Goal: Task Accomplishment & Management: Use online tool/utility

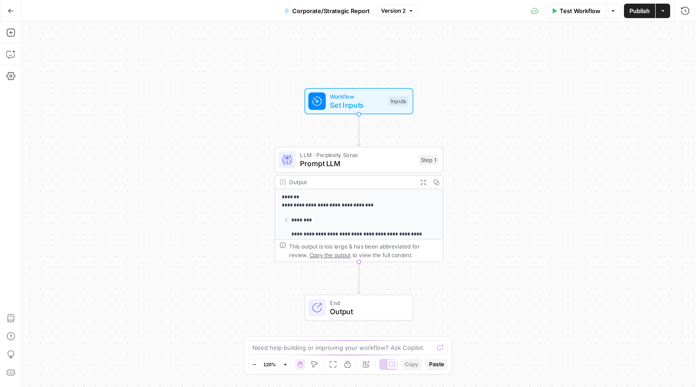
click at [10, 8] on icon "button" at bounding box center [11, 11] width 6 height 6
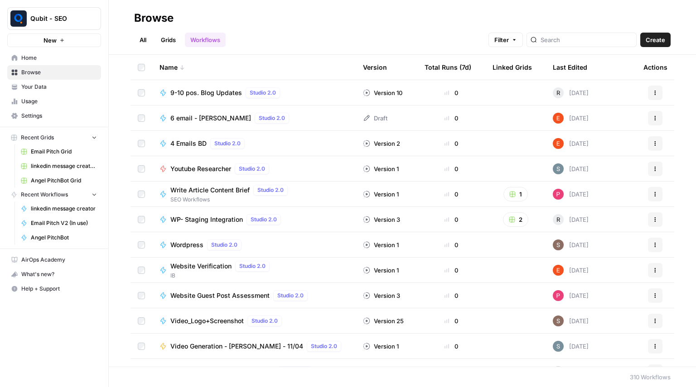
click at [142, 43] on link "All" at bounding box center [143, 40] width 18 height 15
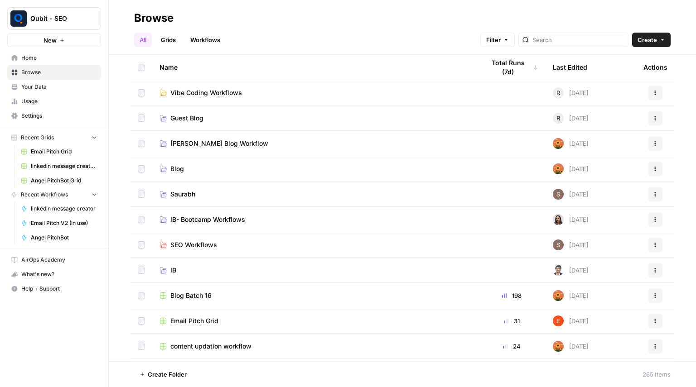
click at [645, 36] on span "Create" at bounding box center [647, 39] width 19 height 9
click at [630, 83] on span "Workflow" at bounding box center [634, 86] width 51 height 9
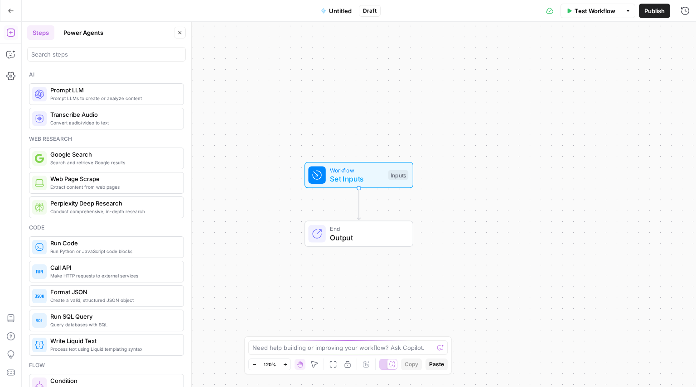
click at [339, 14] on span "Untitled" at bounding box center [340, 10] width 23 height 9
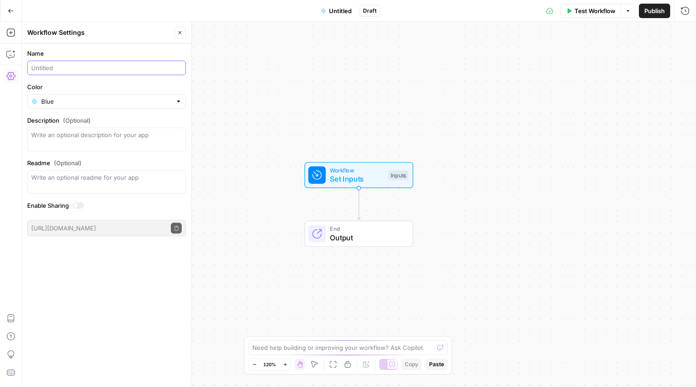
click at [109, 67] on input "Name" at bounding box center [106, 67] width 150 height 9
type input "[PERSON_NAME] PitchBot"
click at [354, 173] on span "Workflow" at bounding box center [357, 170] width 54 height 9
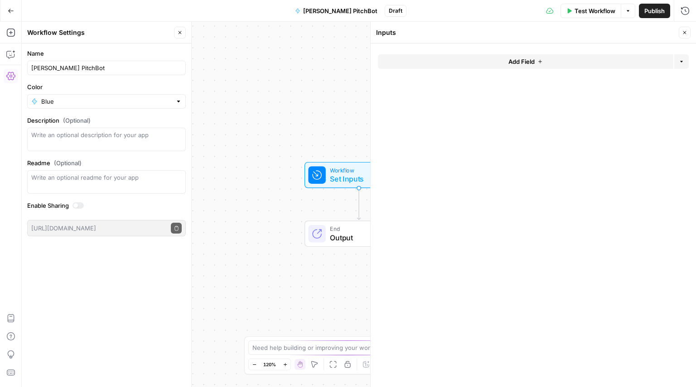
click at [489, 67] on button "Add Field" at bounding box center [525, 61] width 295 height 15
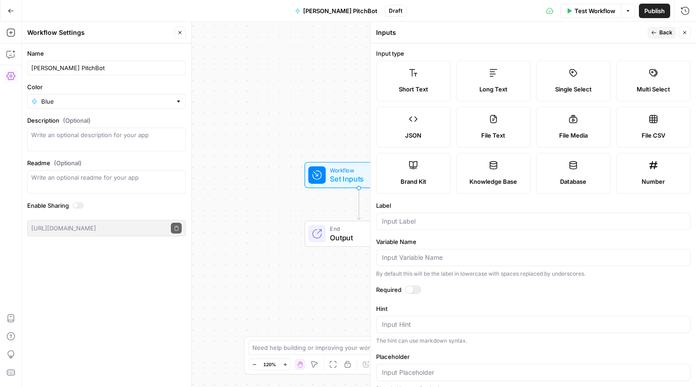
click at [430, 228] on div at bounding box center [533, 221] width 314 height 17
click at [484, 74] on label "Long Text" at bounding box center [493, 81] width 75 height 41
click at [446, 225] on input "C" at bounding box center [533, 221] width 303 height 9
type input "Client Notes"
click at [651, 30] on button "Back" at bounding box center [662, 33] width 29 height 12
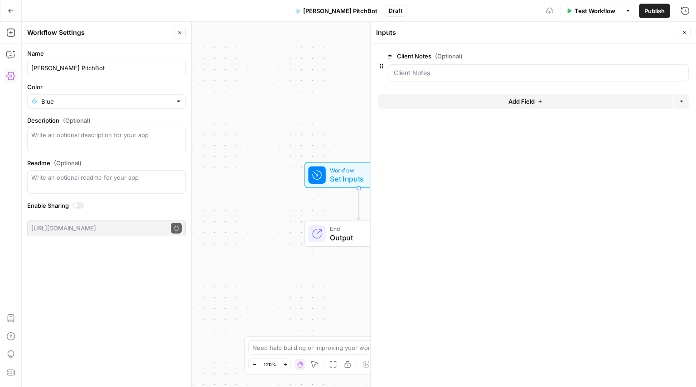
click at [531, 101] on span "Add Field" at bounding box center [521, 101] width 26 height 9
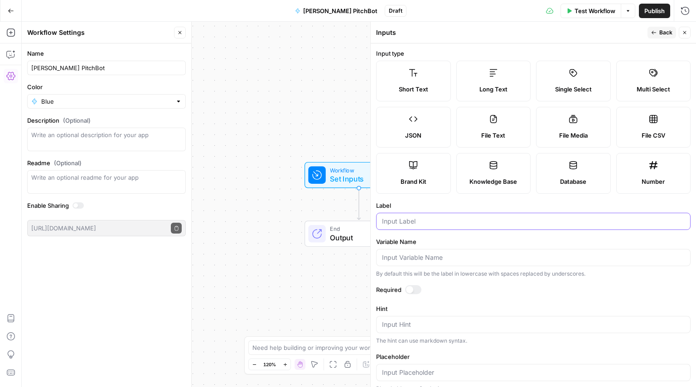
click at [426, 222] on input "Label" at bounding box center [533, 221] width 303 height 9
click at [482, 63] on label "Long Text" at bounding box center [493, 81] width 75 height 41
click at [458, 219] on input "Label" at bounding box center [533, 221] width 303 height 9
type input "LI Notes"
click at [654, 32] on icon "button" at bounding box center [653, 32] width 5 height 5
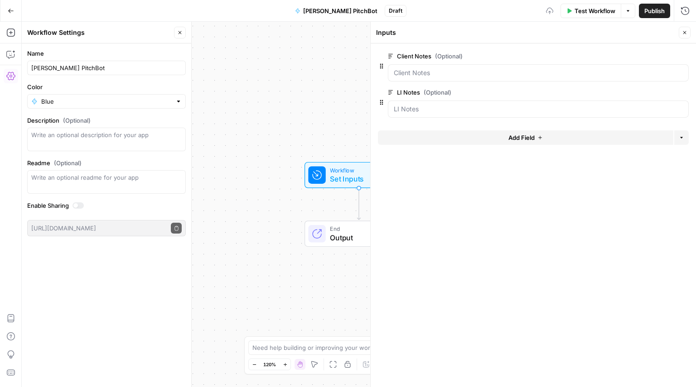
click at [485, 138] on button "Add Field" at bounding box center [525, 138] width 295 height 15
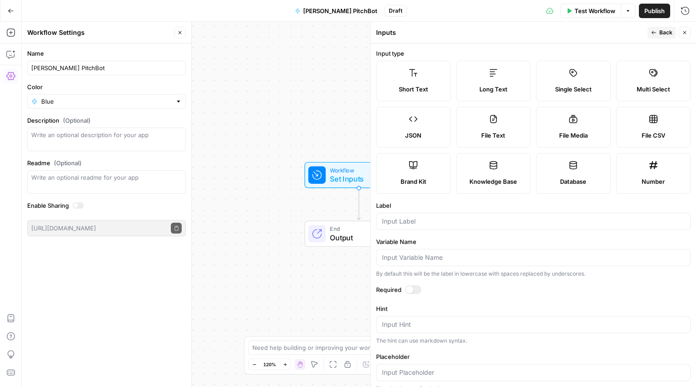
drag, startPoint x: 413, startPoint y: 234, endPoint x: 420, endPoint y: 227, distance: 10.3
click at [420, 227] on form "Input type Short Text Long Text Single Select Multi Select JSON File Text File …" at bounding box center [533, 216] width 325 height 344
click at [420, 227] on div at bounding box center [533, 221] width 314 height 17
click at [480, 95] on label "Long Text" at bounding box center [493, 81] width 75 height 41
click at [452, 227] on div at bounding box center [533, 221] width 314 height 17
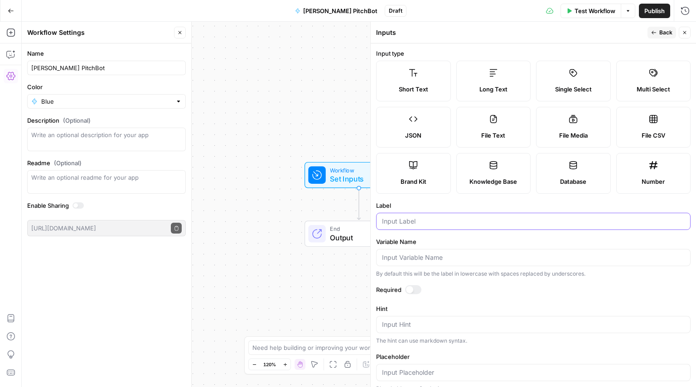
click at [422, 221] on input "Label" at bounding box center [533, 221] width 303 height 9
type input "Angel Description"
click at [660, 32] on span "Back" at bounding box center [665, 33] width 13 height 8
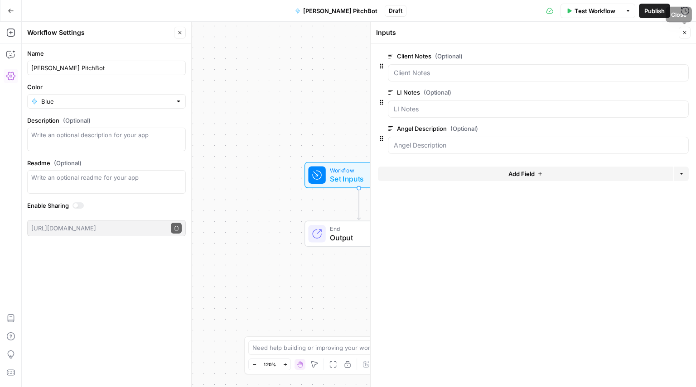
click at [683, 29] on button "Close" at bounding box center [685, 33] width 12 height 12
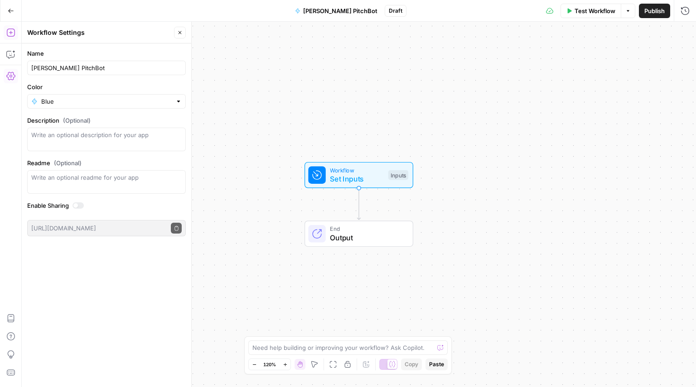
click at [13, 31] on icon "button" at bounding box center [10, 32] width 9 height 9
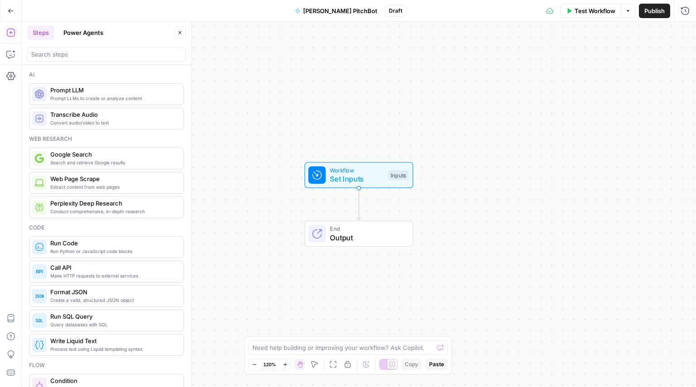
click at [110, 96] on span "Prompt LLMs to create or analyze content" at bounding box center [113, 98] width 126 height 7
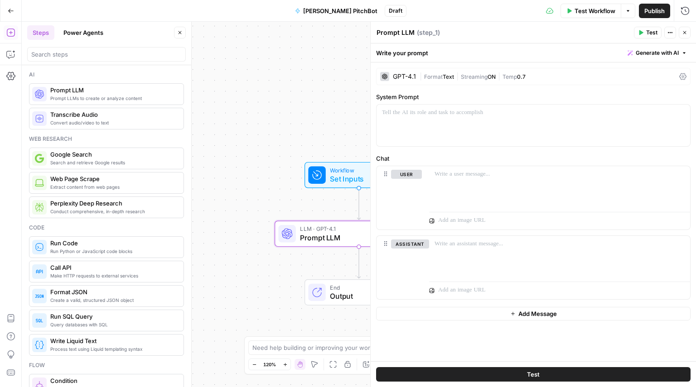
click at [455, 78] on span "|" at bounding box center [457, 76] width 7 height 9
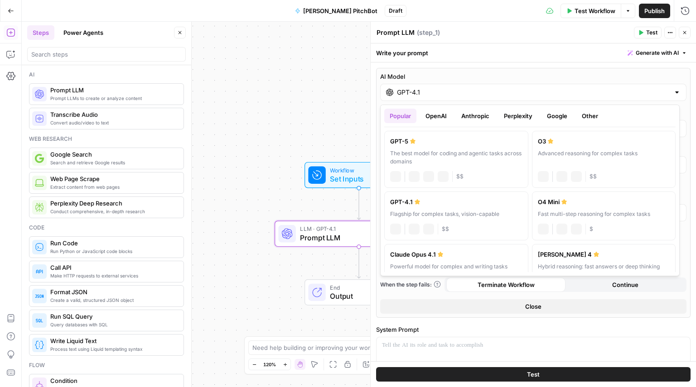
click at [458, 100] on div "GPT-4.1" at bounding box center [533, 92] width 306 height 17
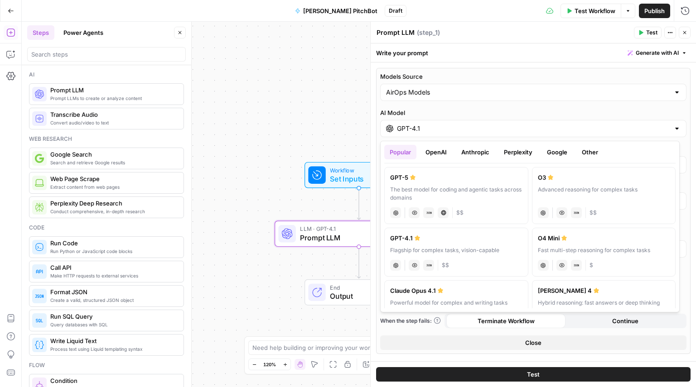
click at [433, 154] on button "OpenAI" at bounding box center [436, 152] width 32 height 15
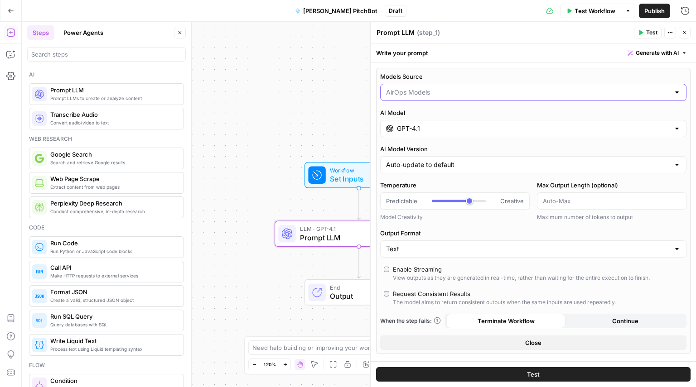
click at [451, 93] on input "Models Source" at bounding box center [528, 92] width 284 height 9
click at [438, 128] on span "My Models" at bounding box center [528, 127] width 280 height 9
type input "My Models"
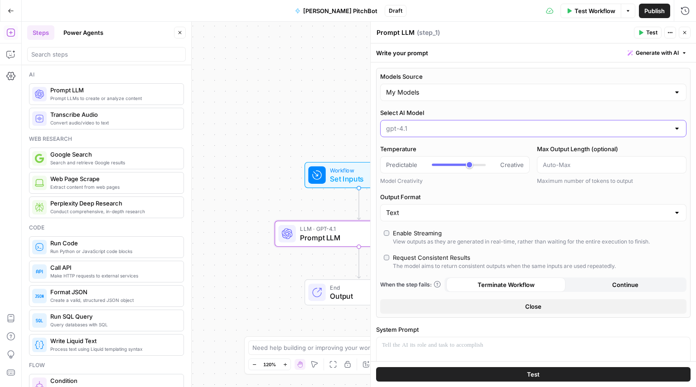
click at [438, 128] on input "Select AI Model" at bounding box center [528, 128] width 284 height 9
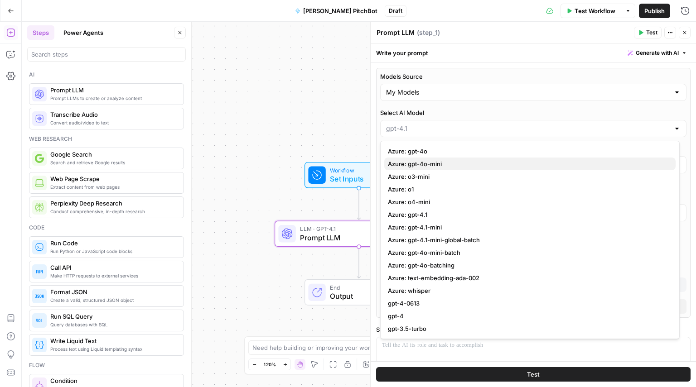
click at [429, 168] on span "Azure: gpt-4o-mini" at bounding box center [528, 164] width 280 height 9
type input "Azure: gpt-4o-mini"
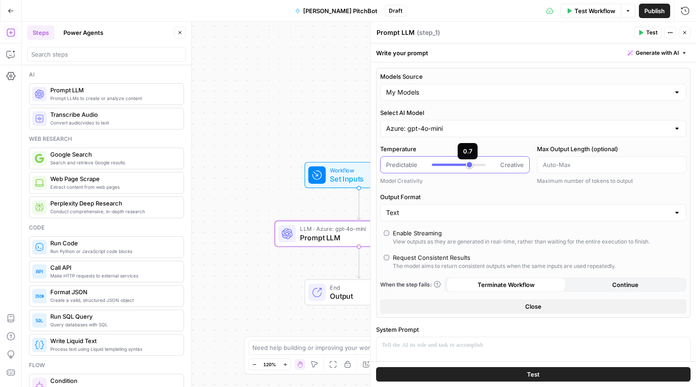
click at [450, 167] on div at bounding box center [459, 164] width 54 height 9
click at [449, 164] on div at bounding box center [443, 165] width 22 height 2
type input "***"
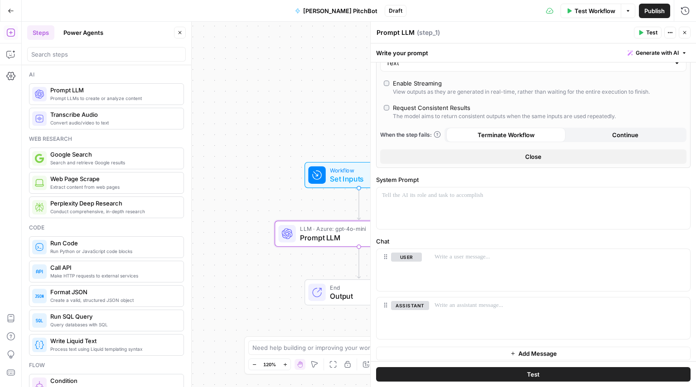
scroll to position [155, 0]
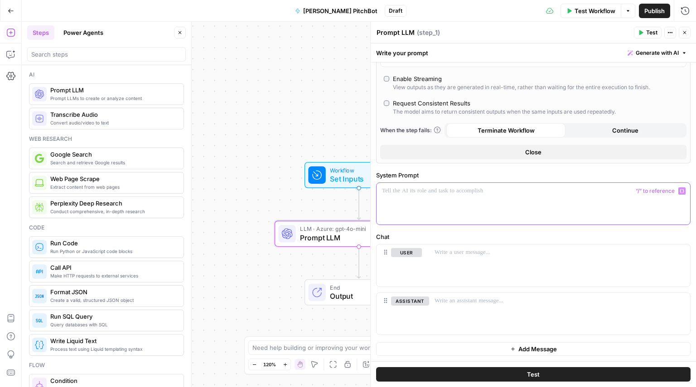
click at [428, 191] on p at bounding box center [533, 191] width 303 height 9
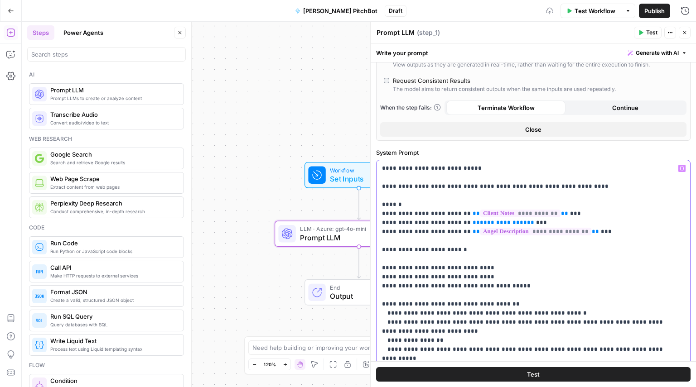
scroll to position [178, 0]
drag, startPoint x: 501, startPoint y: 223, endPoint x: 451, endPoint y: 226, distance: 49.9
click at [451, 226] on p "**********" at bounding box center [530, 336] width 296 height 344
click at [680, 167] on icon "button" at bounding box center [682, 168] width 5 height 5
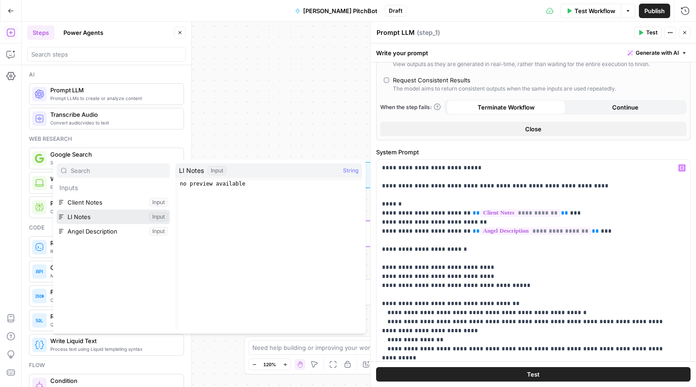
click at [144, 218] on button "Select variable LI Notes" at bounding box center [113, 217] width 113 height 15
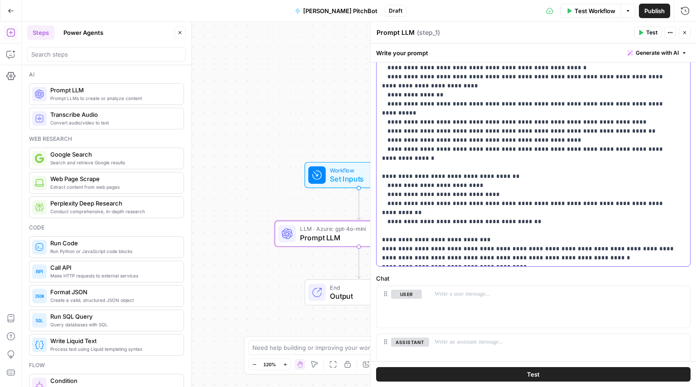
scroll to position [423, 0]
click at [412, 350] on button "Delete" at bounding box center [410, 355] width 38 height 10
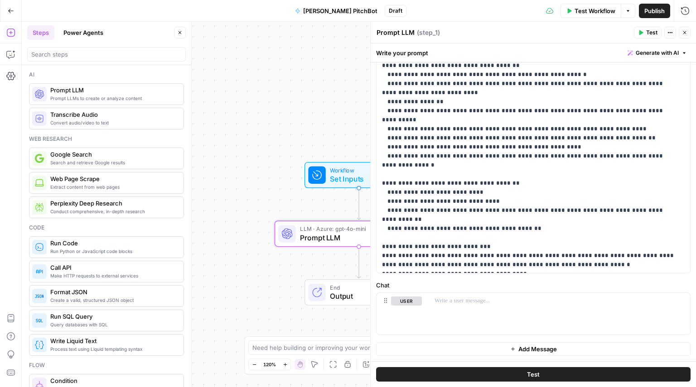
scroll to position [416, 0]
click at [452, 298] on p at bounding box center [560, 301] width 250 height 9
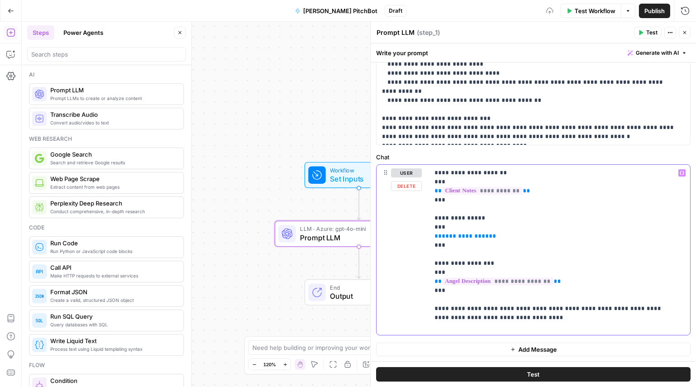
scroll to position [545, 0]
drag, startPoint x: 484, startPoint y: 234, endPoint x: 422, endPoint y: 235, distance: 62.5
click at [422, 235] on div "**********" at bounding box center [534, 249] width 314 height 170
click at [680, 174] on icon "button" at bounding box center [682, 173] width 5 height 4
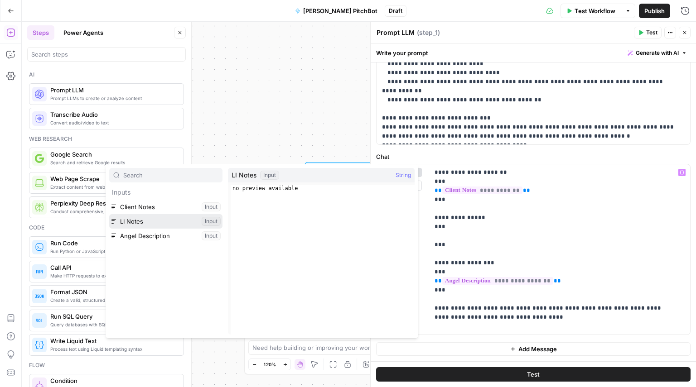
click at [161, 225] on button "Select variable LI Notes" at bounding box center [165, 221] width 113 height 15
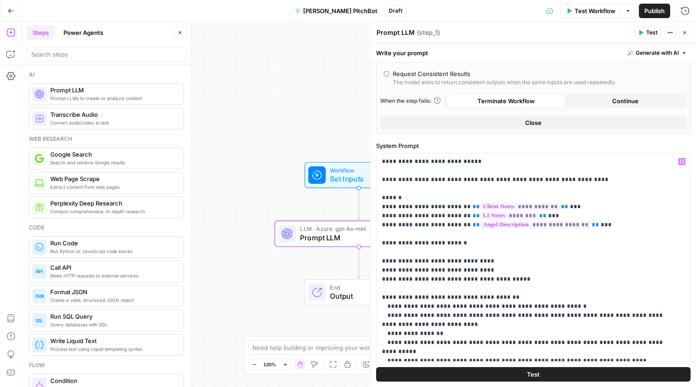
scroll to position [222, 0]
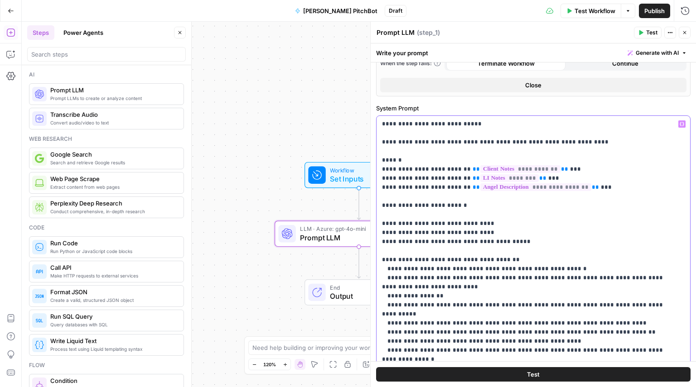
drag, startPoint x: 590, startPoint y: 188, endPoint x: 379, endPoint y: 161, distance: 212.0
click at [379, 161] on div "**********" at bounding box center [534, 292] width 314 height 352
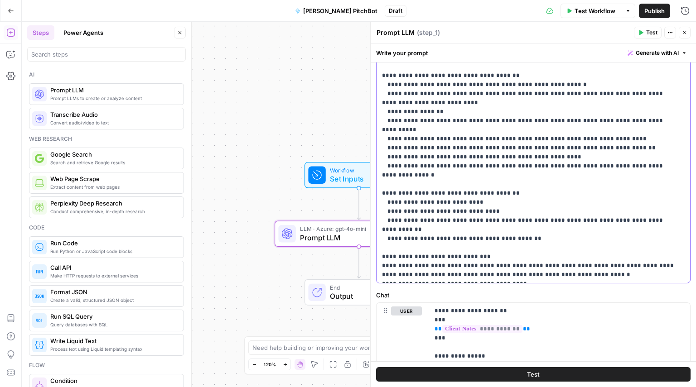
scroll to position [499, 0]
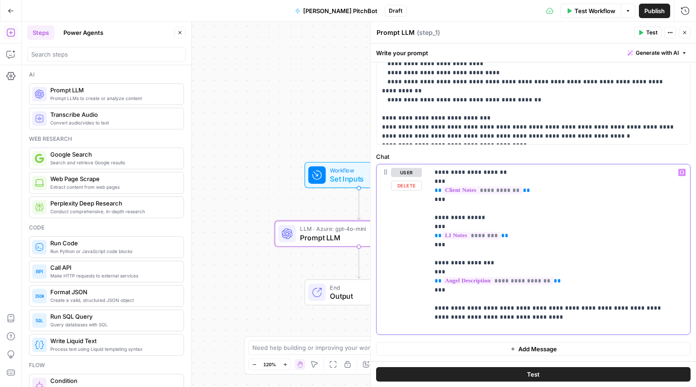
click at [527, 168] on p "**********" at bounding box center [556, 249] width 243 height 163
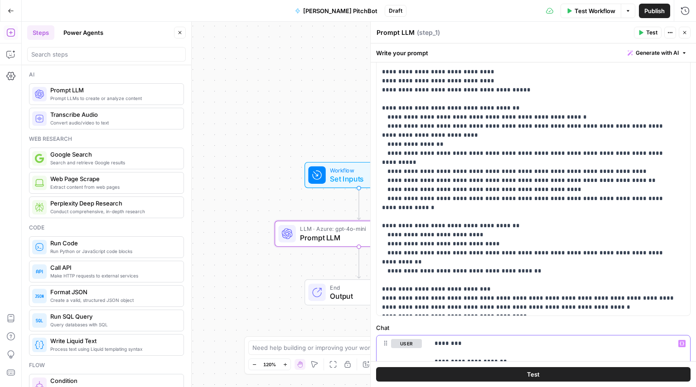
scroll to position [305, 0]
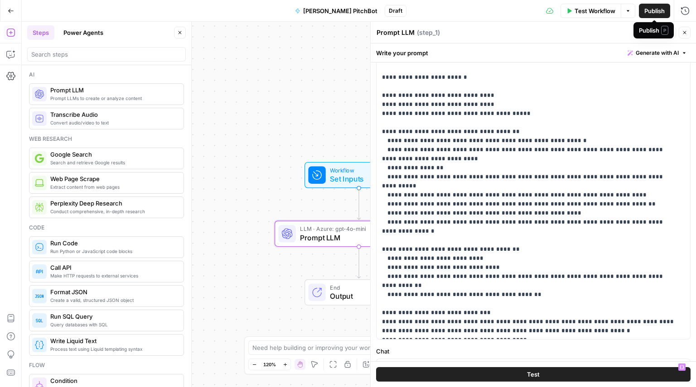
click at [645, 14] on span "Publish" at bounding box center [654, 10] width 20 height 9
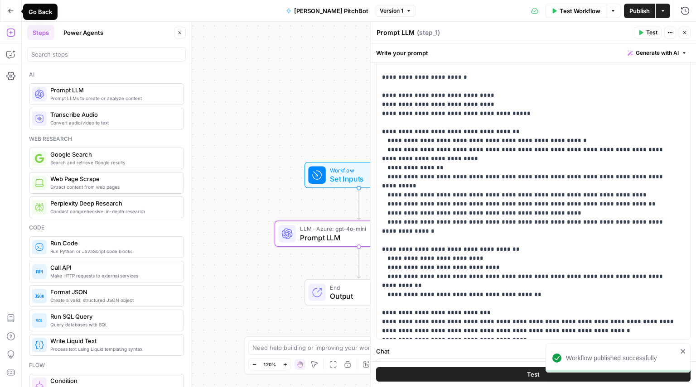
click at [6, 13] on button "Go Back" at bounding box center [11, 11] width 16 height 16
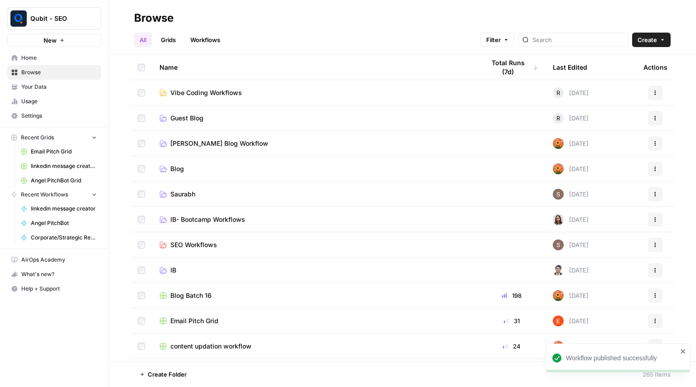
click at [174, 42] on link "Grids" at bounding box center [168, 40] width 26 height 15
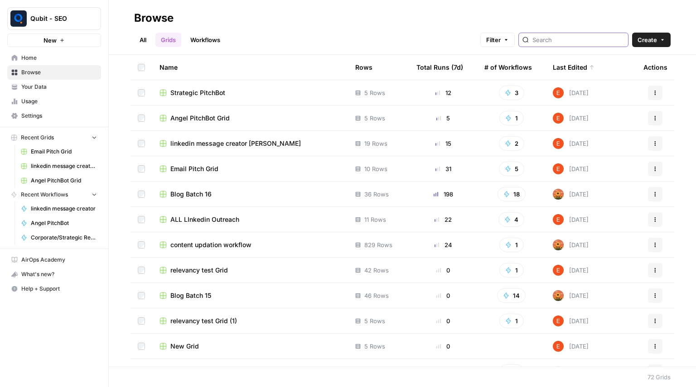
click at [564, 42] on input "search" at bounding box center [578, 39] width 92 height 9
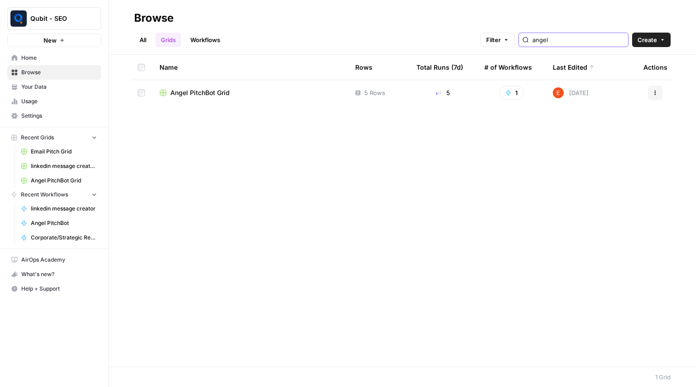
type input "angel"
click at [332, 94] on div "Angel PitchBot Grid" at bounding box center [250, 92] width 181 height 9
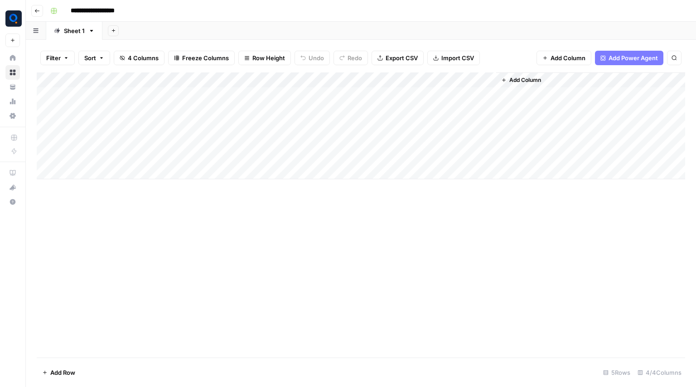
click at [508, 77] on button "Add Column" at bounding box center [521, 80] width 47 height 12
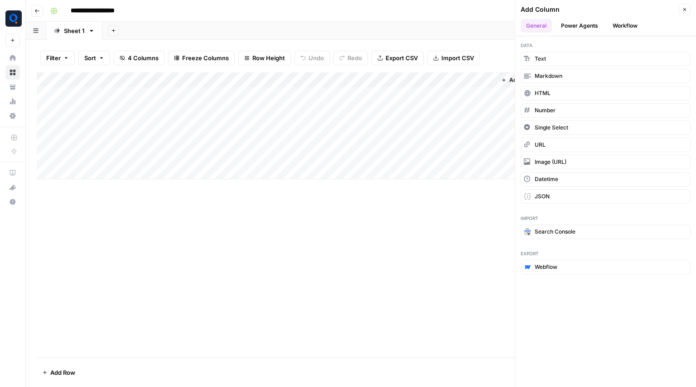
click at [612, 25] on button "Workflow" at bounding box center [625, 26] width 36 height 14
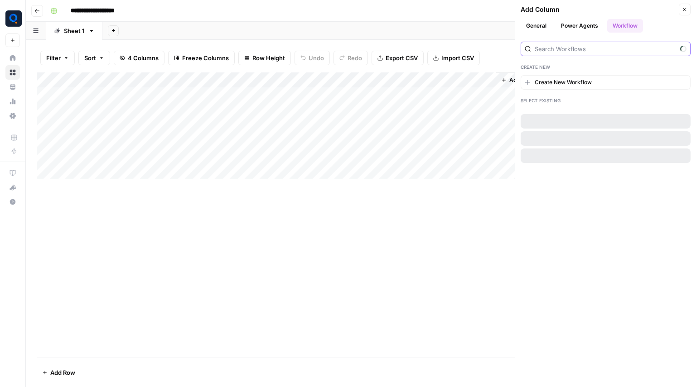
click at [547, 46] on input "search" at bounding box center [606, 48] width 142 height 9
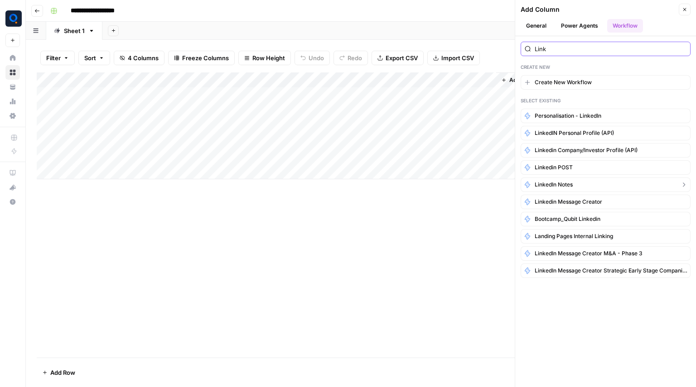
type input "Link"
click at [557, 183] on span "LinkedIn notes" at bounding box center [554, 185] width 38 height 8
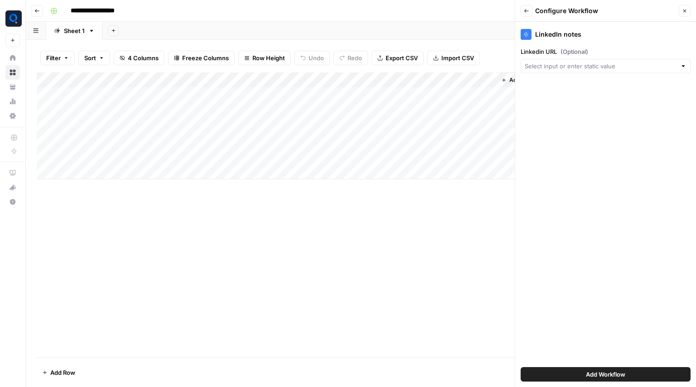
click at [600, 374] on span "Add Workflow" at bounding box center [605, 374] width 39 height 9
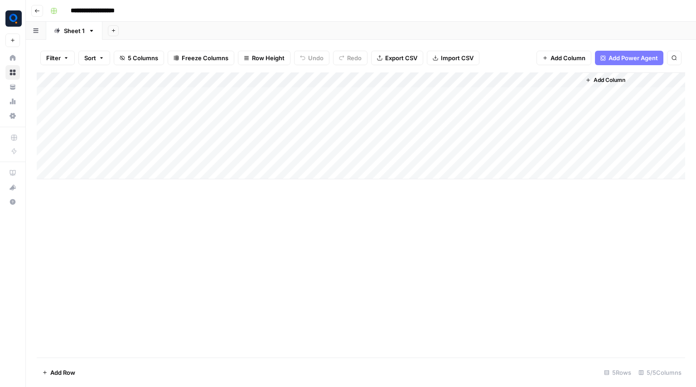
click at [608, 79] on span "Add Column" at bounding box center [610, 80] width 32 height 8
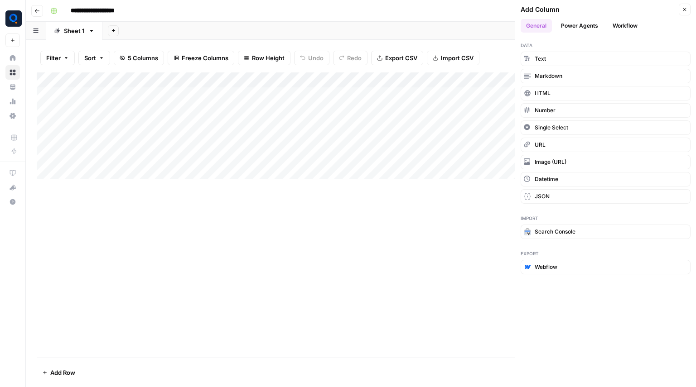
click at [624, 28] on button "Workflow" at bounding box center [625, 26] width 36 height 14
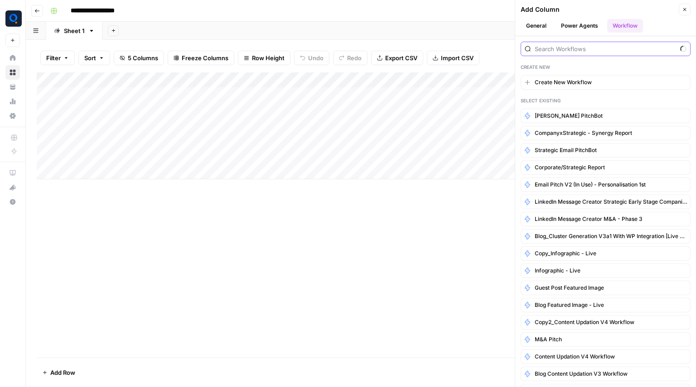
click at [575, 51] on input "search" at bounding box center [606, 48] width 142 height 9
click at [529, 28] on button "General" at bounding box center [536, 26] width 31 height 14
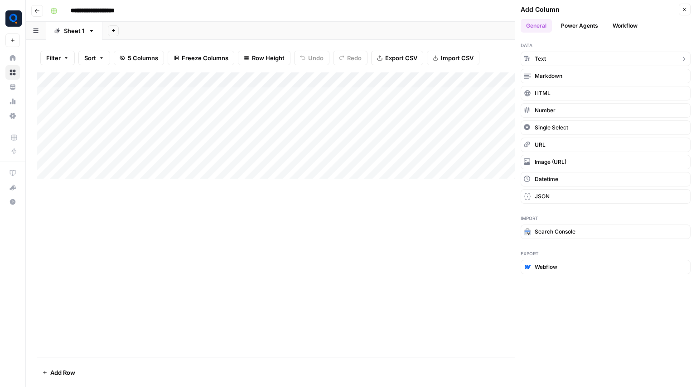
click at [546, 58] on button "Text" at bounding box center [606, 59] width 170 height 15
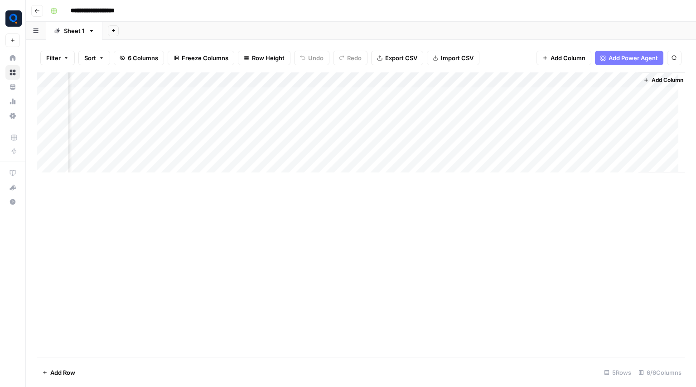
scroll to position [0, 83]
click at [522, 77] on div "Add Column" at bounding box center [361, 126] width 648 height 107
click at [523, 97] on input "New Column" at bounding box center [551, 101] width 92 height 9
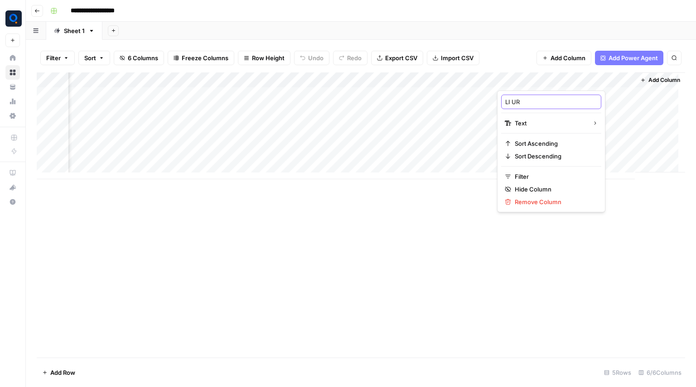
type input "LI URL"
click at [339, 227] on div "Add Column" at bounding box center [361, 215] width 648 height 285
click at [562, 74] on div "Add Column" at bounding box center [361, 126] width 648 height 107
click at [554, 68] on div "Filter Sort 6 Columns Freeze Columns Row Height Undo Redo Export CSV Import CSV…" at bounding box center [361, 58] width 648 height 29
drag, startPoint x: 548, startPoint y: 76, endPoint x: 288, endPoint y: 87, distance: 260.4
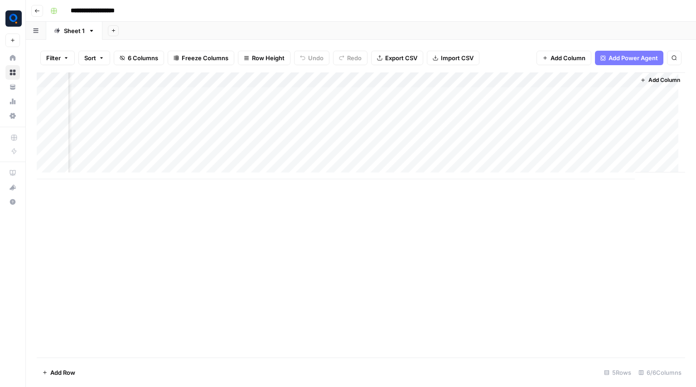
click at [288, 87] on div "Add Column" at bounding box center [361, 126] width 648 height 107
click at [331, 236] on div "Add Column" at bounding box center [361, 215] width 648 height 285
click at [221, 97] on div "Add Column" at bounding box center [361, 126] width 648 height 107
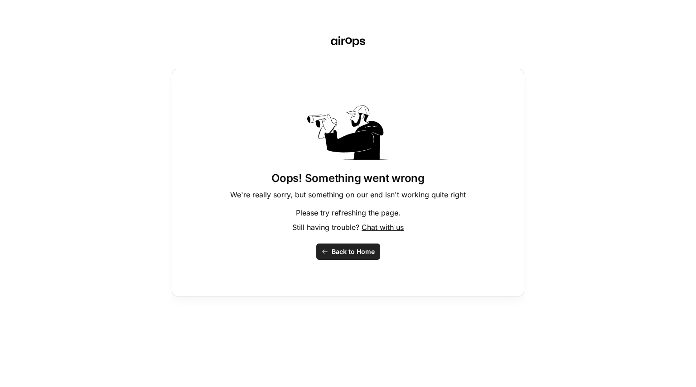
click at [331, 259] on button "Back to Home" at bounding box center [348, 252] width 64 height 16
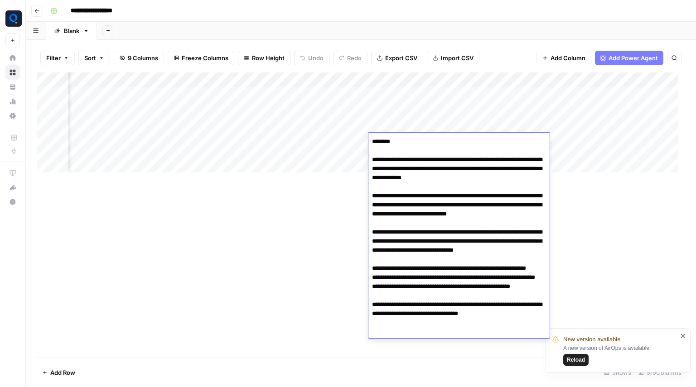
scroll to position [0, 402]
click at [262, 216] on div "Add Column" at bounding box center [361, 215] width 648 height 285
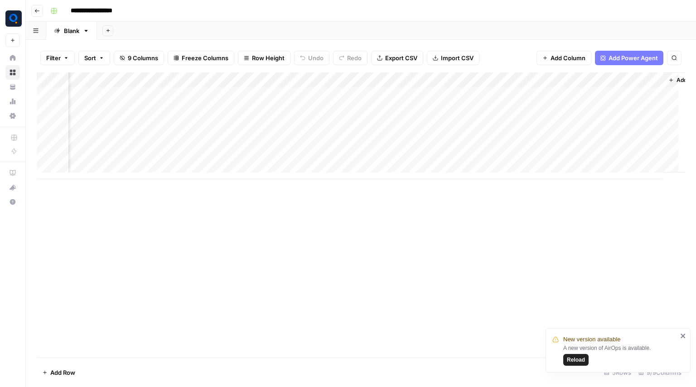
scroll to position [0, 441]
click at [41, 8] on button "Go back" at bounding box center [37, 11] width 12 height 12
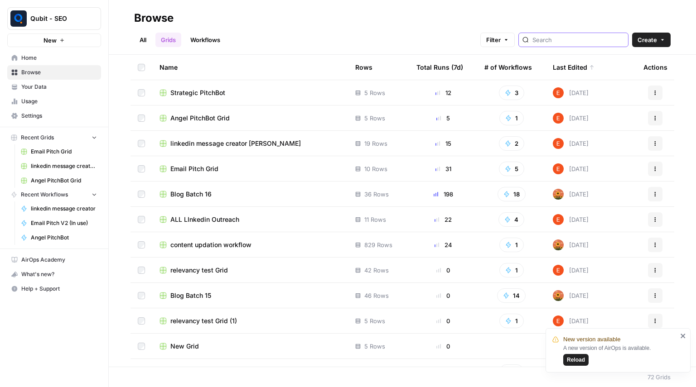
click at [577, 38] on input "search" at bounding box center [578, 39] width 92 height 9
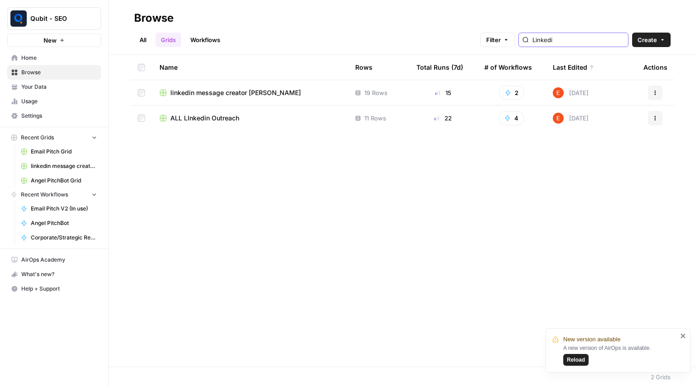
type input "Linkedi"
click at [230, 92] on span "linkedin message creator [PERSON_NAME]" at bounding box center [235, 92] width 131 height 9
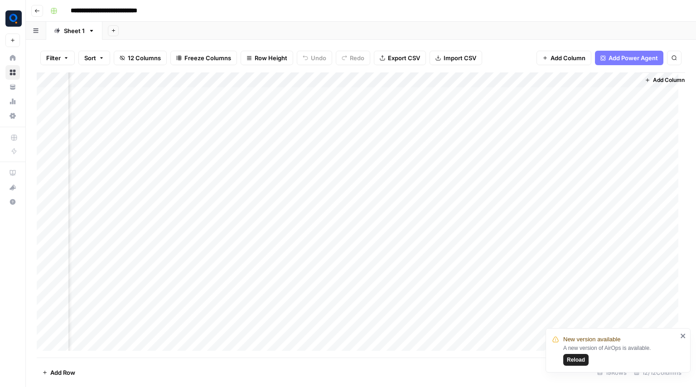
scroll to position [0, 609]
click at [449, 104] on div "Add Column" at bounding box center [361, 215] width 648 height 285
drag, startPoint x: 606, startPoint y: 148, endPoint x: 504, endPoint y: 99, distance: 113.1
click at [504, 99] on div "Add Column" at bounding box center [361, 215] width 648 height 285
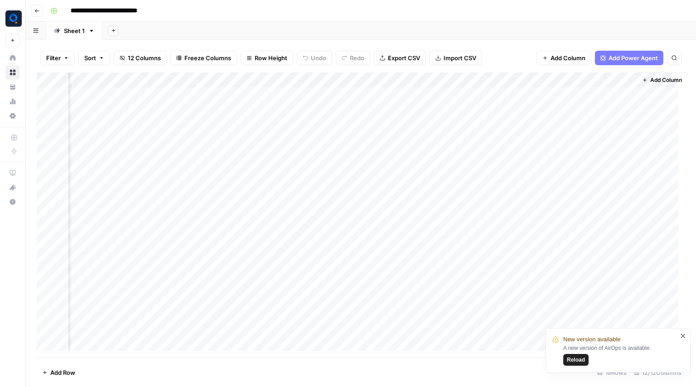
click at [504, 99] on div "Add Column" at bounding box center [361, 215] width 648 height 285
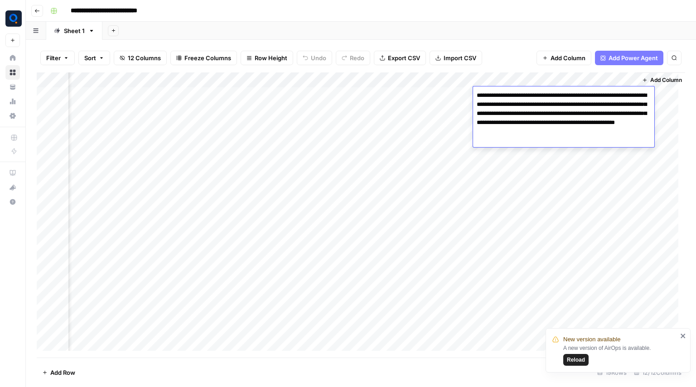
click at [546, 115] on textarea "**********" at bounding box center [563, 113] width 181 height 49
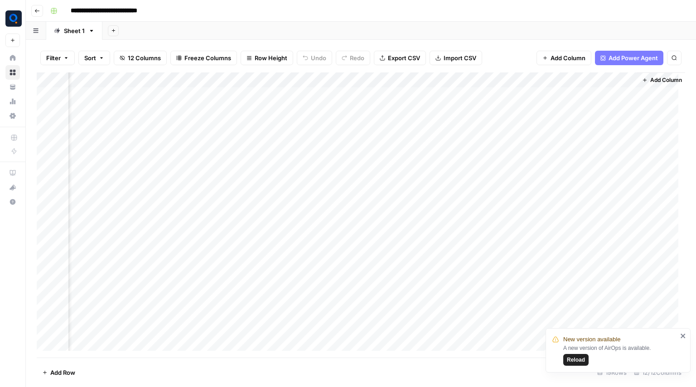
click at [478, 140] on div "Add Column" at bounding box center [361, 215] width 648 height 285
click at [36, 14] on button "Go back" at bounding box center [37, 11] width 12 height 12
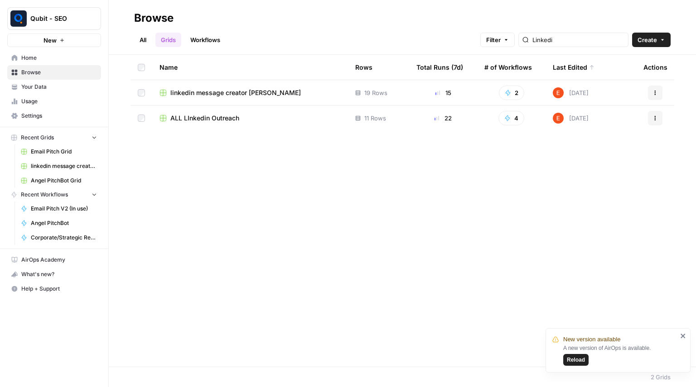
click at [68, 14] on span "Qubit - SEO" at bounding box center [57, 18] width 55 height 9
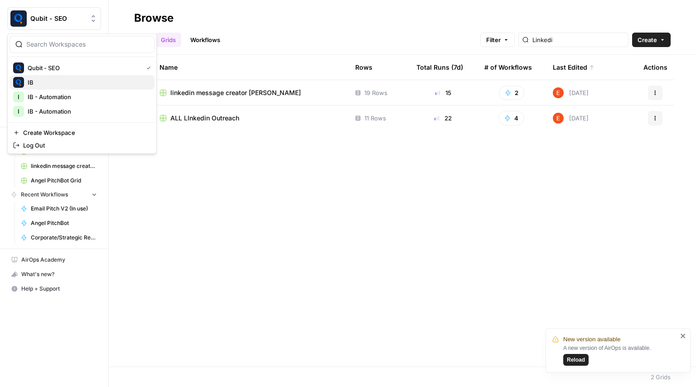
click at [74, 83] on span "IB" at bounding box center [88, 82] width 120 height 9
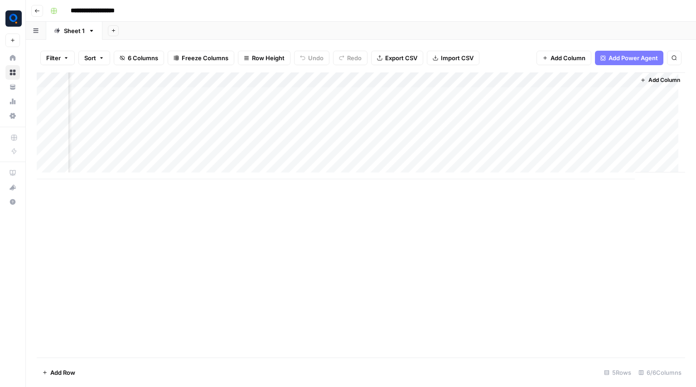
click at [289, 79] on div "Add Column" at bounding box center [361, 126] width 648 height 107
click at [280, 109] on div "New Column" at bounding box center [301, 102] width 100 height 15
click at [280, 109] on div "Add Column" at bounding box center [361, 126] width 648 height 107
click at [296, 74] on div "Add Column" at bounding box center [361, 126] width 648 height 107
click at [296, 74] on div at bounding box center [312, 82] width 131 height 18
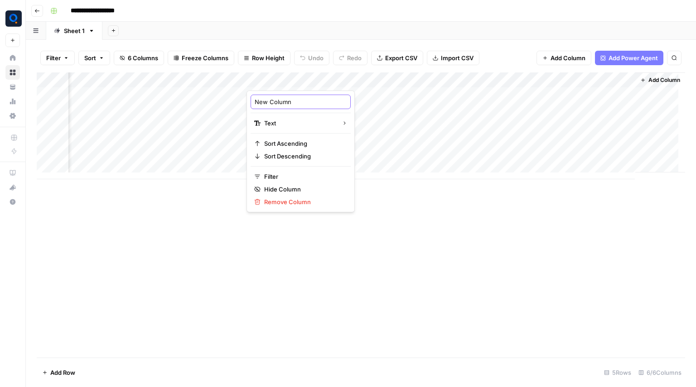
click at [278, 100] on input "New Column" at bounding box center [301, 101] width 92 height 9
type input "LI URL"
click at [191, 96] on div "Add Column" at bounding box center [361, 126] width 648 height 107
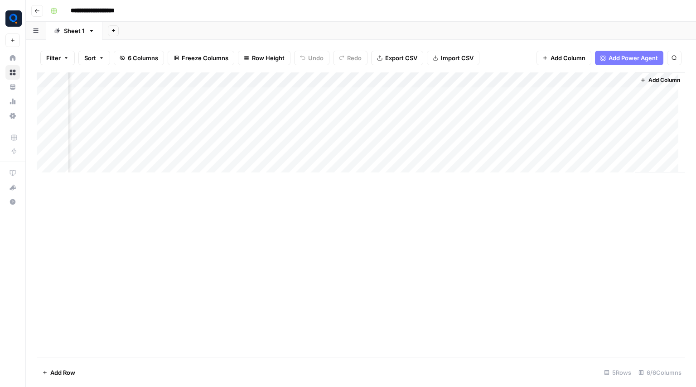
click at [191, 96] on div "Add Column" at bounding box center [361, 126] width 648 height 107
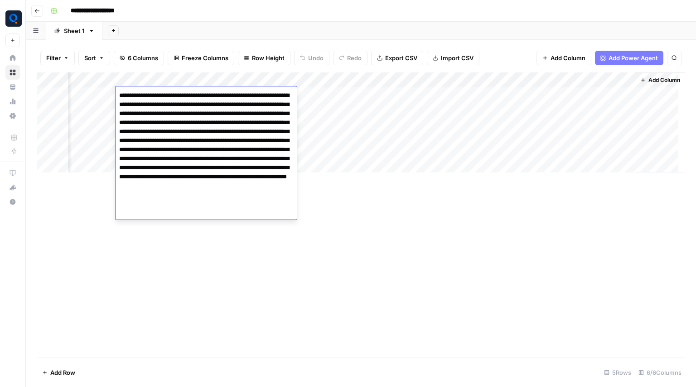
drag, startPoint x: 179, startPoint y: 97, endPoint x: 132, endPoint y: 100, distance: 47.6
click at [132, 100] on textarea "**********" at bounding box center [206, 154] width 181 height 131
drag, startPoint x: 184, startPoint y: 95, endPoint x: 117, endPoint y: 95, distance: 66.2
click at [117, 95] on textarea "**********" at bounding box center [206, 154] width 181 height 131
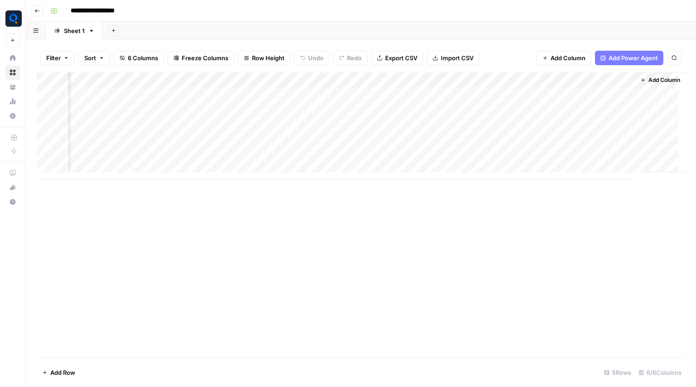
click at [331, 309] on div "Add Column" at bounding box center [361, 215] width 648 height 285
drag, startPoint x: 169, startPoint y: 100, endPoint x: 293, endPoint y: 124, distance: 126.6
click at [293, 124] on div "Add Column" at bounding box center [361, 126] width 648 height 107
drag, startPoint x: 293, startPoint y: 124, endPoint x: 156, endPoint y: 93, distance: 140.3
click at [156, 93] on div "Add Column" at bounding box center [361, 126] width 648 height 107
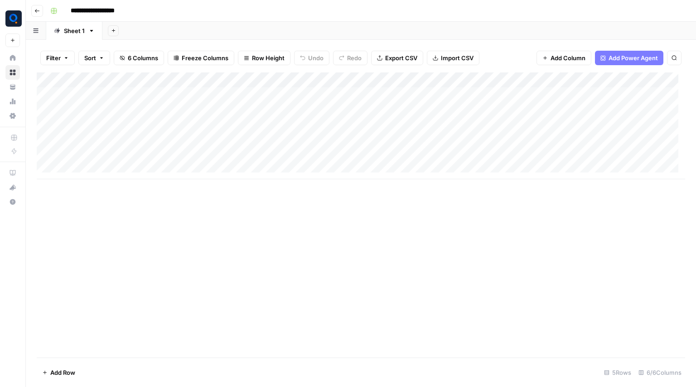
click at [344, 145] on div "Add Column" at bounding box center [361, 126] width 648 height 107
click at [393, 92] on div "Add Column" at bounding box center [361, 126] width 648 height 107
drag, startPoint x: 284, startPoint y: 93, endPoint x: 284, endPoint y: 121, distance: 28.1
click at [284, 121] on div "Add Column" at bounding box center [361, 126] width 648 height 107
click at [174, 96] on div "Add Column" at bounding box center [361, 126] width 648 height 107
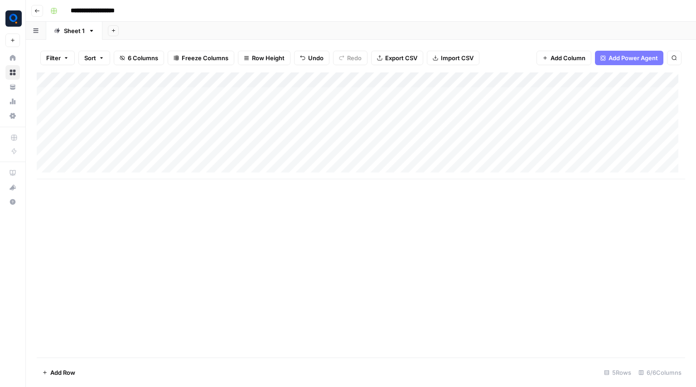
click at [174, 96] on div "Add Column" at bounding box center [361, 126] width 648 height 107
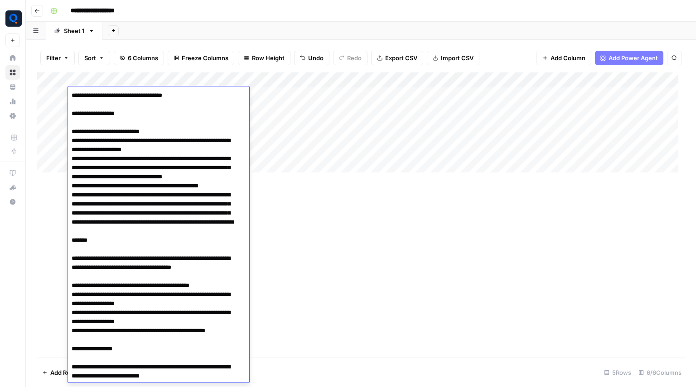
scroll to position [879, 0]
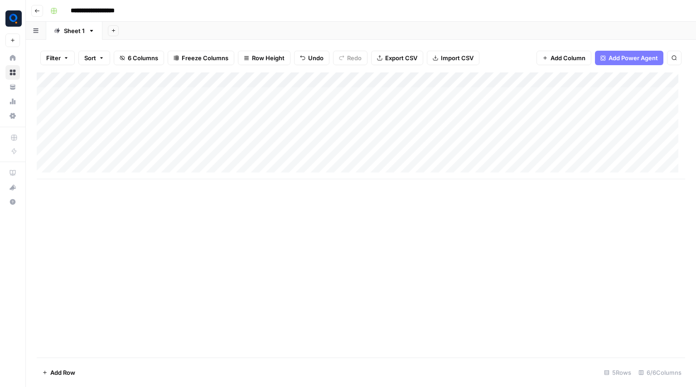
click at [297, 218] on div "Add Column" at bounding box center [361, 215] width 648 height 285
click at [606, 92] on div "Add Column" at bounding box center [361, 126] width 648 height 107
click at [590, 109] on div "Add Column" at bounding box center [361, 126] width 648 height 107
click at [619, 94] on div "Add Column" at bounding box center [361, 126] width 648 height 107
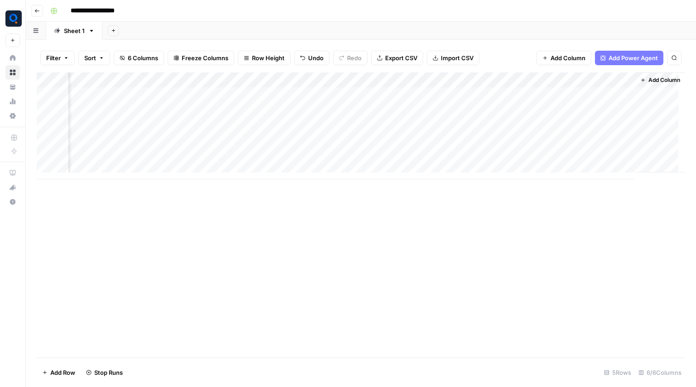
click at [619, 94] on div "Add Column" at bounding box center [361, 126] width 648 height 107
click at [619, 110] on div "Add Column" at bounding box center [361, 126] width 648 height 107
click at [610, 80] on div "Add Column" at bounding box center [361, 126] width 648 height 107
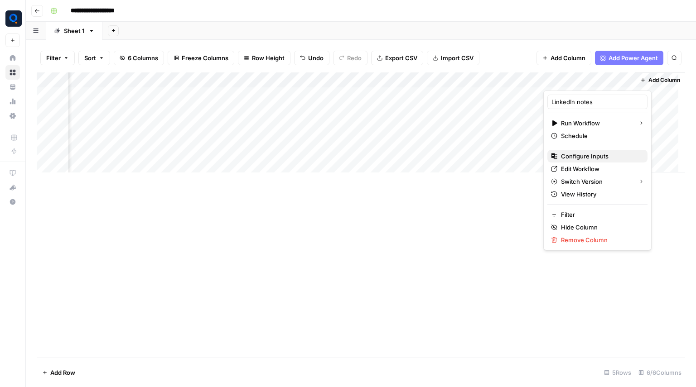
click at [576, 161] on button "Configure Inputs" at bounding box center [597, 156] width 100 height 13
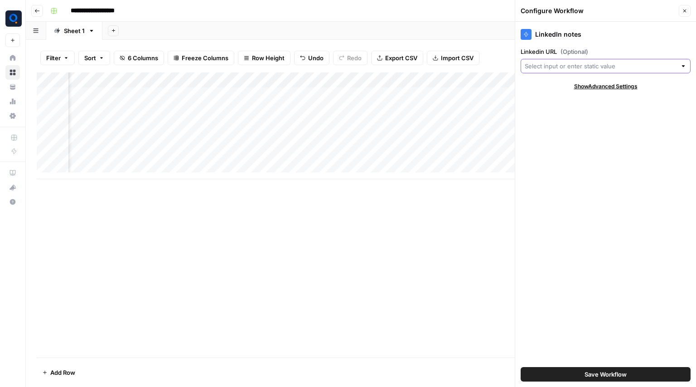
click at [587, 69] on input "Linkedin URL (Optional)" at bounding box center [601, 66] width 152 height 9
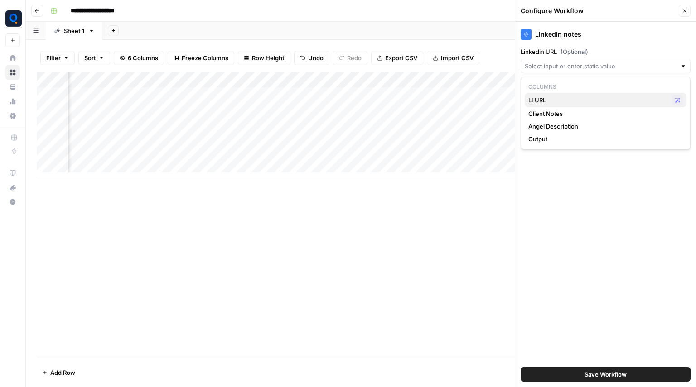
click at [572, 104] on span "LI URL" at bounding box center [598, 100] width 140 height 9
type input "LI URL"
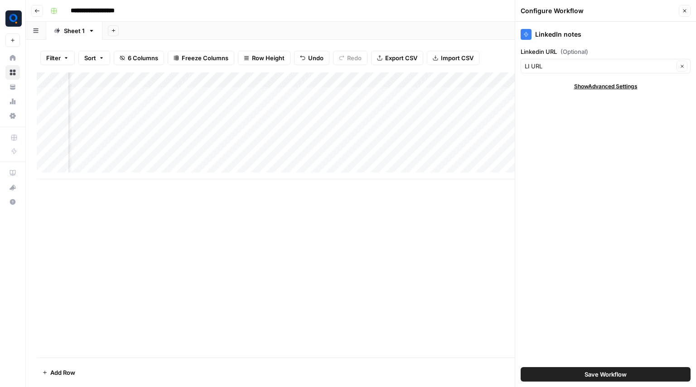
click at [606, 367] on div "Save Workflow" at bounding box center [606, 374] width 170 height 25
click at [604, 369] on button "Save Workflow" at bounding box center [606, 375] width 170 height 15
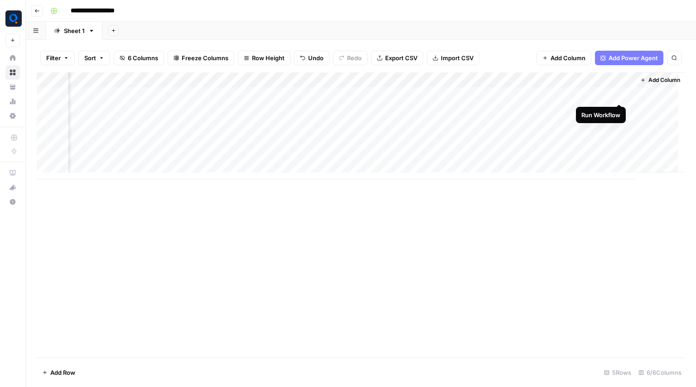
click at [619, 93] on div "Add Column" at bounding box center [361, 126] width 648 height 107
click at [619, 110] on div "Add Column" at bounding box center [361, 126] width 648 height 107
click at [619, 129] on div "Add Column" at bounding box center [361, 126] width 648 height 107
click at [7, 199] on button "Help + Support" at bounding box center [12, 202] width 15 height 15
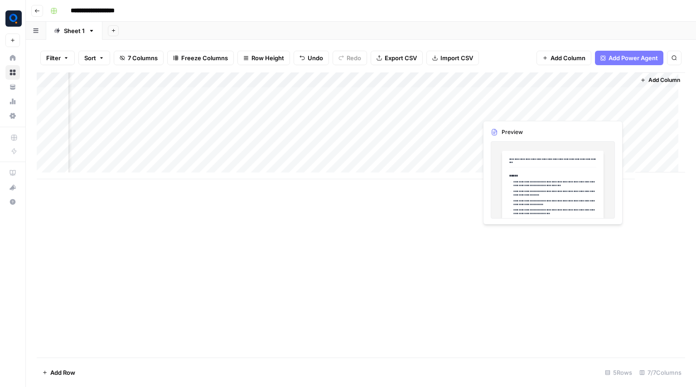
click at [575, 112] on div "Add Column" at bounding box center [361, 126] width 648 height 107
click at [566, 113] on div "Add Column" at bounding box center [361, 126] width 648 height 107
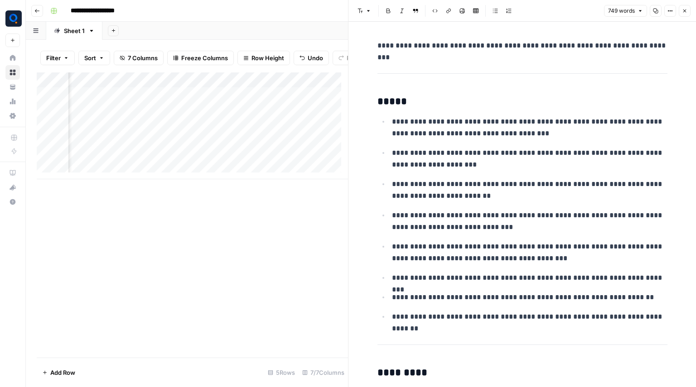
click at [682, 8] on icon "button" at bounding box center [684, 10] width 5 height 5
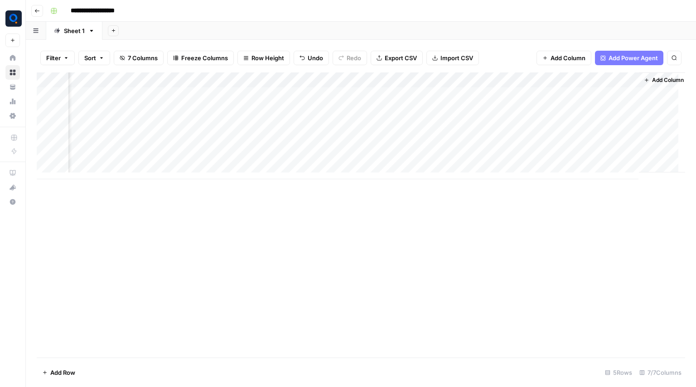
scroll to position [0, 164]
click at [640, 78] on icon "button" at bounding box center [642, 79] width 5 height 5
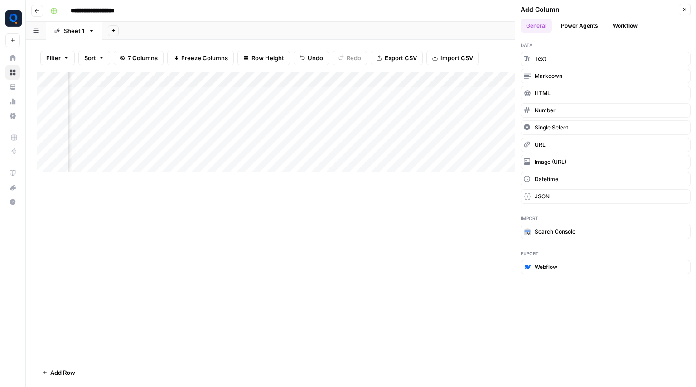
click at [623, 19] on button "Workflow" at bounding box center [625, 26] width 36 height 14
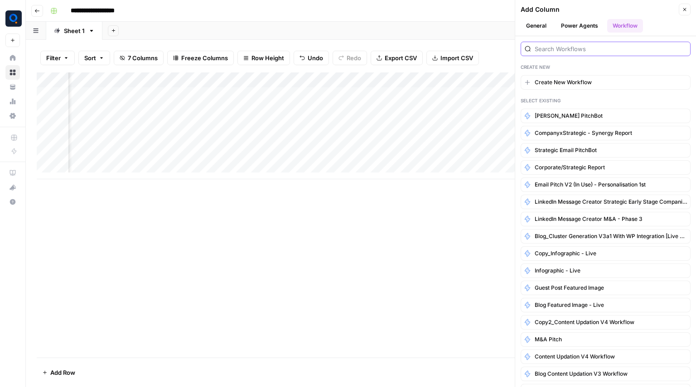
click at [567, 46] on input "search" at bounding box center [611, 48] width 152 height 9
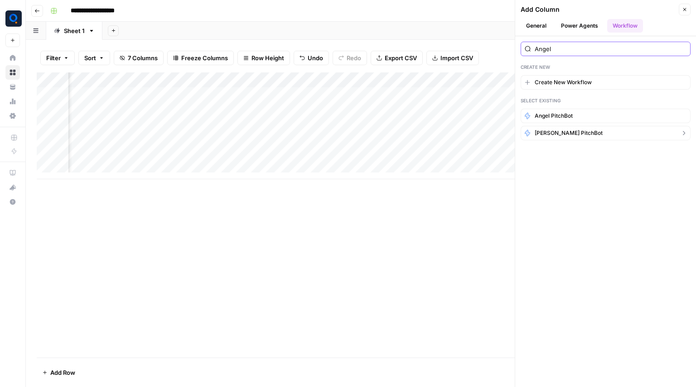
type input "Angel"
click at [547, 137] on span "[PERSON_NAME] PitchBot" at bounding box center [569, 133] width 68 height 8
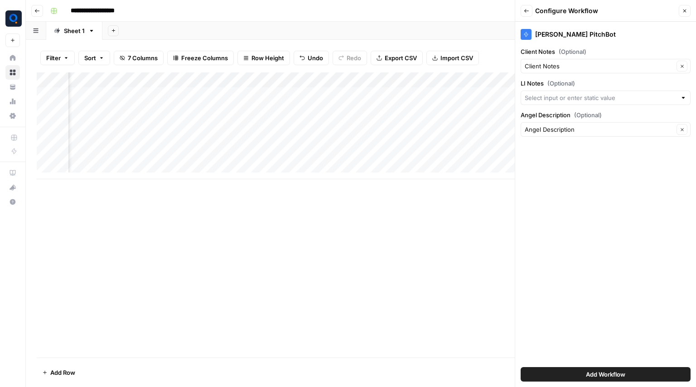
click at [556, 92] on div at bounding box center [606, 98] width 170 height 15
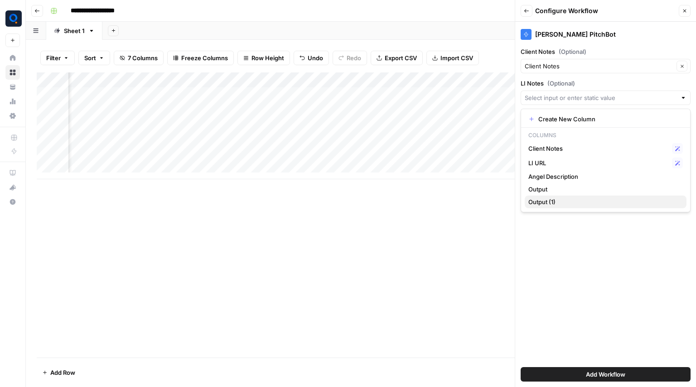
drag, startPoint x: 545, startPoint y: 195, endPoint x: 544, endPoint y: 202, distance: 7.3
click at [544, 202] on div "Create New Column Columns Client Notes Possible Match LI URL Possible Match Ang…" at bounding box center [606, 161] width 170 height 104
click at [544, 202] on span "Output (1)" at bounding box center [603, 202] width 151 height 9
type input "Output (1)"
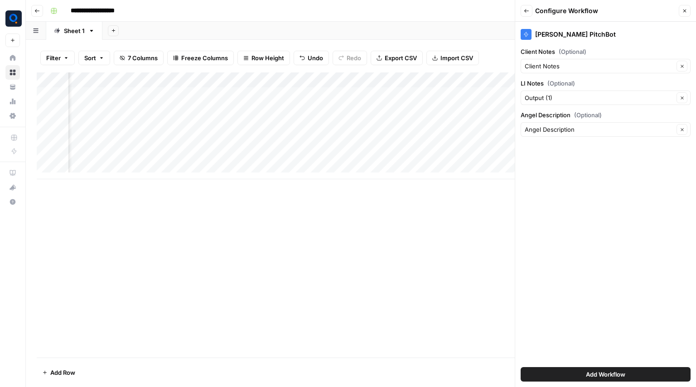
click at [623, 371] on span "Add Workflow" at bounding box center [605, 374] width 39 height 9
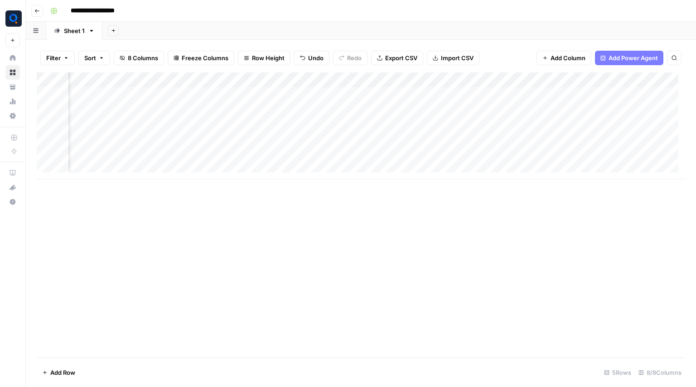
scroll to position [0, 256]
click at [567, 97] on div "Add Column" at bounding box center [361, 126] width 648 height 107
click at [568, 110] on div "Add Column" at bounding box center [361, 126] width 648 height 107
click at [567, 123] on div "Add Column" at bounding box center [361, 126] width 648 height 107
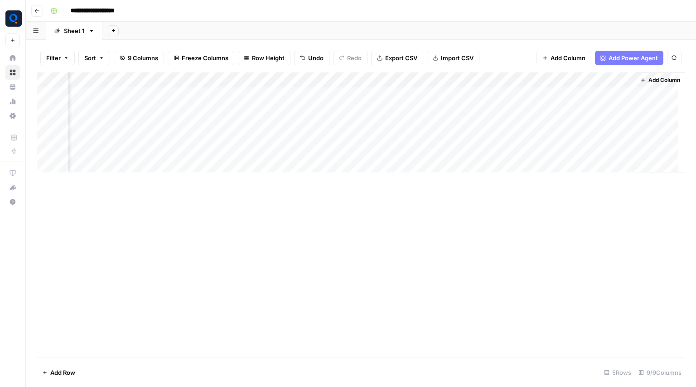
click at [568, 101] on div "Add Column" at bounding box center [361, 126] width 648 height 107
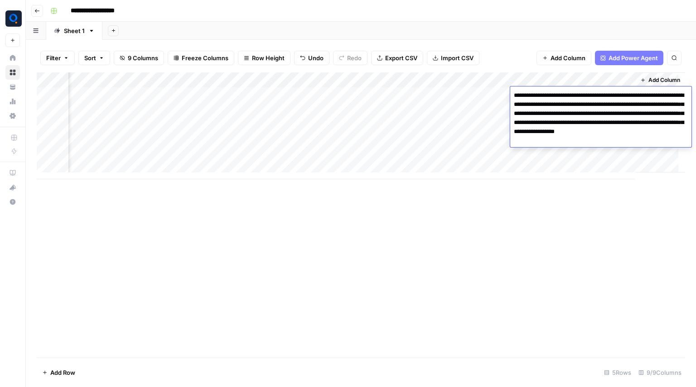
click at [405, 94] on div "Add Column" at bounding box center [361, 126] width 648 height 107
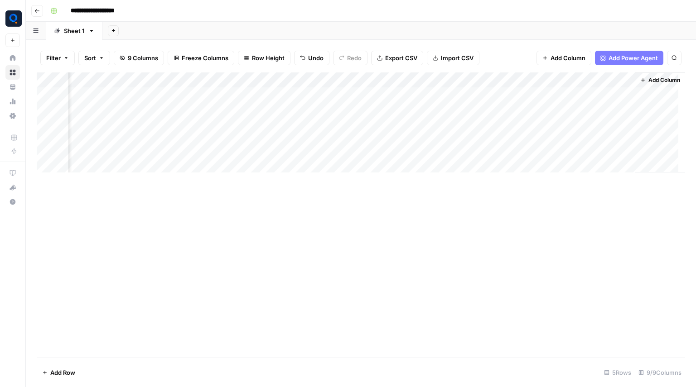
click at [405, 94] on div "Add Column" at bounding box center [361, 126] width 648 height 107
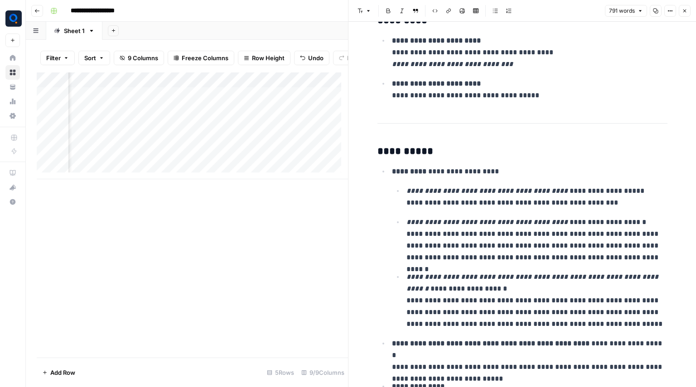
scroll to position [276, 0]
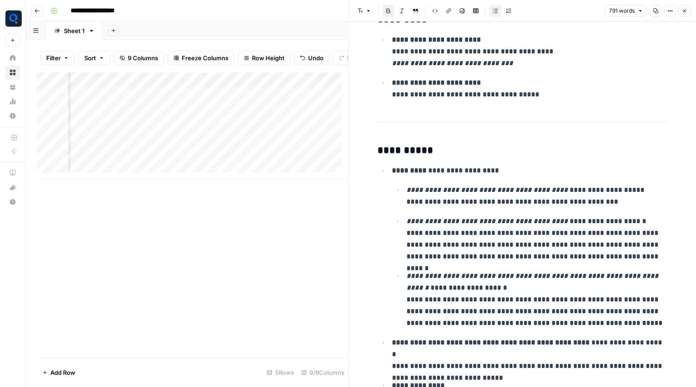
click at [397, 175] on p "**********" at bounding box center [530, 171] width 276 height 12
click at [609, 179] on li "**********" at bounding box center [528, 246] width 278 height 165
click at [680, 13] on button "Close" at bounding box center [685, 11] width 12 height 12
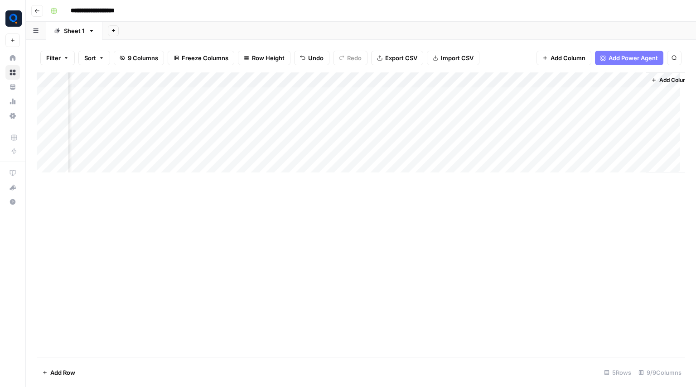
scroll to position [0, 326]
click at [599, 91] on div "Add Column" at bounding box center [361, 126] width 648 height 107
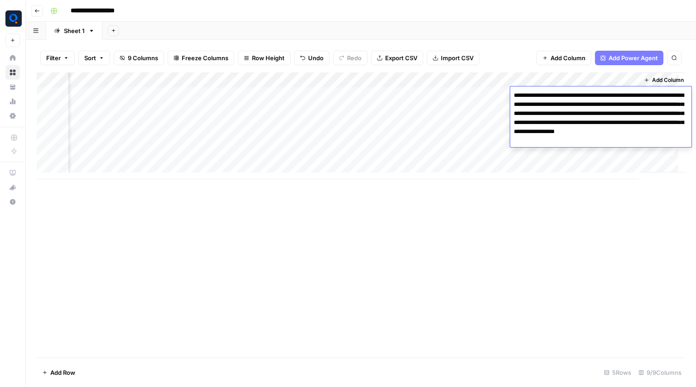
click at [595, 141] on textarea "**********" at bounding box center [600, 118] width 181 height 58
drag, startPoint x: 595, startPoint y: 141, endPoint x: 514, endPoint y: 96, distance: 92.3
click at [514, 96] on textarea "**********" at bounding box center [600, 118] width 181 height 58
click at [610, 195] on div "Add Column" at bounding box center [361, 215] width 648 height 285
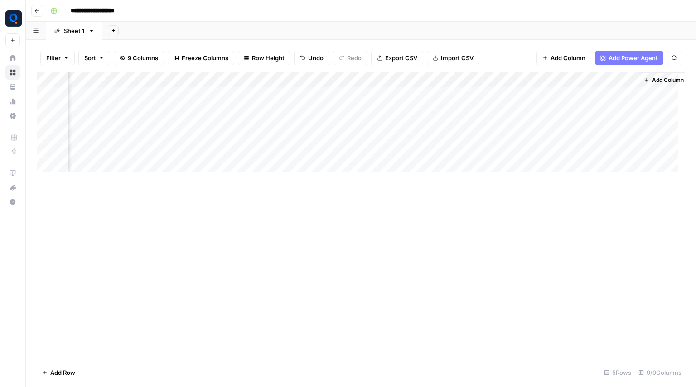
drag, startPoint x: 606, startPoint y: 131, endPoint x: 591, endPoint y: 91, distance: 42.6
click at [591, 91] on div "Add Column" at bounding box center [361, 126] width 648 height 107
click at [525, 80] on div "Add Column" at bounding box center [361, 126] width 648 height 107
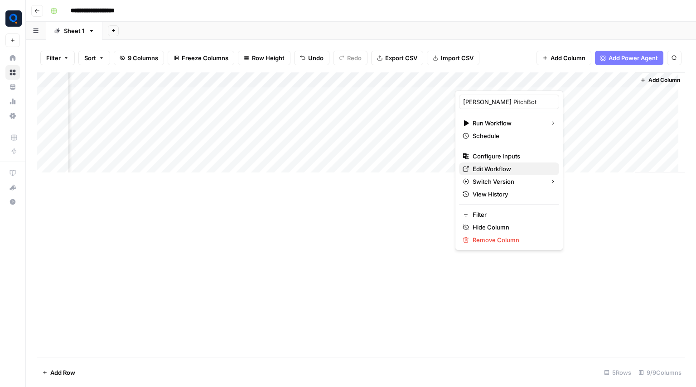
click at [504, 171] on span "Edit Workflow" at bounding box center [512, 168] width 79 height 9
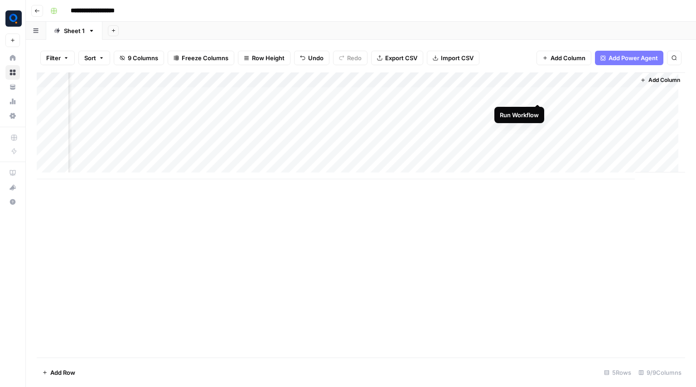
click at [538, 95] on div "Add Column" at bounding box center [361, 126] width 648 height 107
click at [538, 107] on div "Add Column" at bounding box center [361, 126] width 648 height 107
click at [538, 124] on div "Add Column" at bounding box center [361, 126] width 648 height 107
click at [575, 97] on div "Add Column" at bounding box center [361, 126] width 648 height 107
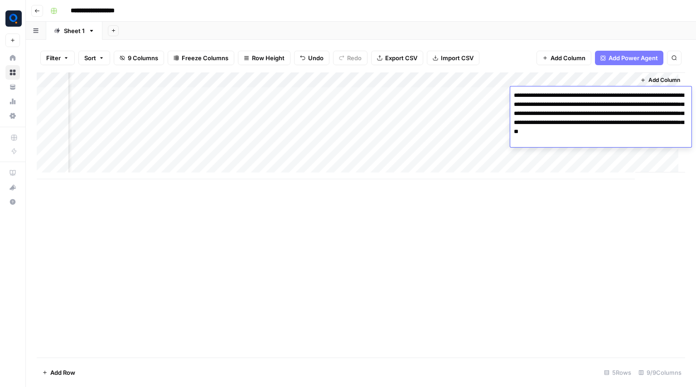
click at [592, 118] on textarea "**********" at bounding box center [600, 118] width 181 height 58
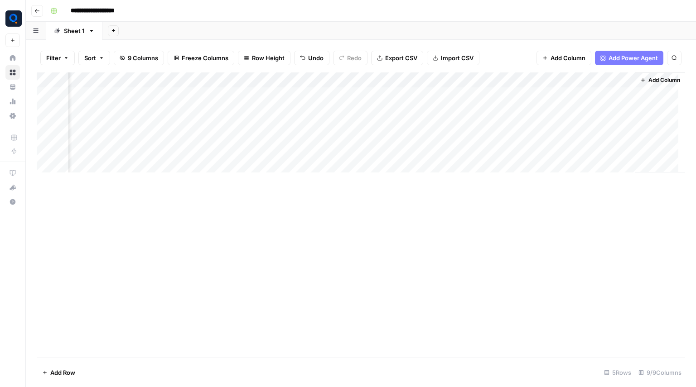
click at [573, 156] on div "Add Column" at bounding box center [361, 126] width 648 height 107
drag, startPoint x: 590, startPoint y: 129, endPoint x: 575, endPoint y: 98, distance: 34.3
click at [575, 98] on div "Add Column" at bounding box center [361, 126] width 648 height 107
click at [535, 94] on div "Add Column" at bounding box center [361, 126] width 648 height 107
click at [535, 106] on div "Add Column" at bounding box center [361, 126] width 648 height 107
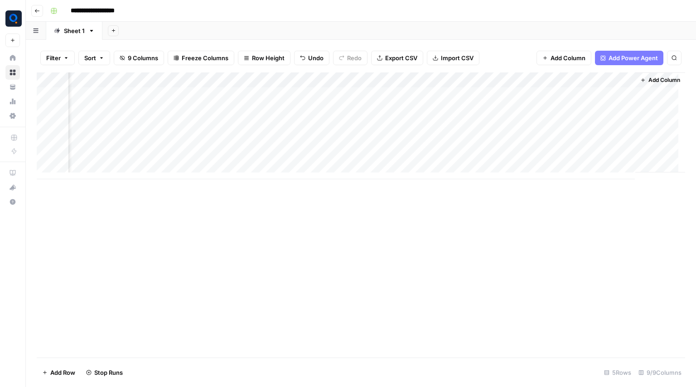
click at [538, 119] on div "Add Column" at bounding box center [361, 126] width 648 height 107
click at [538, 128] on div "Add Column" at bounding box center [361, 126] width 648 height 107
click at [584, 89] on div "Add Column" at bounding box center [361, 126] width 648 height 107
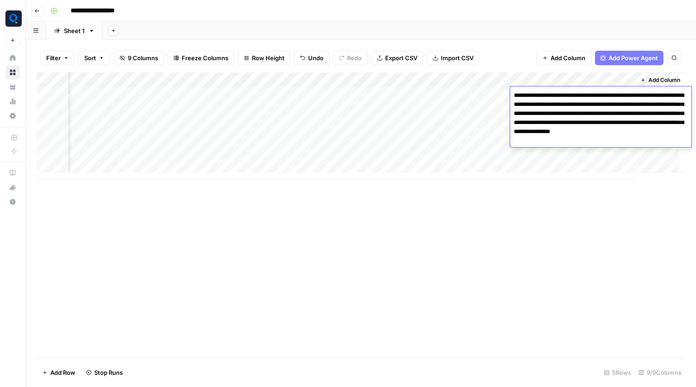
click at [559, 113] on textarea "**********" at bounding box center [600, 118] width 181 height 58
click at [409, 93] on div "Add Column" at bounding box center [361, 126] width 648 height 107
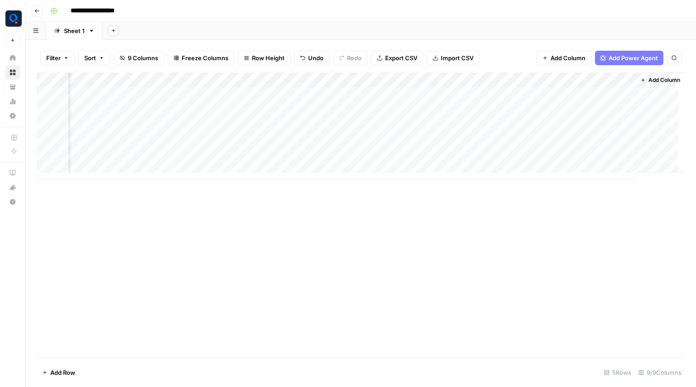
click at [409, 93] on div "Add Column" at bounding box center [361, 126] width 648 height 107
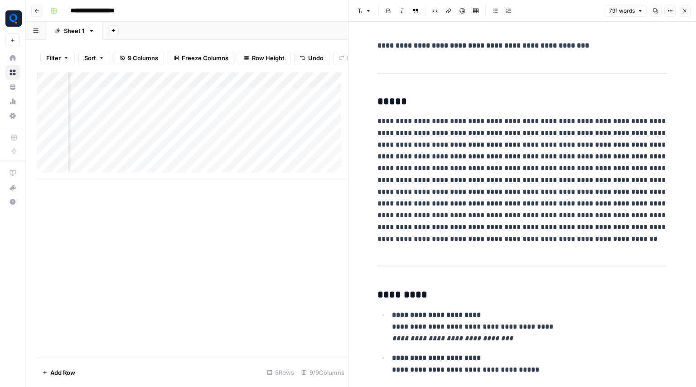
click at [453, 171] on p "**********" at bounding box center [522, 181] width 290 height 130
copy div "**********"
click at [143, 109] on div "Add Column" at bounding box center [192, 126] width 311 height 107
click at [157, 108] on div "Add Column" at bounding box center [192, 126] width 311 height 107
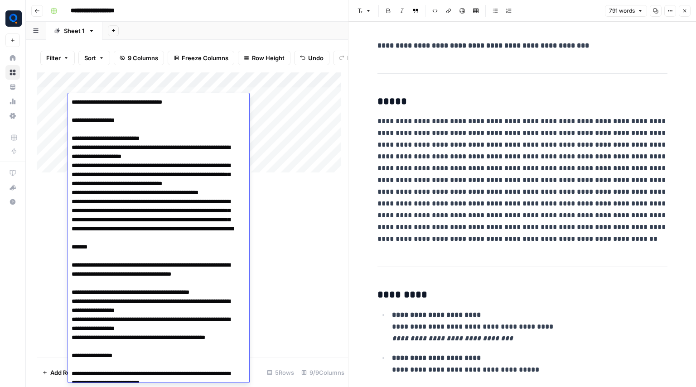
scroll to position [886, 0]
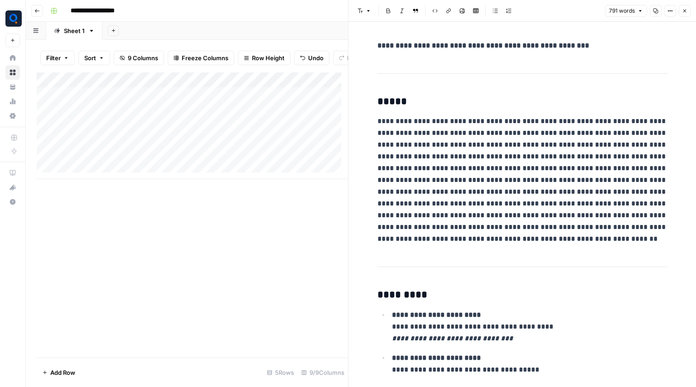
click at [296, 228] on div "Add Column" at bounding box center [192, 215] width 311 height 285
click at [684, 15] on button "Close" at bounding box center [685, 11] width 12 height 12
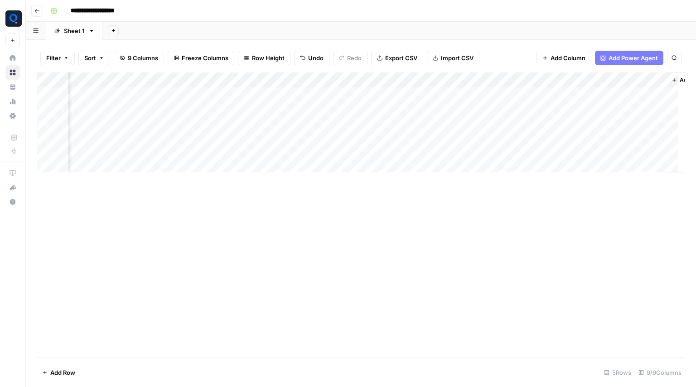
scroll to position [0, 327]
click at [539, 78] on div "Add Column" at bounding box center [361, 126] width 648 height 107
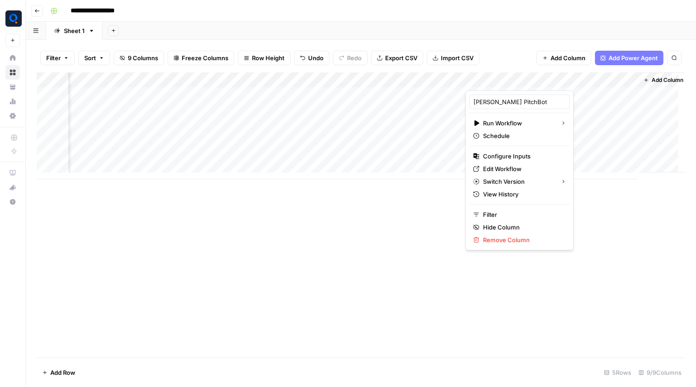
click at [447, 212] on div "Add Column" at bounding box center [361, 215] width 648 height 285
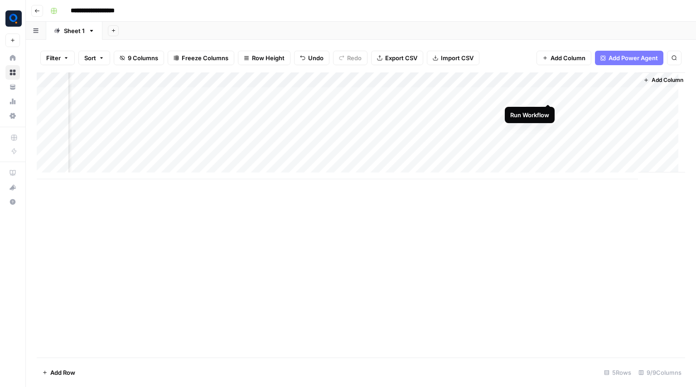
click at [551, 98] on div "Add Column" at bounding box center [361, 126] width 648 height 107
click at [547, 107] on div "Add Column" at bounding box center [361, 126] width 648 height 107
click at [551, 126] on div "Add Column" at bounding box center [361, 126] width 648 height 107
click at [585, 103] on div "Add Column" at bounding box center [361, 126] width 648 height 107
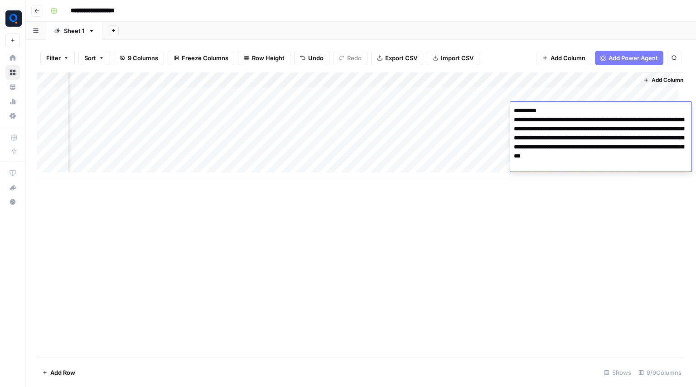
click at [590, 103] on div "**********" at bounding box center [600, 137] width 181 height 70
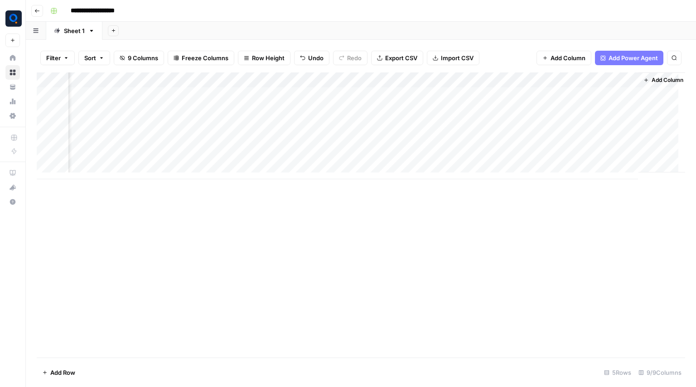
click at [590, 97] on div "Add Column" at bounding box center [361, 126] width 648 height 107
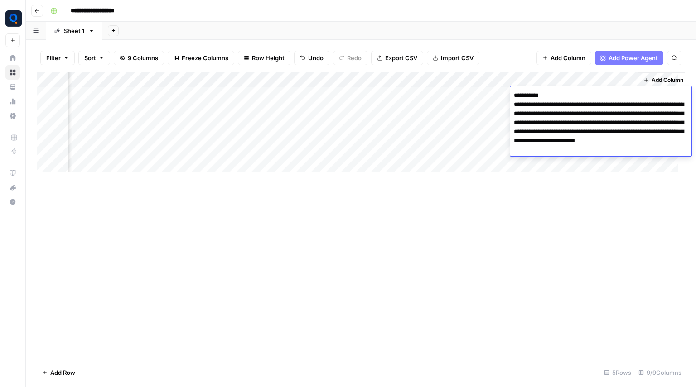
drag, startPoint x: 582, startPoint y: 115, endPoint x: 619, endPoint y: 114, distance: 36.7
click at [619, 114] on textarea "**********" at bounding box center [600, 122] width 181 height 67
click at [464, 166] on div "Add Column" at bounding box center [361, 126] width 648 height 107
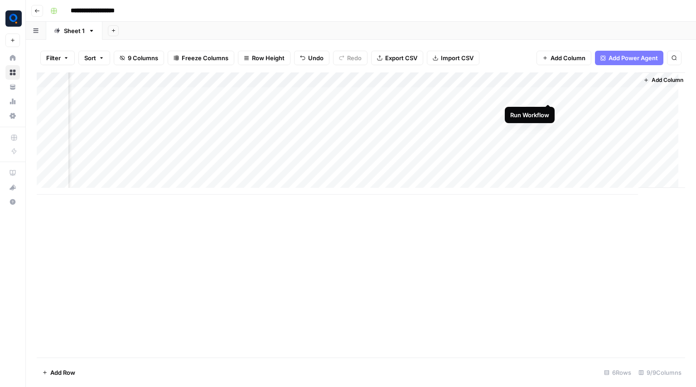
click at [544, 95] on div "Add Column" at bounding box center [361, 134] width 648 height 122
click at [551, 108] on div "Add Column" at bounding box center [361, 134] width 648 height 122
click at [549, 124] on div "Add Column" at bounding box center [361, 134] width 648 height 122
click at [575, 95] on div "Add Column" at bounding box center [361, 134] width 648 height 122
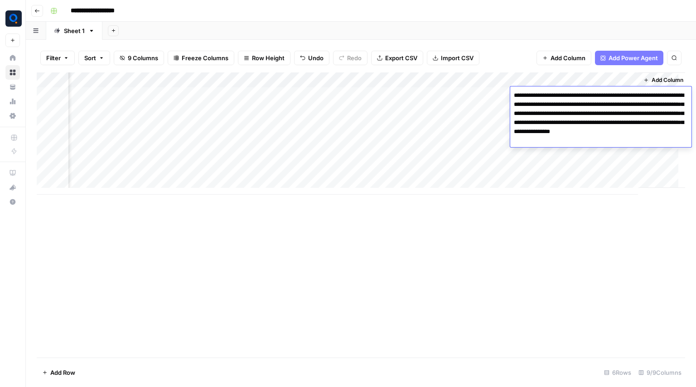
click at [579, 114] on textarea "**********" at bounding box center [600, 118] width 181 height 58
click at [491, 120] on div "Add Column" at bounding box center [361, 134] width 648 height 122
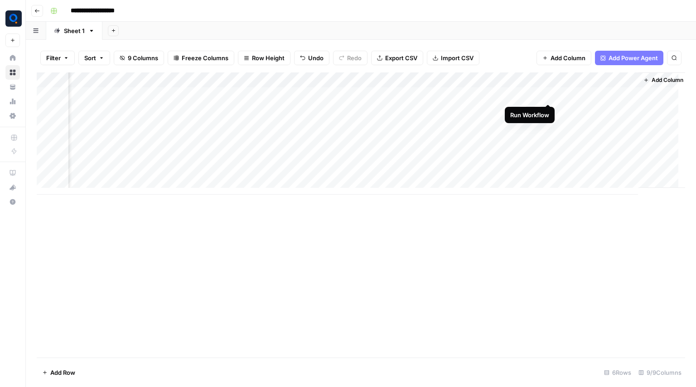
click at [546, 95] on div "Add Column" at bounding box center [361, 134] width 648 height 122
click at [547, 109] on div "Add Column" at bounding box center [361, 134] width 648 height 122
click at [547, 126] on div "Add Column" at bounding box center [361, 134] width 648 height 122
click at [590, 92] on div "Add Column" at bounding box center [361, 134] width 648 height 122
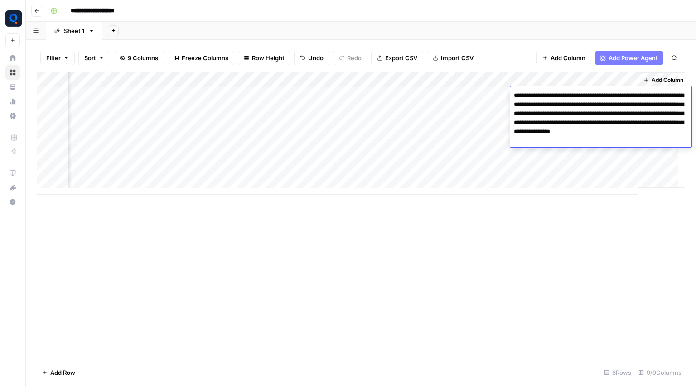
click at [579, 112] on textarea "**********" at bounding box center [600, 118] width 181 height 58
click at [542, 243] on div "Add Column" at bounding box center [361, 215] width 648 height 285
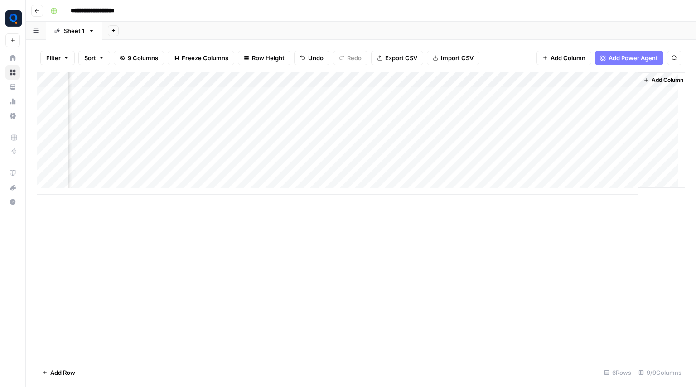
click at [546, 96] on div "Add Column" at bounding box center [361, 134] width 648 height 122
click at [550, 112] on div "Add Column" at bounding box center [361, 134] width 648 height 122
click at [550, 125] on div "Add Column" at bounding box center [361, 134] width 648 height 122
click at [588, 100] on div "Add Column" at bounding box center [361, 134] width 648 height 122
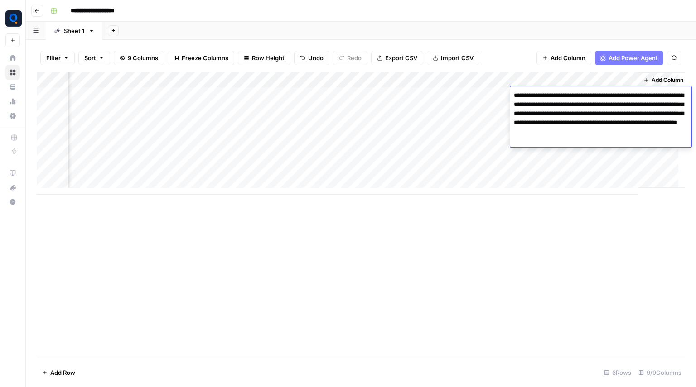
click at [605, 121] on textarea "**********" at bounding box center [600, 113] width 181 height 49
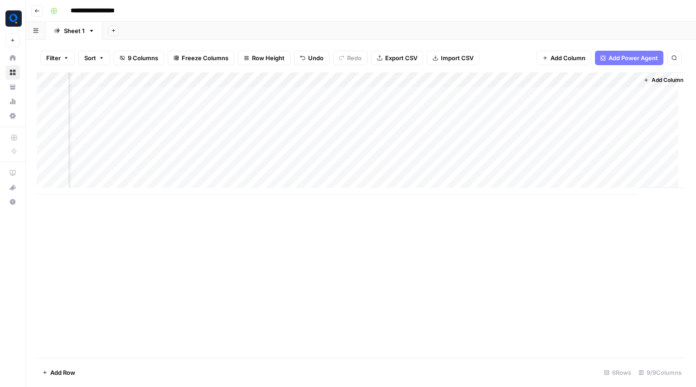
click at [585, 184] on div "Add Column" at bounding box center [361, 134] width 648 height 122
click at [600, 116] on div "Add Column" at bounding box center [361, 142] width 648 height 138
click at [581, 161] on div "Add Column" at bounding box center [361, 142] width 648 height 138
click at [592, 102] on div "Add Column" at bounding box center [361, 142] width 648 height 138
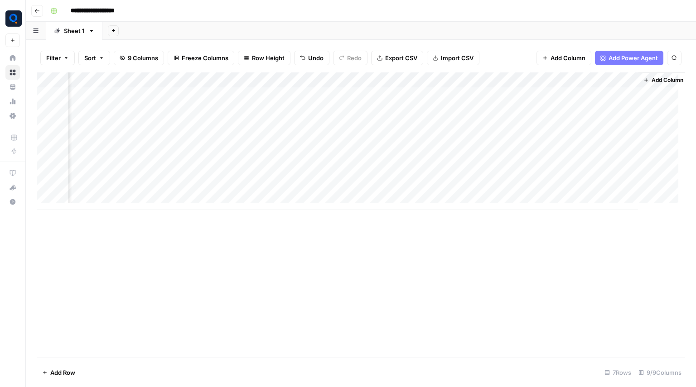
click at [584, 120] on div "Add Column" at bounding box center [361, 142] width 648 height 138
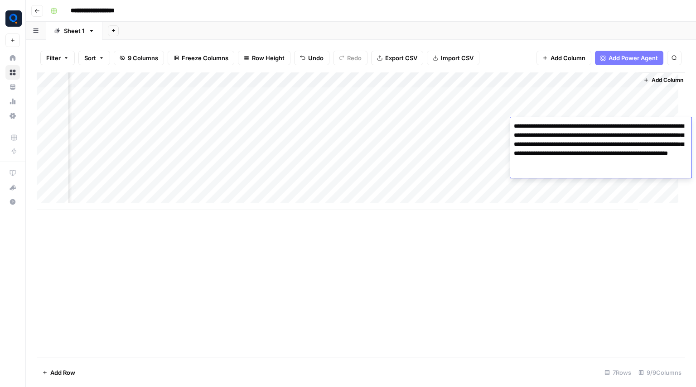
click at [541, 114] on div "Add Column" at bounding box center [361, 142] width 648 height 138
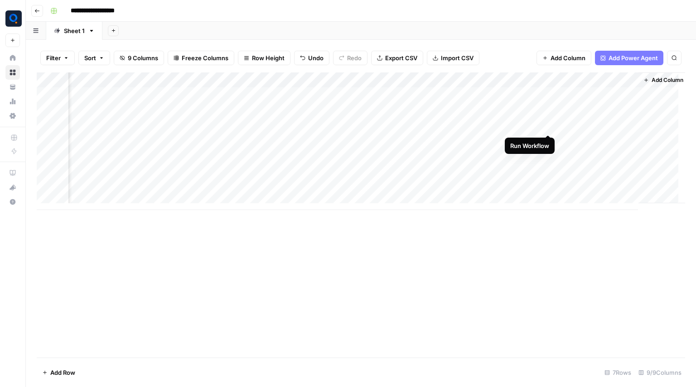
click at [547, 128] on div "Add Column" at bounding box center [361, 142] width 648 height 138
click at [575, 126] on div "Add Column" at bounding box center [361, 142] width 648 height 138
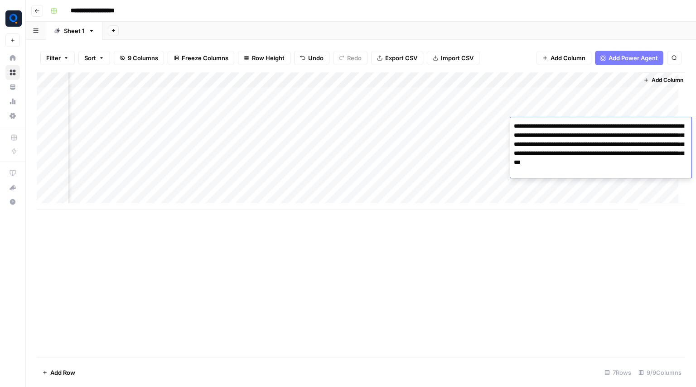
click at [572, 162] on textarea "**********" at bounding box center [600, 149] width 181 height 58
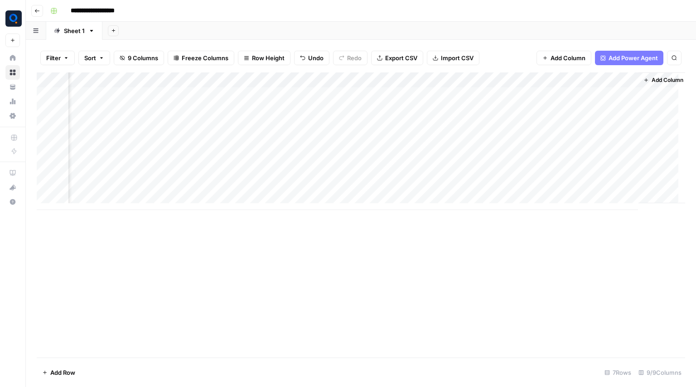
click at [495, 138] on div "Add Column" at bounding box center [361, 142] width 648 height 138
click at [550, 144] on div "Add Column" at bounding box center [361, 142] width 648 height 138
click at [548, 92] on div "Add Column" at bounding box center [361, 142] width 648 height 138
click at [550, 111] on div "Add Column" at bounding box center [361, 142] width 648 height 138
click at [547, 128] on div "Add Column" at bounding box center [361, 142] width 648 height 138
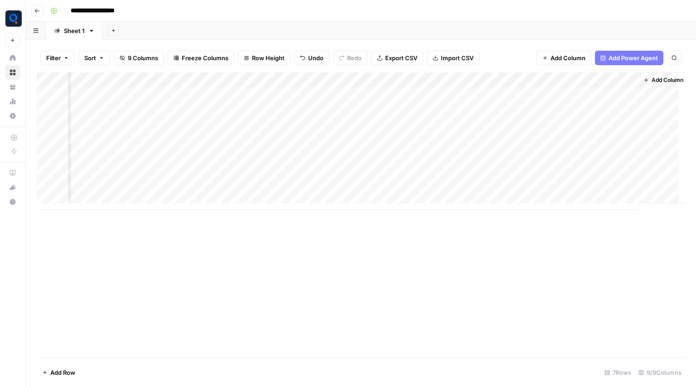
click at [571, 99] on div "Add Column" at bounding box center [361, 142] width 648 height 138
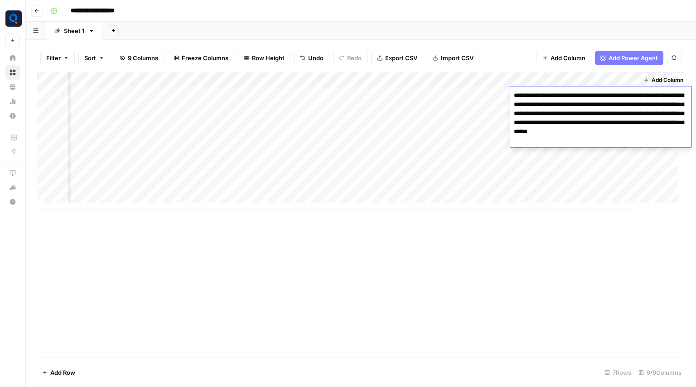
click at [570, 118] on textarea "**********" at bounding box center [600, 118] width 181 height 58
click at [490, 101] on div "Add Column" at bounding box center [361, 142] width 648 height 138
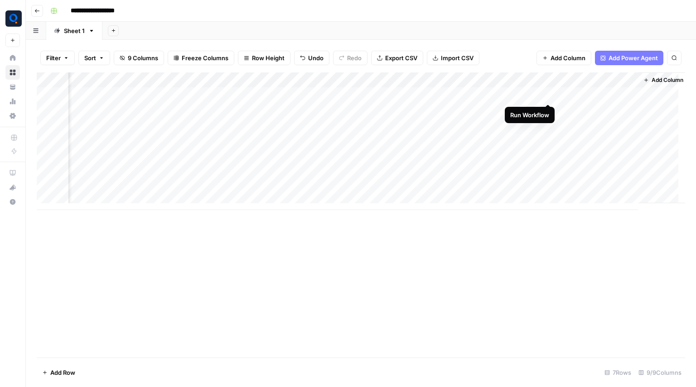
click at [547, 94] on div "Add Column" at bounding box center [361, 142] width 648 height 138
click at [547, 111] on div "Add Column" at bounding box center [361, 142] width 648 height 138
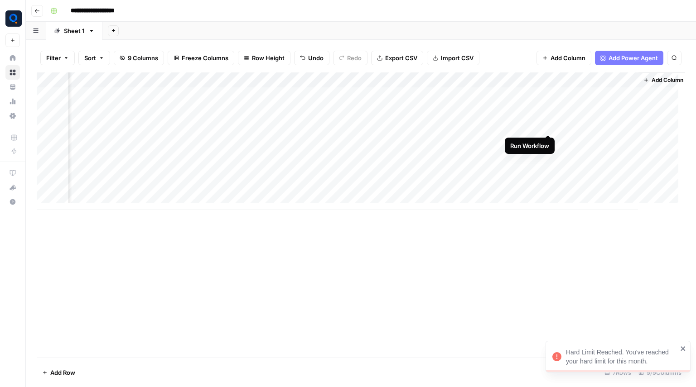
click at [546, 126] on div "Add Column" at bounding box center [361, 142] width 648 height 138
click at [546, 92] on div "Add Column" at bounding box center [361, 142] width 648 height 138
click at [548, 281] on div "Add Column" at bounding box center [361, 215] width 648 height 285
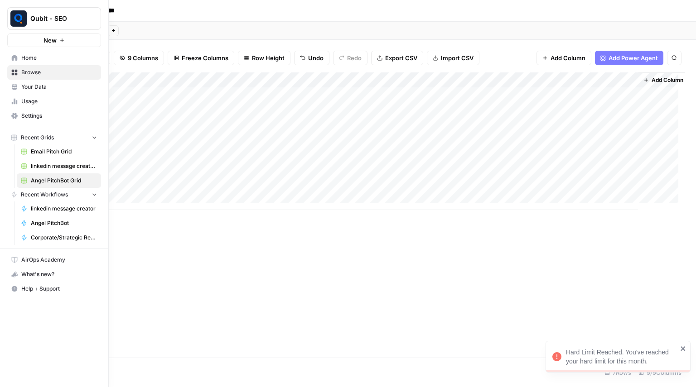
click at [41, 98] on span "Usage" at bounding box center [59, 101] width 76 height 8
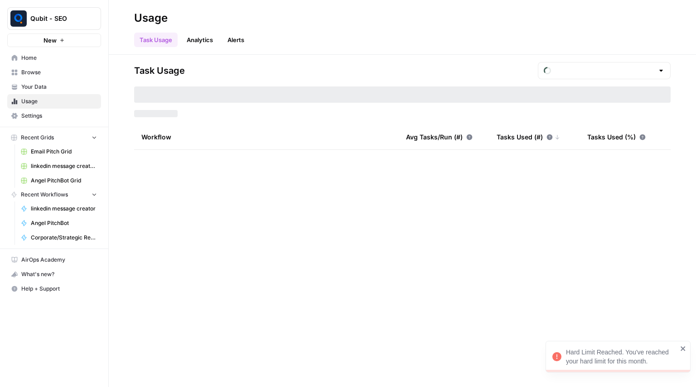
type input "August Overage"
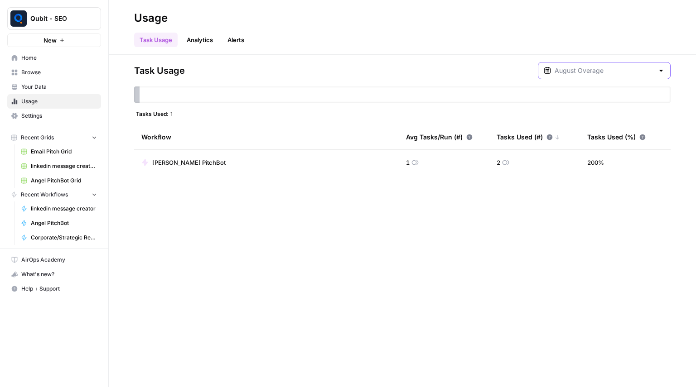
click at [586, 69] on input "text" at bounding box center [604, 70] width 99 height 9
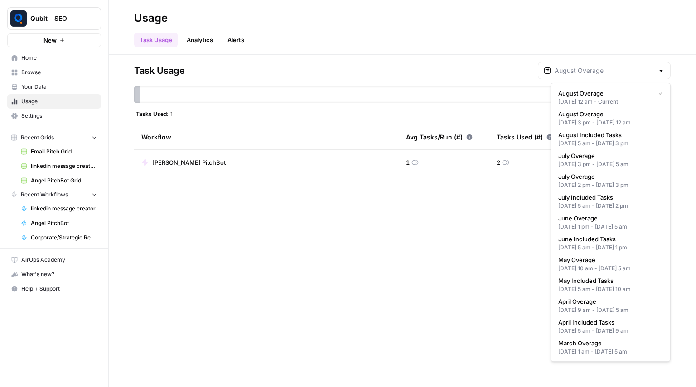
type input "August Overage"
click at [45, 117] on span "Settings" at bounding box center [59, 116] width 76 height 8
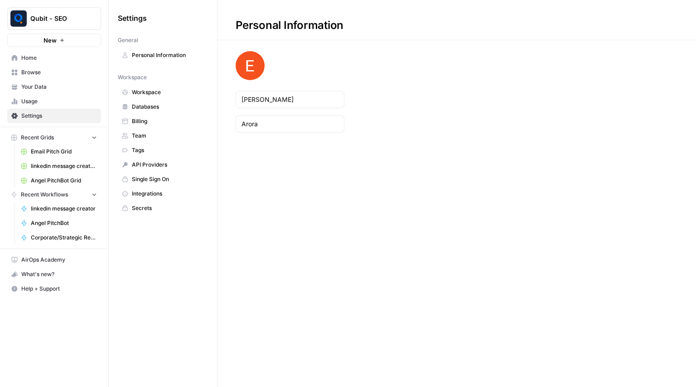
click at [166, 120] on span "Billing" at bounding box center [168, 121] width 72 height 8
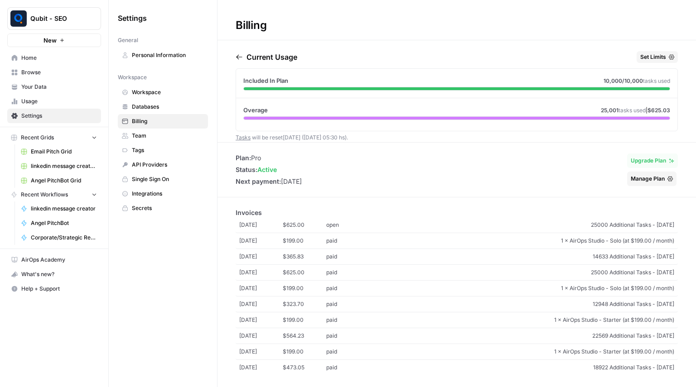
click at [448, 212] on p "Invoices" at bounding box center [457, 212] width 442 height 9
click at [44, 54] on span "Home" at bounding box center [59, 58] width 76 height 8
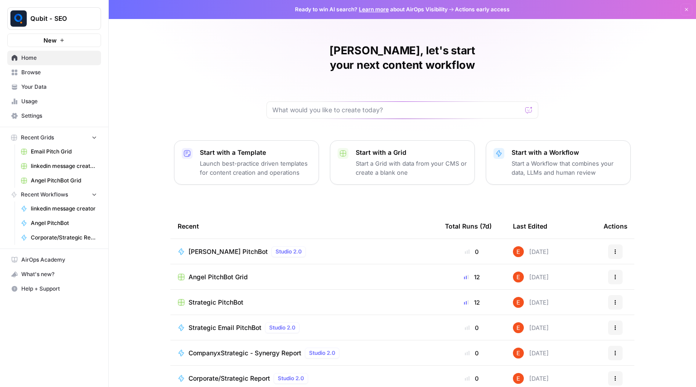
click at [65, 88] on span "Your Data" at bounding box center [59, 87] width 76 height 8
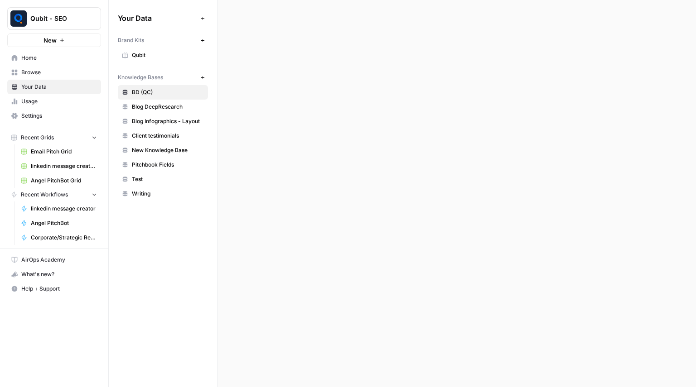
click at [60, 73] on span "Browse" at bounding box center [59, 72] width 76 height 8
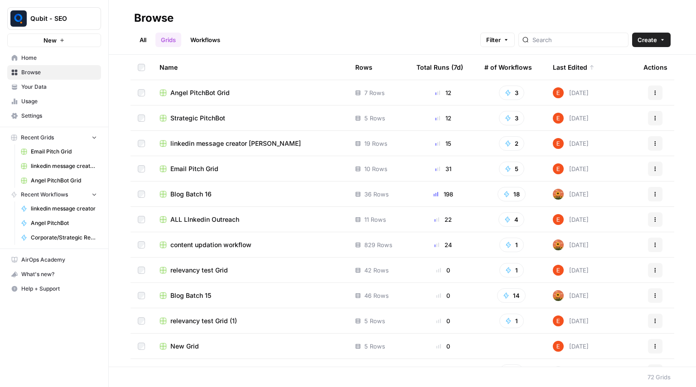
click at [201, 93] on span "Angel PitchBot Grid" at bounding box center [199, 92] width 59 height 9
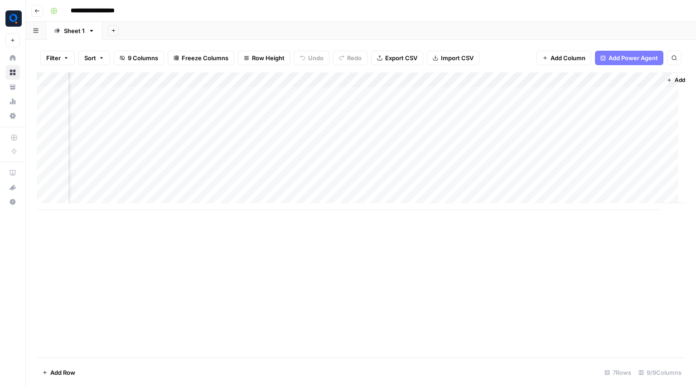
scroll to position [0, 305]
click at [571, 95] on div "Add Column" at bounding box center [361, 142] width 648 height 138
click at [571, 111] on div "Add Column" at bounding box center [361, 142] width 648 height 138
click at [39, 7] on button "Go back" at bounding box center [37, 11] width 12 height 12
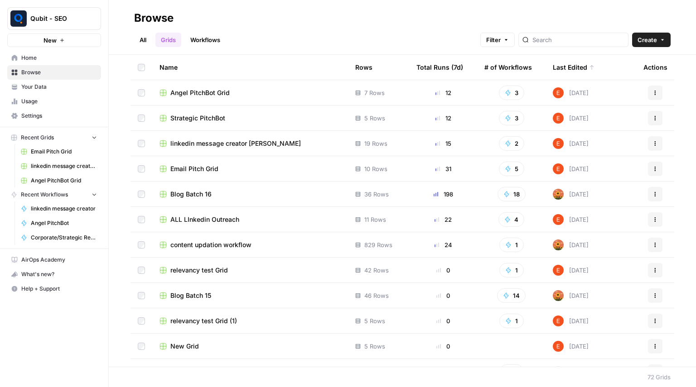
click at [552, 34] on div at bounding box center [573, 40] width 110 height 15
click at [219, 121] on span "Strategic PitchBot" at bounding box center [197, 118] width 55 height 9
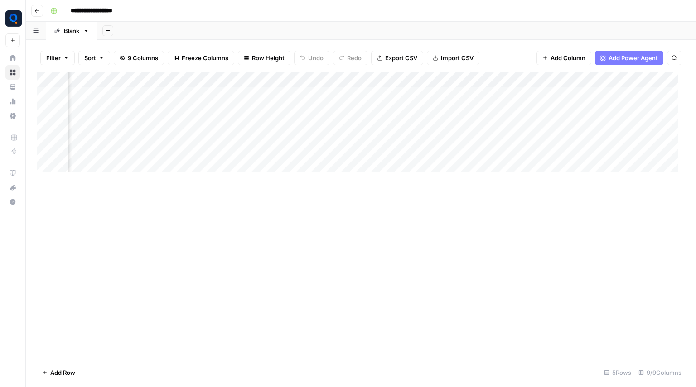
scroll to position [0, 367]
click at [441, 99] on div "Add Column" at bounding box center [361, 126] width 648 height 107
click at [330, 226] on div "Add Column" at bounding box center [361, 215] width 648 height 285
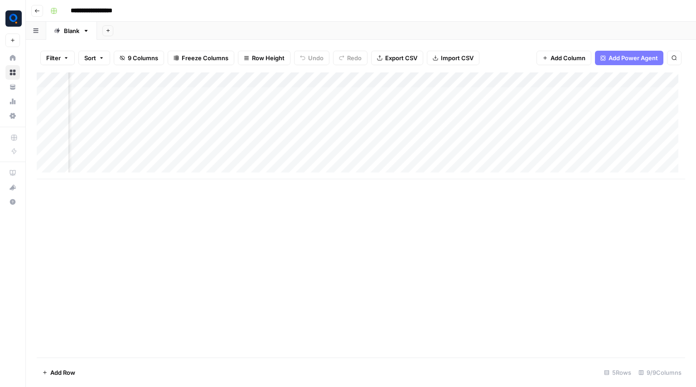
click at [302, 80] on div "Add Column" at bounding box center [361, 126] width 648 height 107
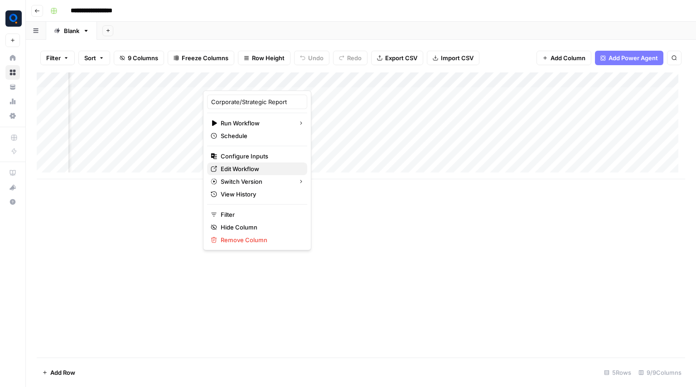
click at [245, 171] on span "Edit Workflow" at bounding box center [260, 168] width 79 height 9
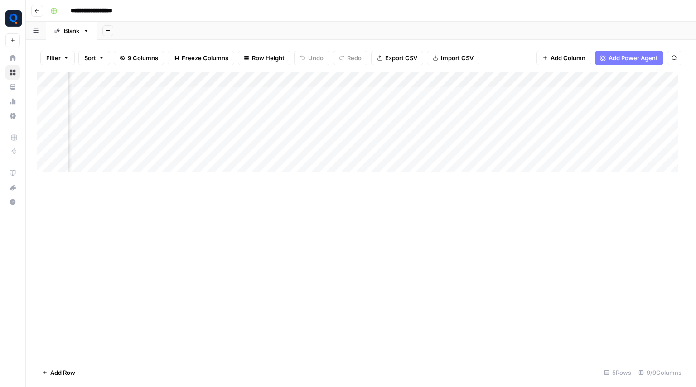
scroll to position [0, 363]
click at [614, 80] on div "Add Column" at bounding box center [361, 126] width 648 height 107
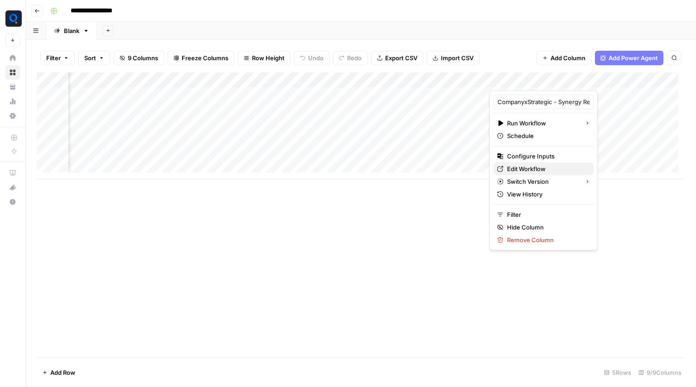
click at [526, 168] on span "Edit Workflow" at bounding box center [546, 168] width 79 height 9
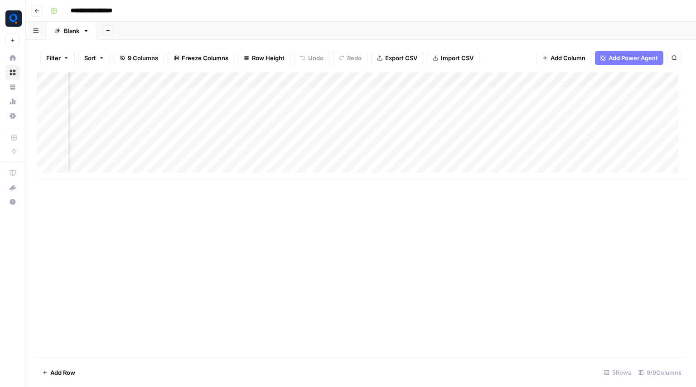
click at [387, 78] on div "Add Column" at bounding box center [361, 126] width 648 height 107
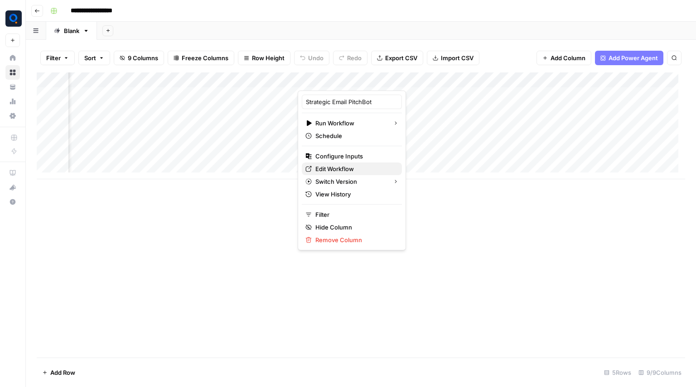
click at [356, 170] on span "Edit Workflow" at bounding box center [354, 168] width 79 height 9
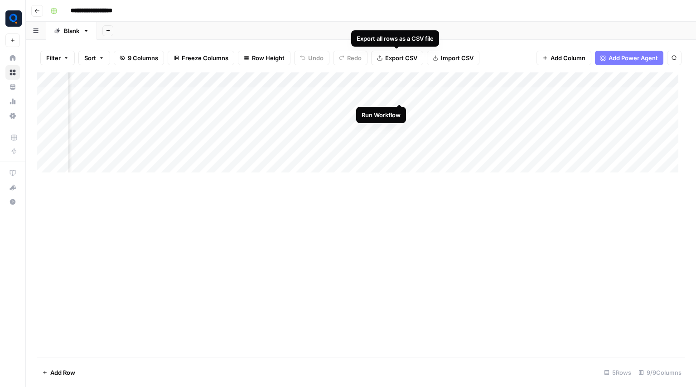
click at [401, 91] on div "Add Column" at bounding box center [361, 126] width 648 height 107
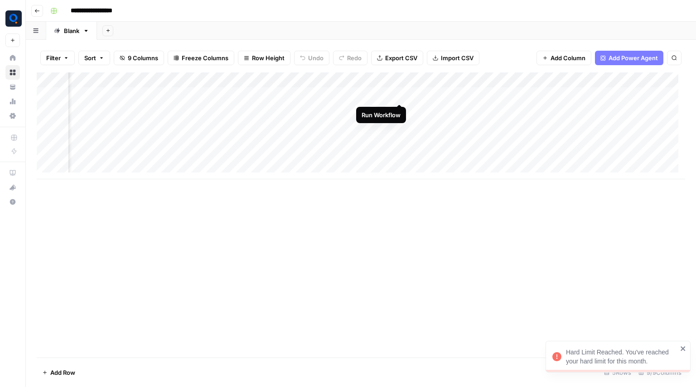
click at [398, 96] on div "Add Column" at bounding box center [361, 126] width 648 height 107
click at [447, 96] on div "Add Column" at bounding box center [361, 126] width 648 height 107
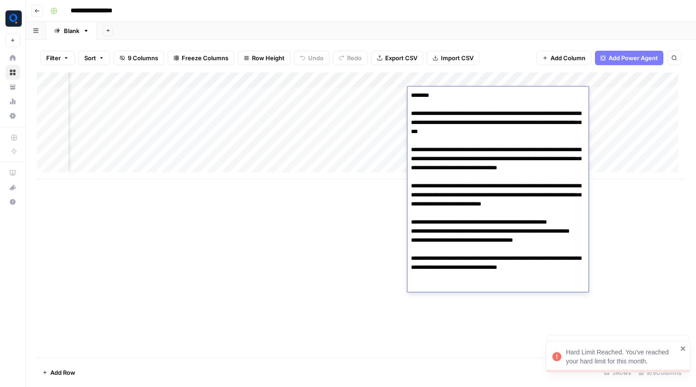
click at [442, 145] on textarea "**********" at bounding box center [497, 190] width 181 height 203
click at [34, 10] on button "Go back" at bounding box center [37, 11] width 12 height 12
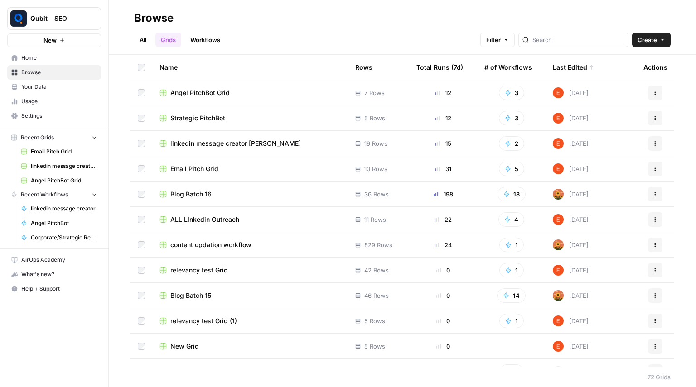
click at [564, 44] on div at bounding box center [573, 40] width 110 height 15
click at [199, 40] on link "Workflows" at bounding box center [205, 40] width 41 height 15
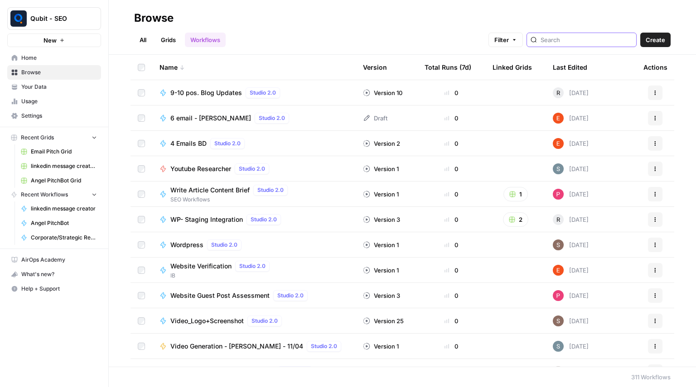
click at [585, 38] on input "search" at bounding box center [587, 39] width 92 height 9
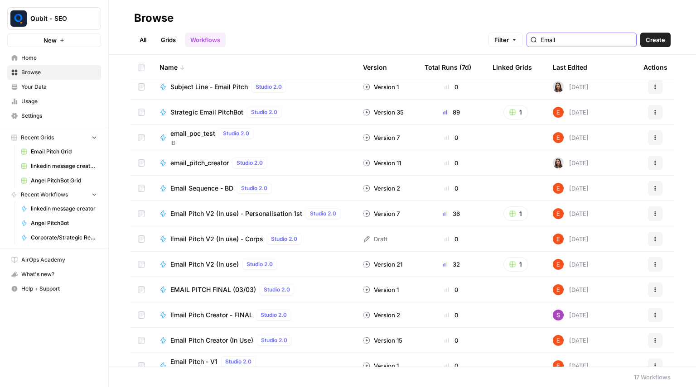
scroll to position [57, 0]
type input "Email"
click at [211, 262] on span "Email Pitch V2 (In use)" at bounding box center [204, 264] width 68 height 9
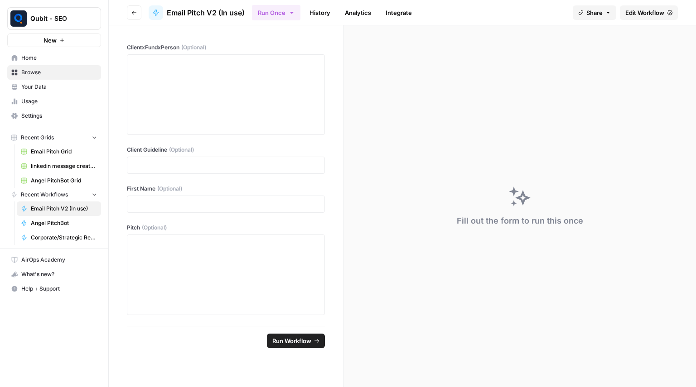
click at [655, 14] on span "Edit Workflow" at bounding box center [644, 12] width 39 height 9
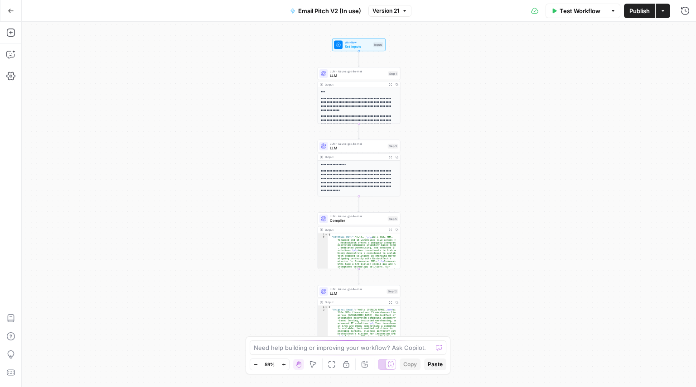
click at [401, 15] on button "Version 21" at bounding box center [389, 11] width 43 height 12
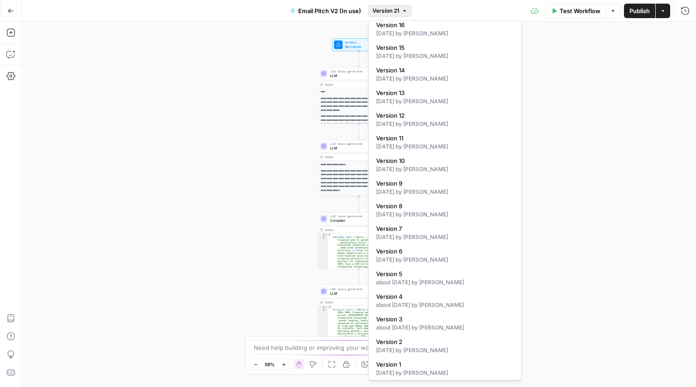
scroll to position [120, 0]
click at [426, 277] on span "Version 5" at bounding box center [443, 273] width 134 height 9
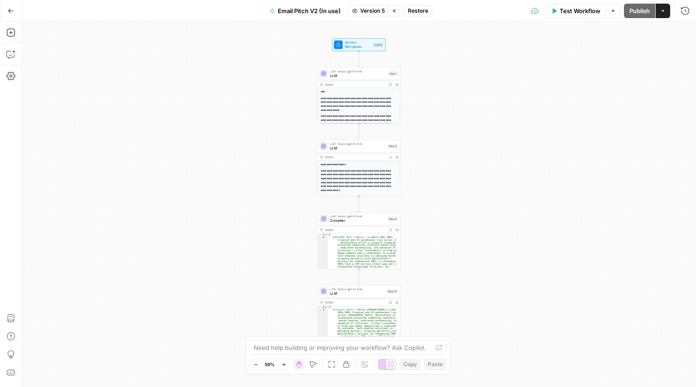
click at [372, 76] on span "LLM" at bounding box center [358, 75] width 56 height 5
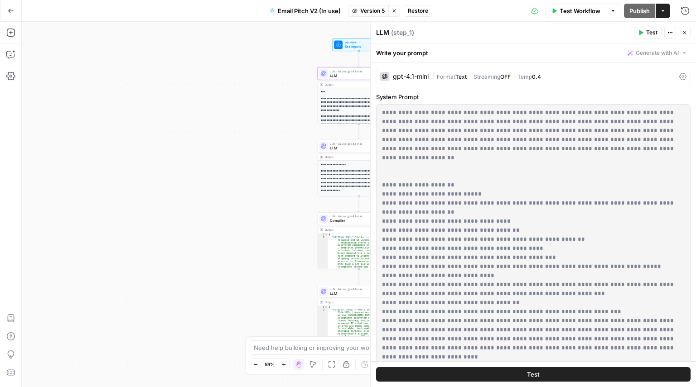
click at [687, 35] on button "Close" at bounding box center [685, 33] width 12 height 12
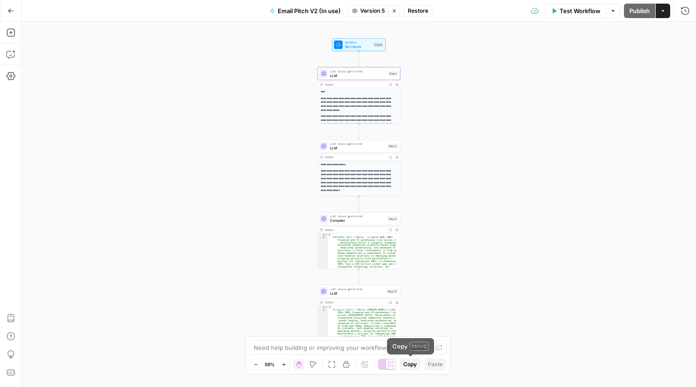
click at [403, 361] on span "Copy" at bounding box center [410, 365] width 14 height 8
click at [375, 143] on span "LLM · Azure: gpt-4.1-mini" at bounding box center [358, 144] width 56 height 4
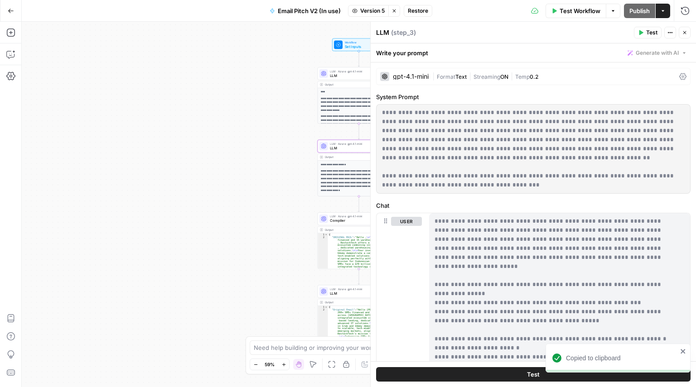
click at [685, 39] on header "LLM ( step_3 ) Test Actions Close" at bounding box center [533, 33] width 325 height 22
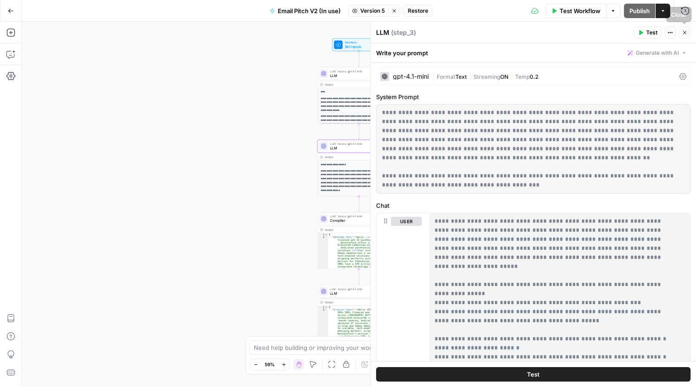
click at [685, 35] on icon "button" at bounding box center [684, 32] width 5 height 5
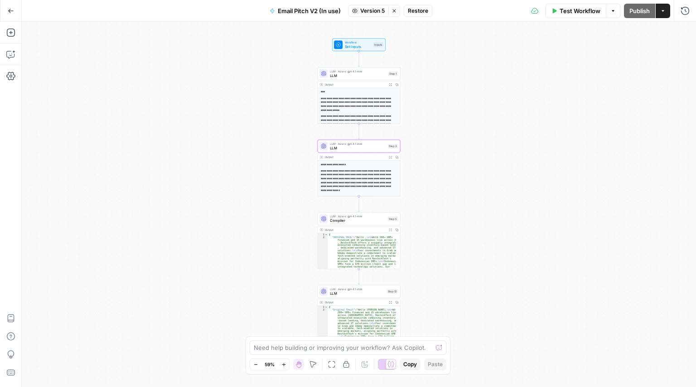
click at [413, 368] on span "Copy" at bounding box center [410, 365] width 14 height 8
click at [350, 76] on span "LLM" at bounding box center [358, 75] width 56 height 5
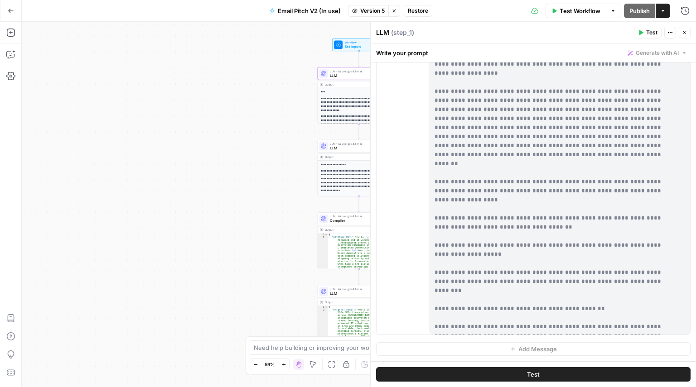
scroll to position [64, 0]
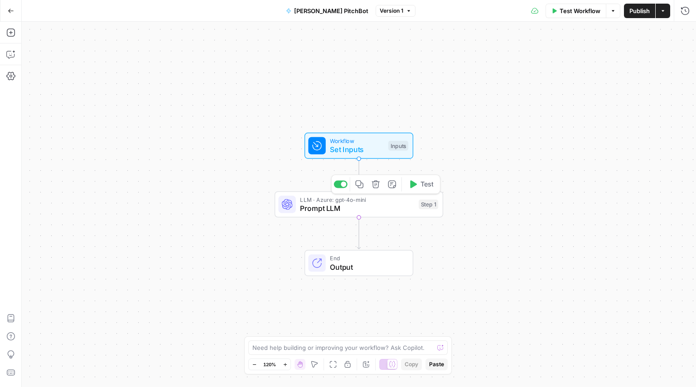
click at [368, 206] on span "Prompt LLM" at bounding box center [357, 208] width 114 height 11
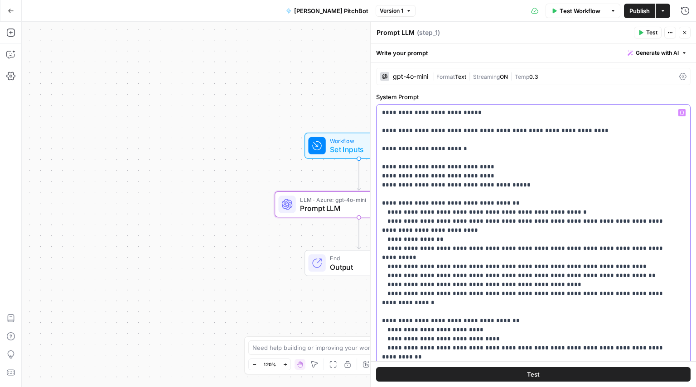
drag, startPoint x: 496, startPoint y: 165, endPoint x: 380, endPoint y: 166, distance: 116.5
click at [380, 166] on div "**********" at bounding box center [534, 253] width 314 height 297
click at [527, 155] on p "**********" at bounding box center [530, 253] width 296 height 290
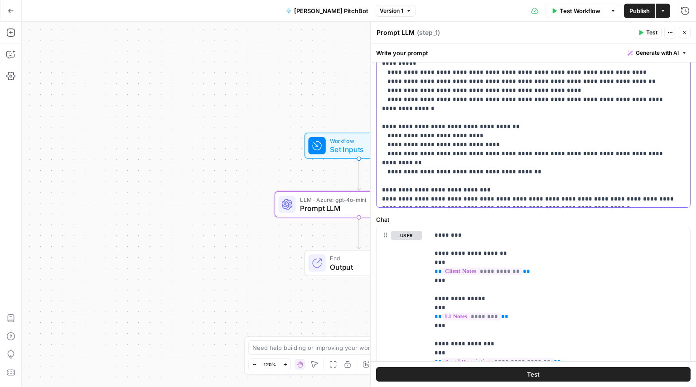
scroll to position [195, 0]
click at [503, 199] on p "**********" at bounding box center [530, 58] width 296 height 290
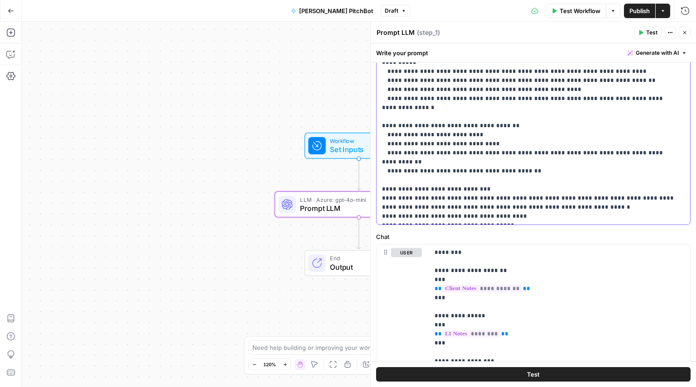
drag, startPoint x: 386, startPoint y: 217, endPoint x: 374, endPoint y: 217, distance: 12.2
click at [374, 217] on div "**********" at bounding box center [533, 205] width 326 height 366
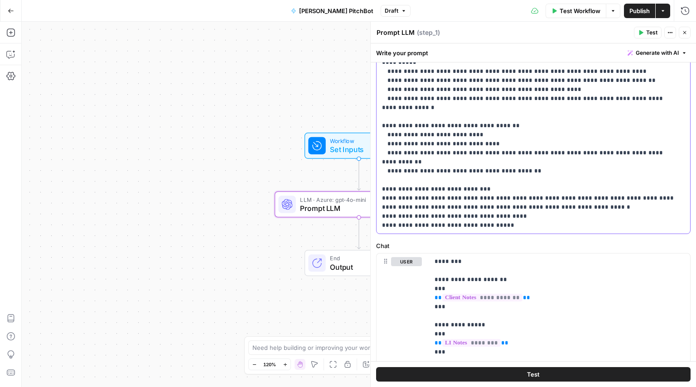
drag, startPoint x: 572, startPoint y: 221, endPoint x: 472, endPoint y: 218, distance: 99.7
click at [472, 218] on p "**********" at bounding box center [530, 71] width 296 height 317
drag, startPoint x: 480, startPoint y: 229, endPoint x: 378, endPoint y: 215, distance: 102.9
click at [378, 215] on div "**********" at bounding box center [534, 71] width 314 height 324
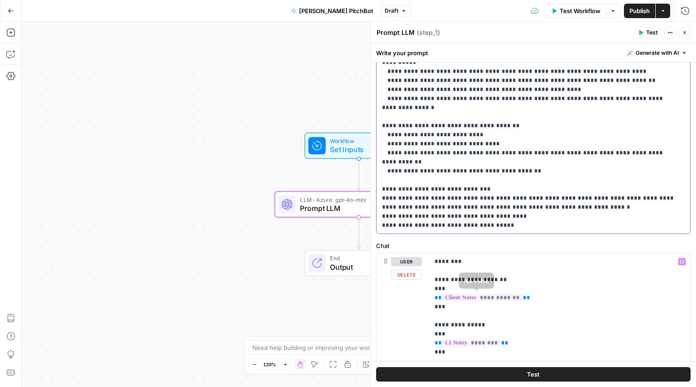
scroll to position [294, 0]
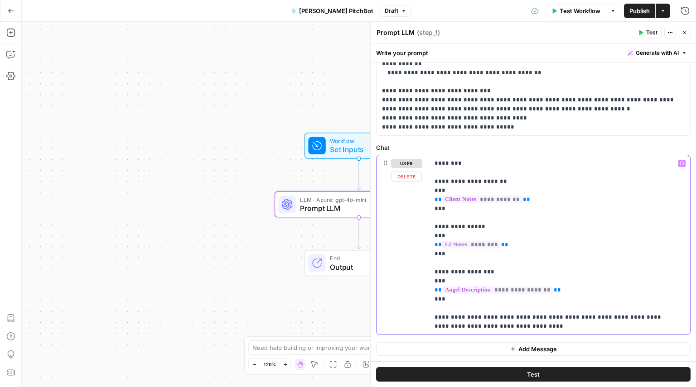
click at [523, 328] on p "**********" at bounding box center [556, 245] width 243 height 172
click at [437, 335] on p "**********" at bounding box center [556, 254] width 243 height 190
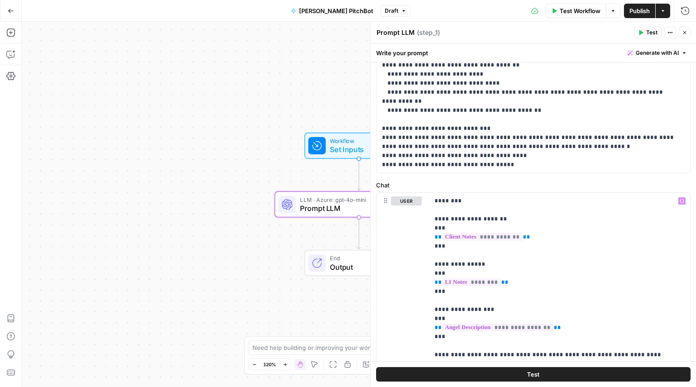
click at [638, 15] on button "Publish" at bounding box center [639, 11] width 31 height 15
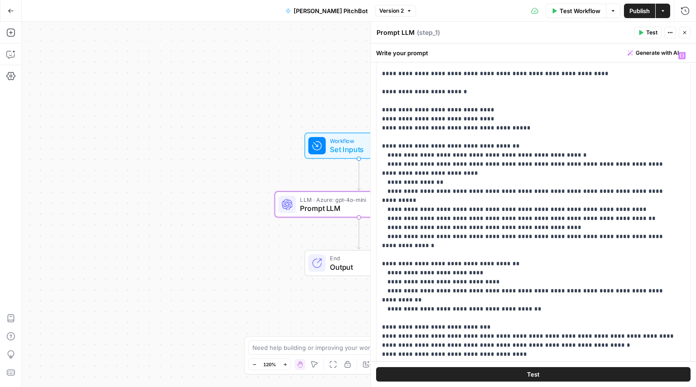
scroll to position [58, 0]
drag, startPoint x: 432, startPoint y: 174, endPoint x: 454, endPoint y: 166, distance: 22.9
click at [454, 166] on p "**********" at bounding box center [530, 209] width 296 height 317
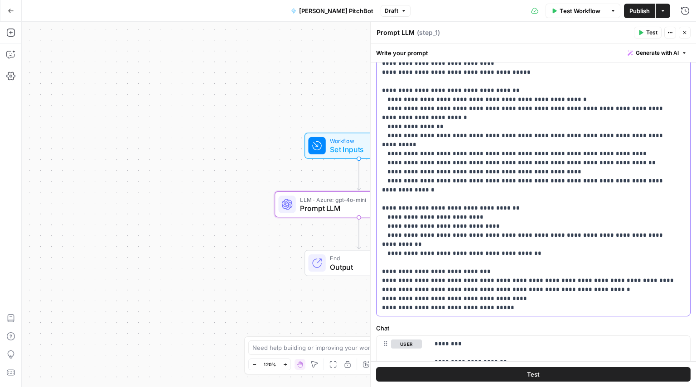
scroll to position [113, 0]
click at [640, 6] on span "Publish" at bounding box center [639, 10] width 20 height 9
click at [490, 238] on p "**********" at bounding box center [530, 153] width 296 height 317
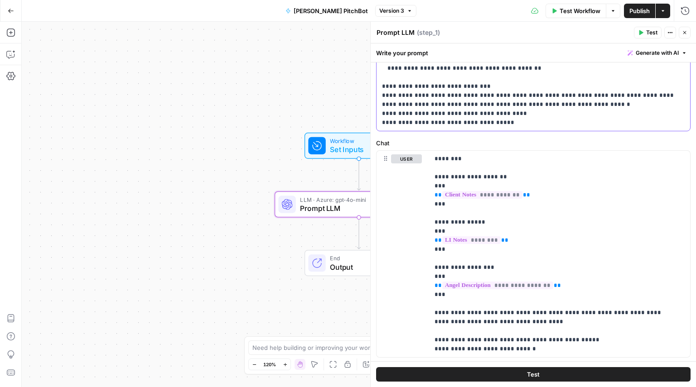
scroll to position [321, 0]
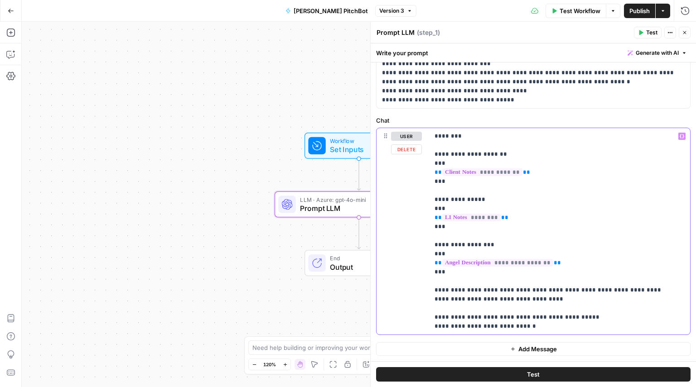
drag, startPoint x: 534, startPoint y: 329, endPoint x: 429, endPoint y: 136, distance: 219.0
click at [429, 136] on div "**********" at bounding box center [534, 231] width 314 height 207
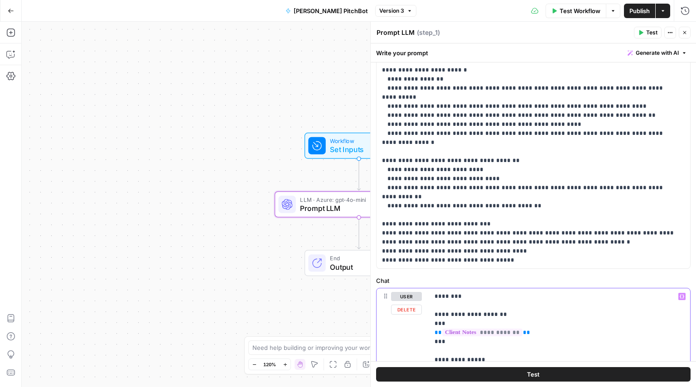
scroll to position [119, 0]
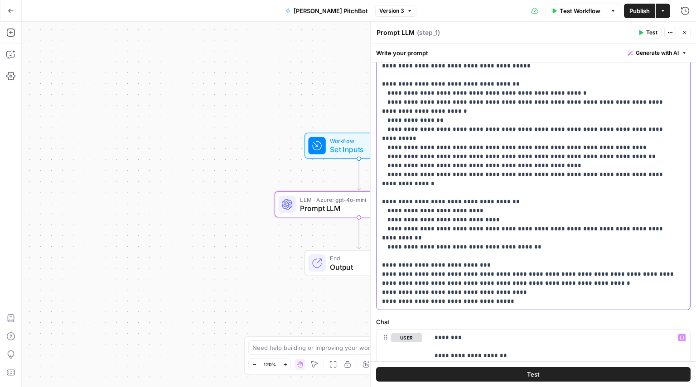
click at [491, 221] on p "**********" at bounding box center [530, 147] width 296 height 317
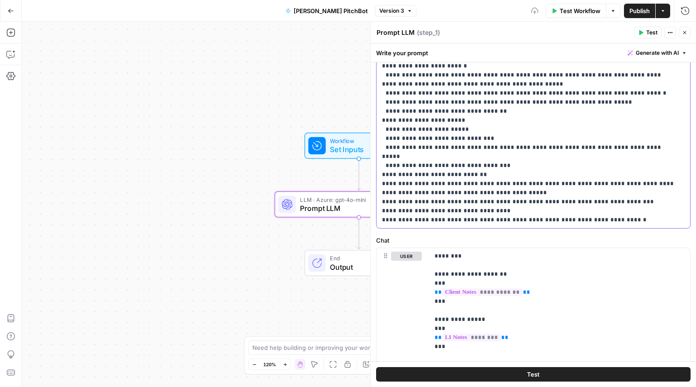
scroll to position [0, 0]
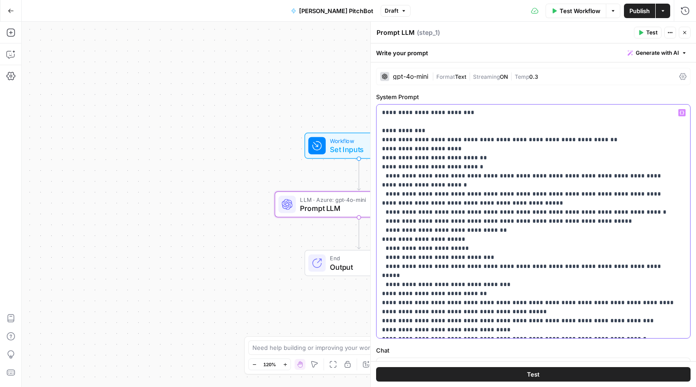
drag, startPoint x: 482, startPoint y: 256, endPoint x: 431, endPoint y: 259, distance: 50.8
click at [431, 259] on p "**********" at bounding box center [530, 221] width 296 height 227
click at [638, 8] on span "Publish" at bounding box center [639, 10] width 20 height 9
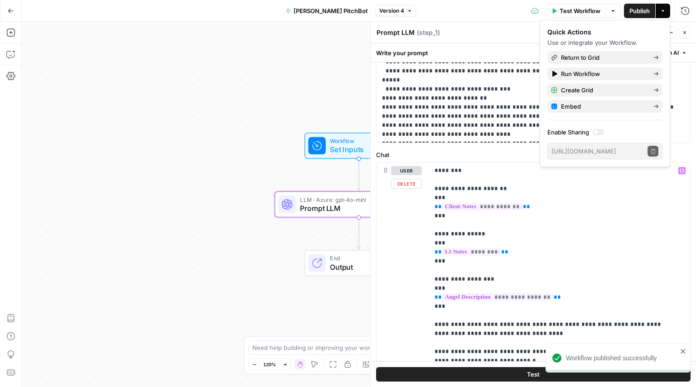
scroll to position [230, 0]
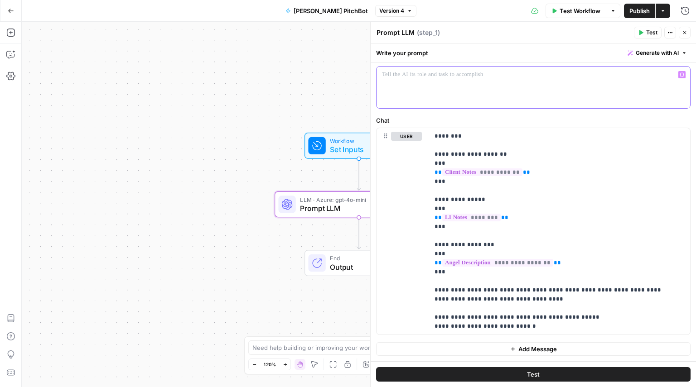
scroll to position [38, 0]
click at [463, 95] on div at bounding box center [534, 88] width 314 height 42
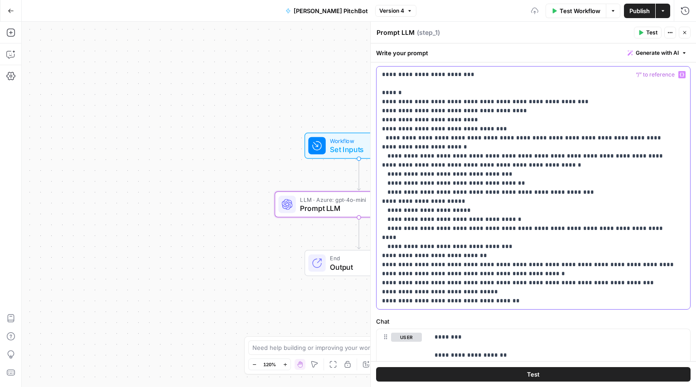
scroll to position [230, 0]
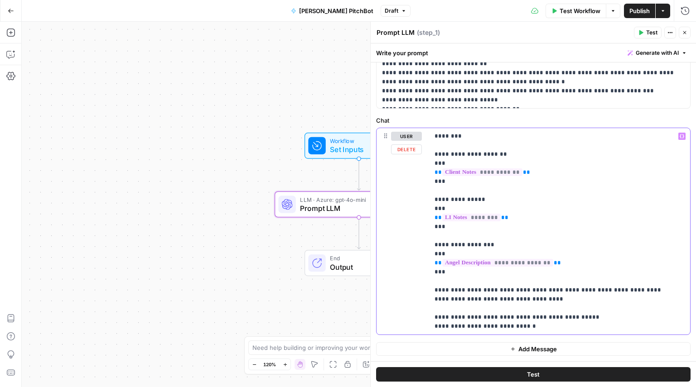
click at [508, 252] on p "**********" at bounding box center [556, 231] width 243 height 199
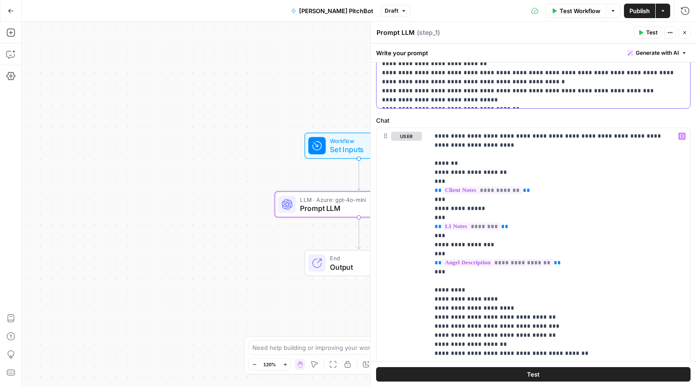
click at [642, 7] on span "Publish" at bounding box center [639, 10] width 20 height 9
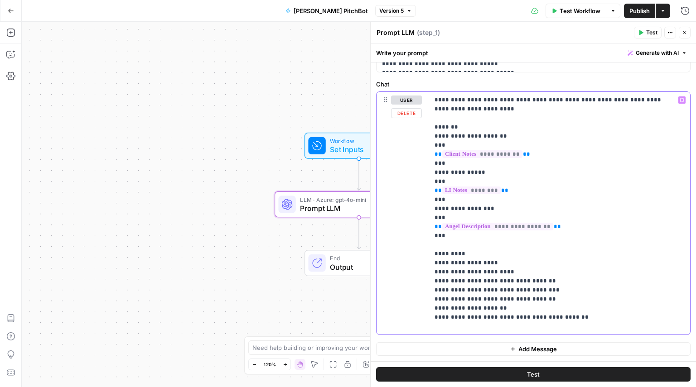
click at [468, 263] on p "**********" at bounding box center [556, 214] width 243 height 236
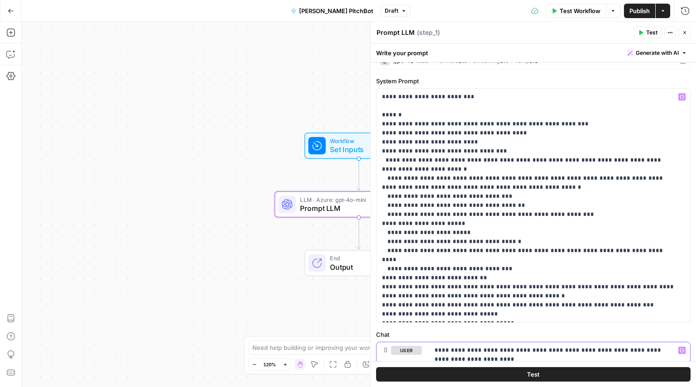
scroll to position [22, 0]
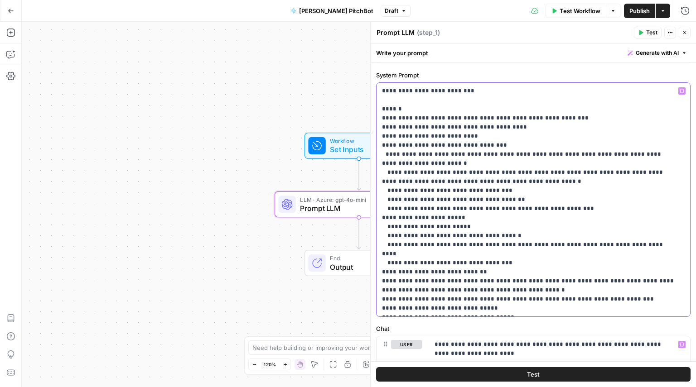
click at [507, 306] on p "**********" at bounding box center [530, 200] width 296 height 227
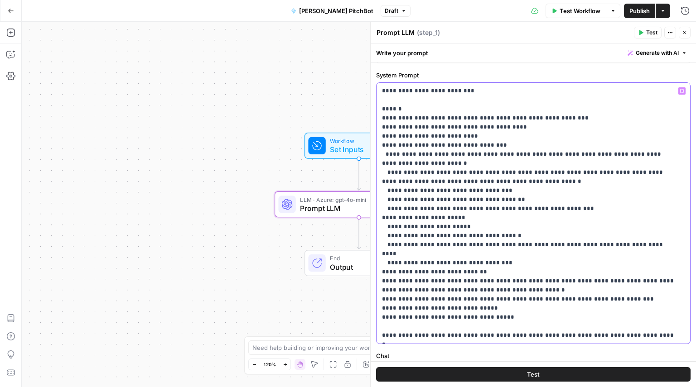
click at [416, 336] on p "**********" at bounding box center [530, 214] width 296 height 254
drag, startPoint x: 610, startPoint y: 325, endPoint x: 593, endPoint y: 324, distance: 17.2
click at [593, 324] on p "**********" at bounding box center [530, 214] width 296 height 254
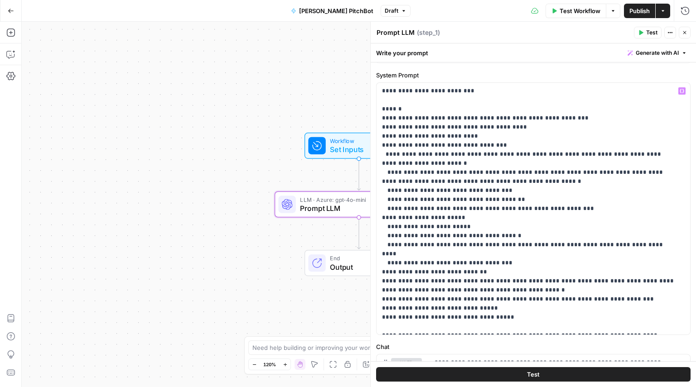
click at [635, 9] on span "Publish" at bounding box center [639, 10] width 20 height 9
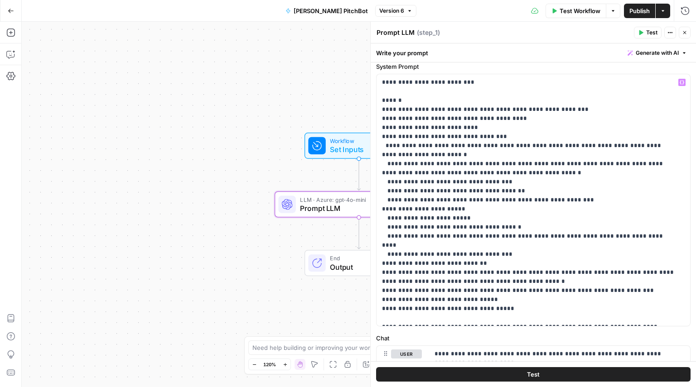
scroll to position [41, 0]
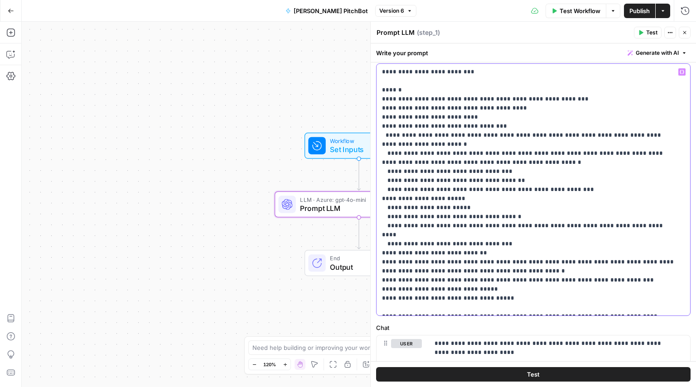
click at [414, 226] on p "**********" at bounding box center [530, 190] width 296 height 245
drag, startPoint x: 557, startPoint y: 225, endPoint x: 514, endPoint y: 229, distance: 43.2
click at [514, 229] on p "**********" at bounding box center [530, 190] width 296 height 245
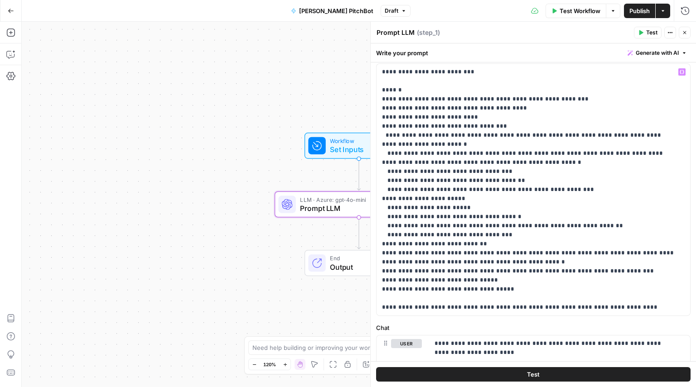
click at [632, 10] on span "Publish" at bounding box center [639, 10] width 20 height 9
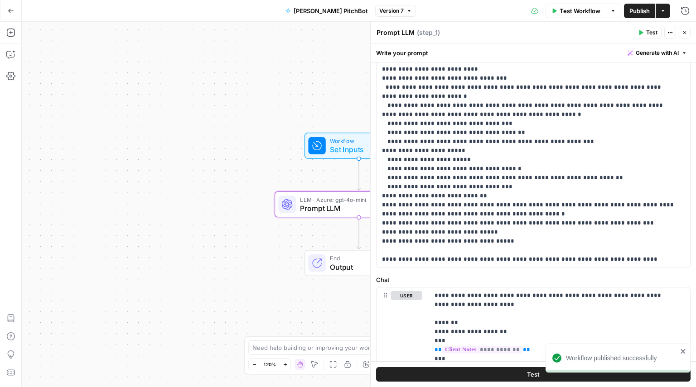
scroll to position [88, 0]
click at [402, 168] on p "**********" at bounding box center [530, 142] width 296 height 245
drag, startPoint x: 421, startPoint y: 170, endPoint x: 392, endPoint y: 172, distance: 29.1
click at [392, 172] on p "**********" at bounding box center [530, 142] width 296 height 245
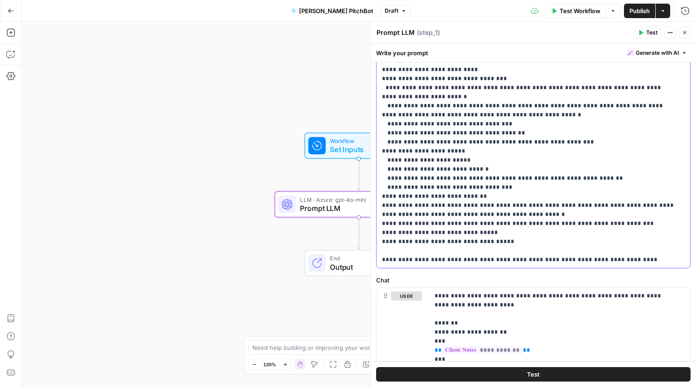
click at [419, 170] on p "**********" at bounding box center [530, 142] width 296 height 245
click at [423, 170] on p "**********" at bounding box center [530, 142] width 296 height 245
drag, startPoint x: 597, startPoint y: 179, endPoint x: 532, endPoint y: 179, distance: 64.3
click at [532, 179] on p "**********" at bounding box center [530, 142] width 296 height 245
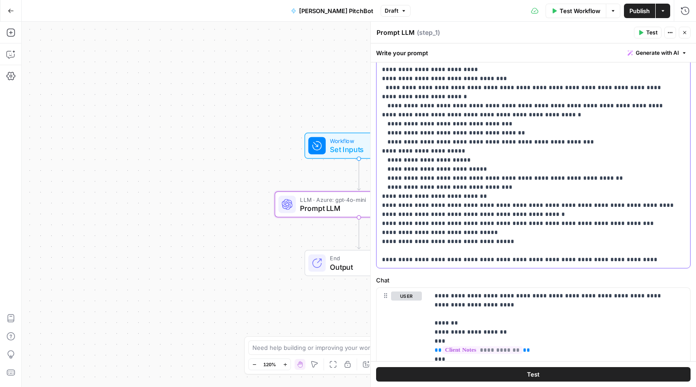
click at [465, 169] on p "**********" at bounding box center [530, 142] width 296 height 245
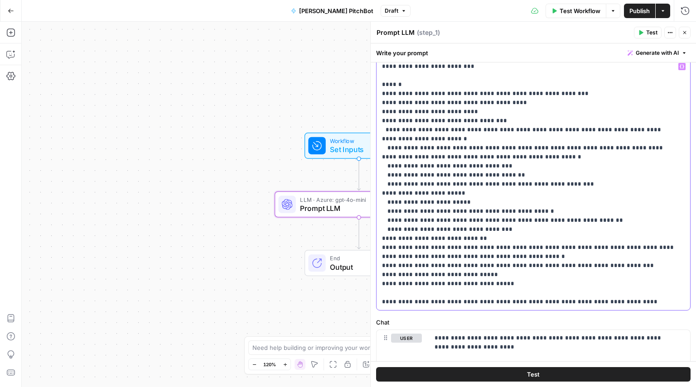
scroll to position [46, 0]
click at [451, 92] on p "**********" at bounding box center [530, 184] width 296 height 245
click at [469, 284] on p "**********" at bounding box center [530, 184] width 296 height 245
click at [513, 300] on p "**********" at bounding box center [530, 184] width 296 height 245
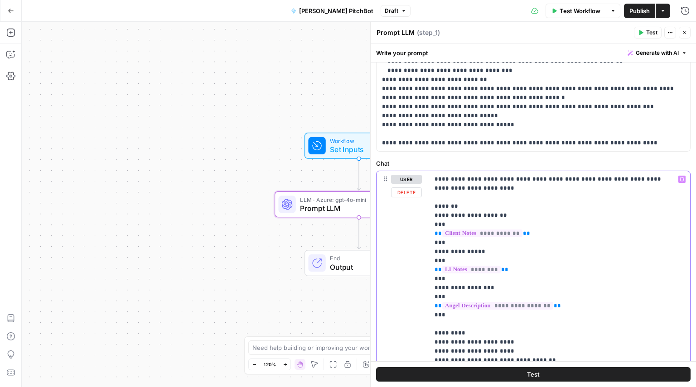
click at [566, 178] on p "**********" at bounding box center [556, 293] width 243 height 236
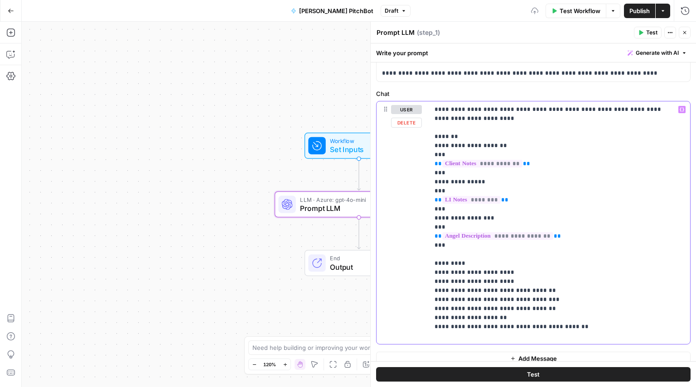
scroll to position [280, 0]
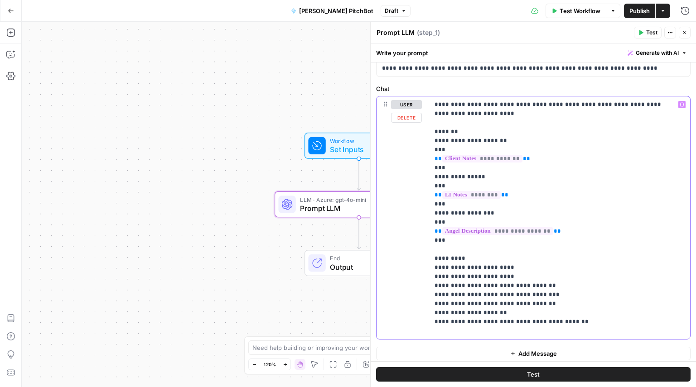
click at [455, 268] on p "**********" at bounding box center [556, 218] width 243 height 236
drag, startPoint x: 554, startPoint y: 303, endPoint x: 423, endPoint y: 307, distance: 131.0
click at [423, 307] on div "**********" at bounding box center [534, 218] width 314 height 243
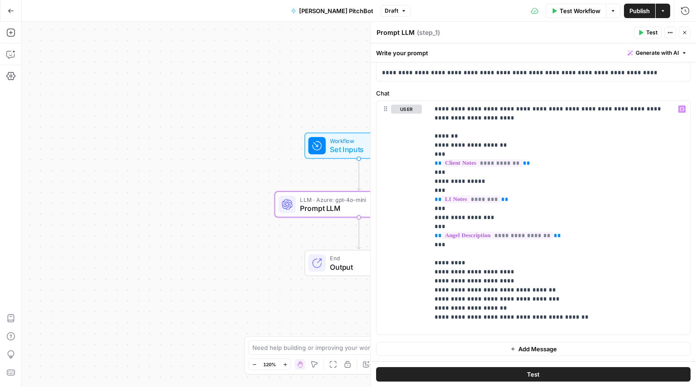
click at [628, 10] on button "Publish" at bounding box center [639, 11] width 31 height 15
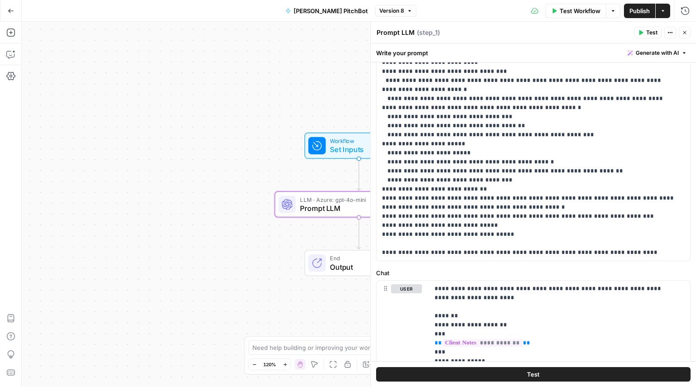
scroll to position [95, 0]
click at [397, 236] on p "**********" at bounding box center [530, 135] width 296 height 245
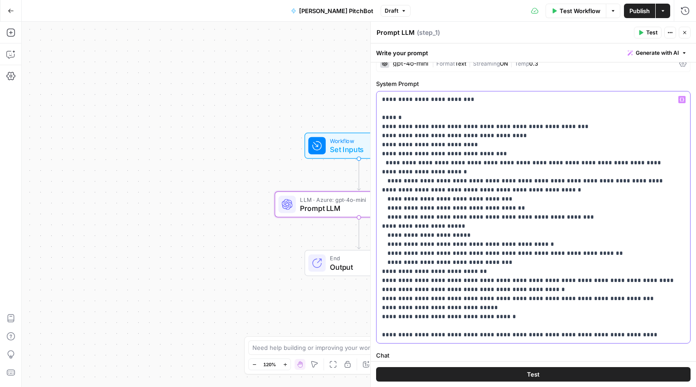
scroll to position [12, 0]
click at [447, 127] on p "**********" at bounding box center [530, 218] width 296 height 245
click at [470, 320] on p "**********" at bounding box center [530, 218] width 296 height 245
click at [511, 336] on p "**********" at bounding box center [530, 218] width 296 height 245
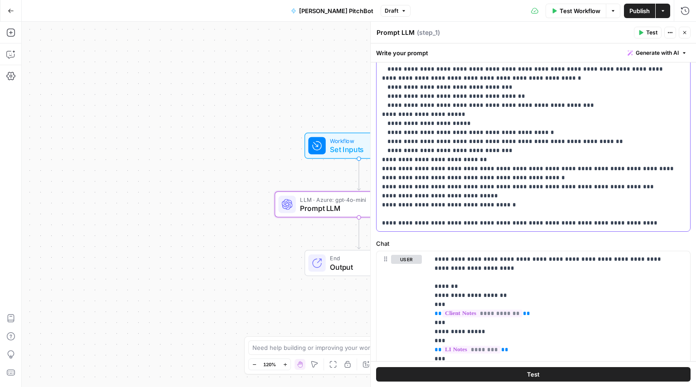
scroll to position [126, 0]
click at [564, 259] on p "**********" at bounding box center [556, 368] width 243 height 227
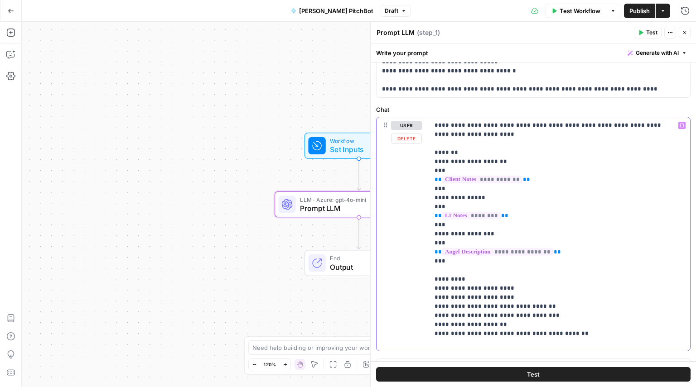
click at [449, 290] on p "**********" at bounding box center [556, 234] width 243 height 227
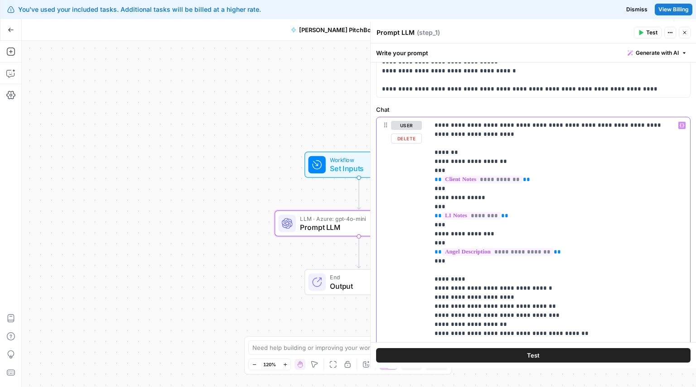
click at [536, 288] on p "**********" at bounding box center [556, 234] width 243 height 227
click at [633, 12] on span "Dismiss" at bounding box center [636, 9] width 21 height 8
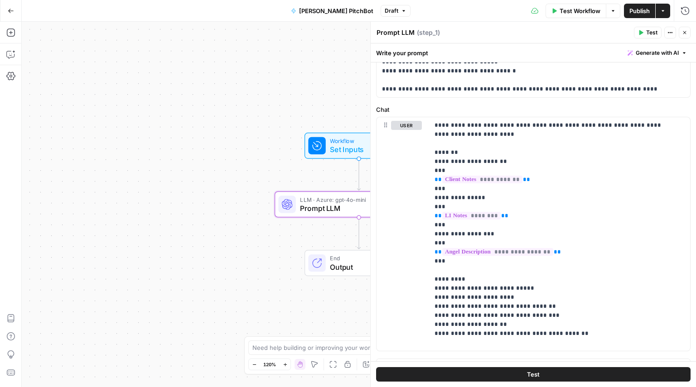
click at [638, 8] on span "Publish" at bounding box center [639, 10] width 20 height 9
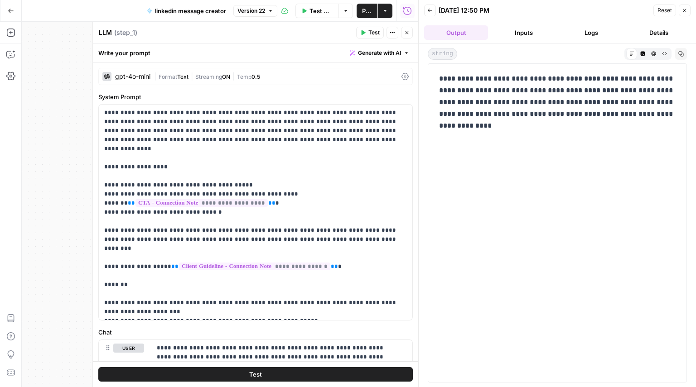
scroll to position [423, 0]
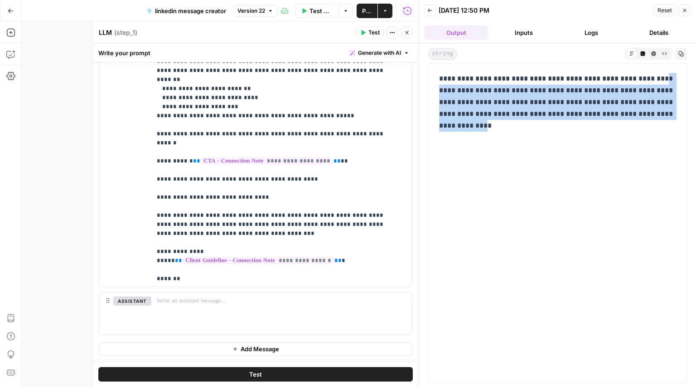
drag, startPoint x: 502, startPoint y: 131, endPoint x: 446, endPoint y: 94, distance: 66.5
click at [446, 94] on p "**********" at bounding box center [557, 102] width 237 height 59
click at [500, 134] on div "**********" at bounding box center [557, 102] width 247 height 66
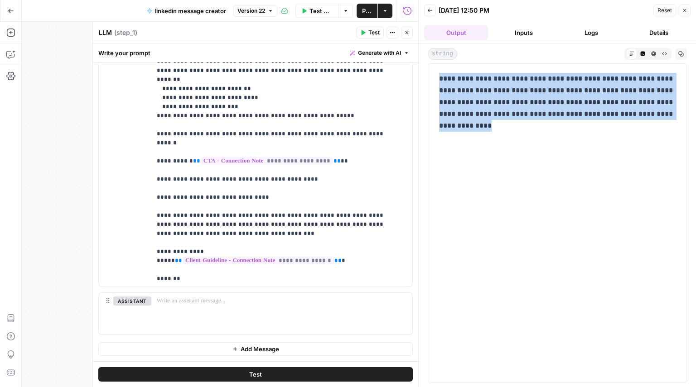
drag, startPoint x: 506, startPoint y: 130, endPoint x: 440, endPoint y: 79, distance: 83.4
click at [440, 79] on p "**********" at bounding box center [557, 102] width 237 height 59
copy p "**********"
click at [131, 313] on button "Delete" at bounding box center [132, 314] width 38 height 10
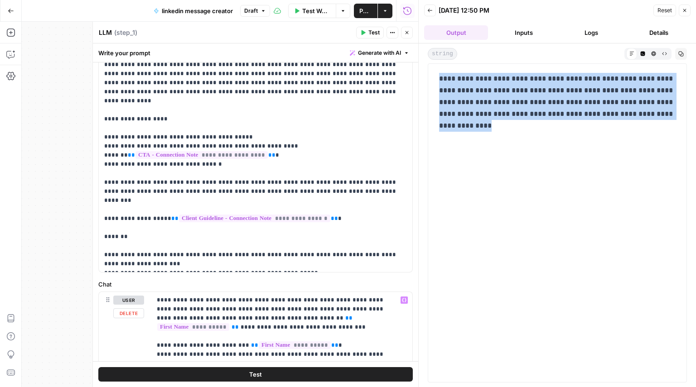
scroll to position [0, 0]
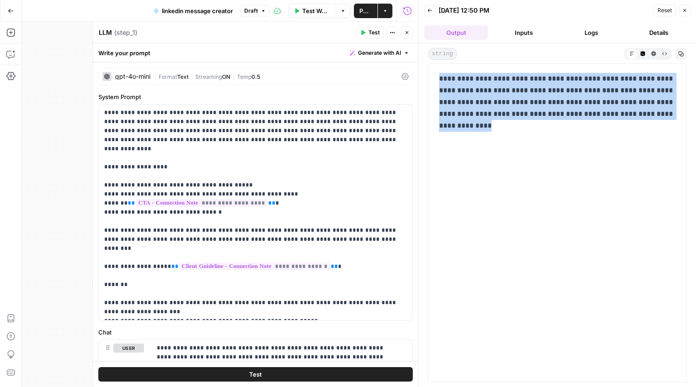
click at [474, 157] on div "**********" at bounding box center [557, 223] width 247 height 308
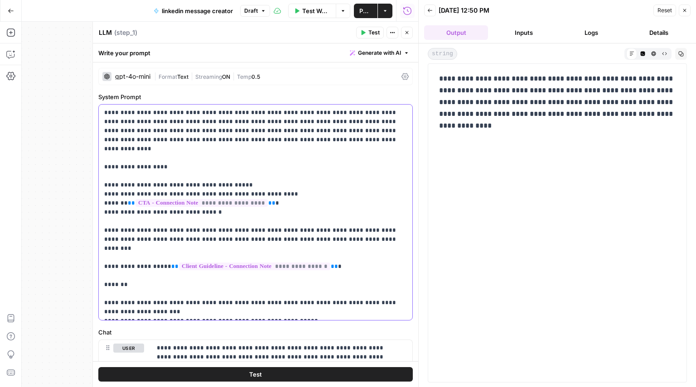
click at [378, 153] on p "**********" at bounding box center [252, 212] width 296 height 208
click at [360, 12] on span "Publish" at bounding box center [365, 10] width 13 height 9
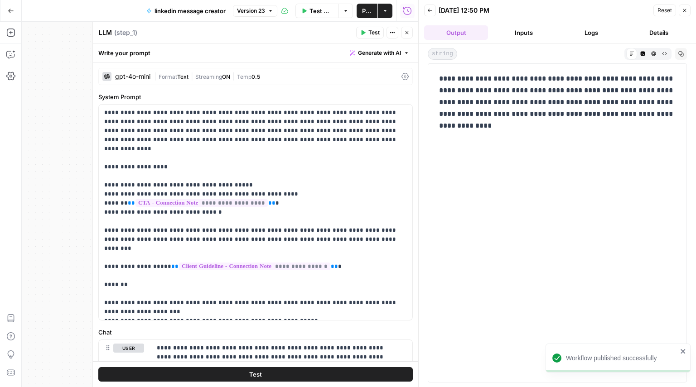
click at [685, 6] on button "Close" at bounding box center [685, 11] width 12 height 12
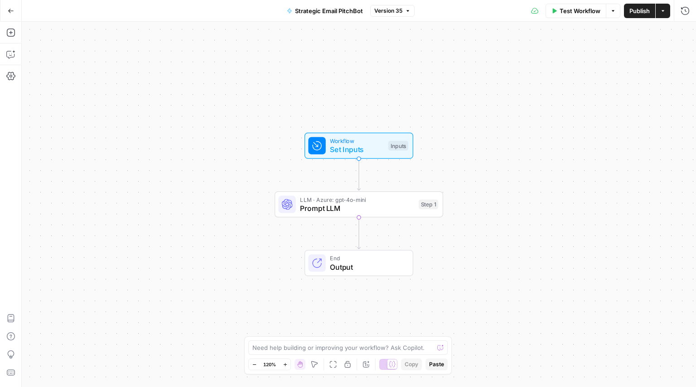
click at [3, 13] on button "Go Back" at bounding box center [11, 11] width 16 height 16
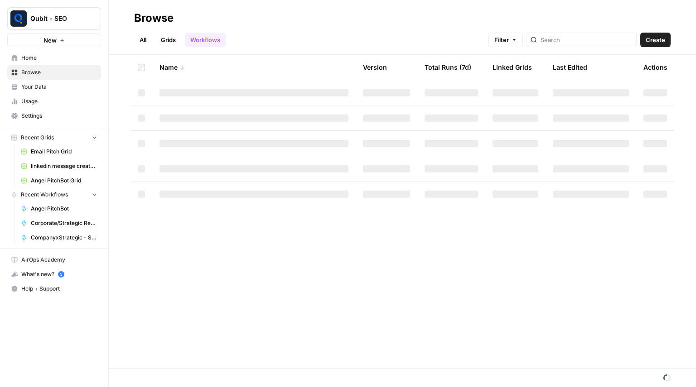
click at [53, 16] on span "Qubit - SEO" at bounding box center [57, 18] width 55 height 9
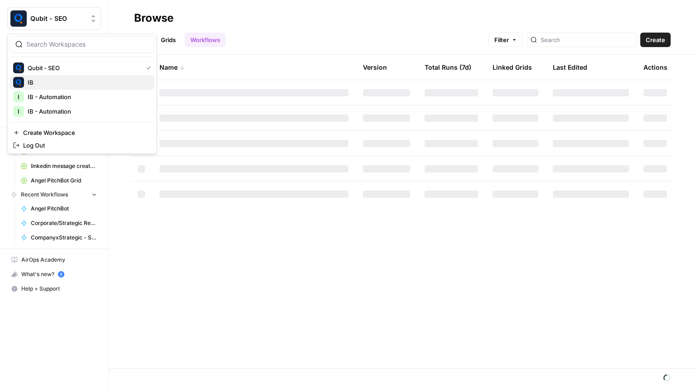
click at [57, 83] on span "IB" at bounding box center [88, 82] width 120 height 9
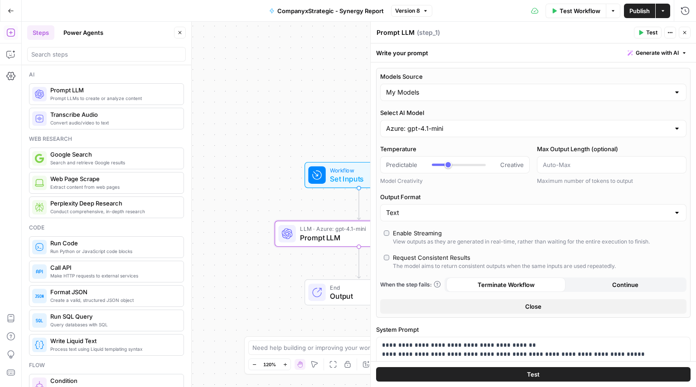
click at [3, 9] on button "Go Back" at bounding box center [11, 11] width 16 height 16
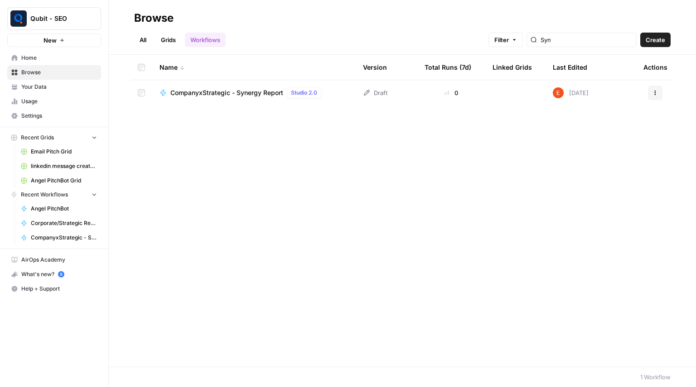
click at [163, 39] on link "Grids" at bounding box center [168, 40] width 26 height 15
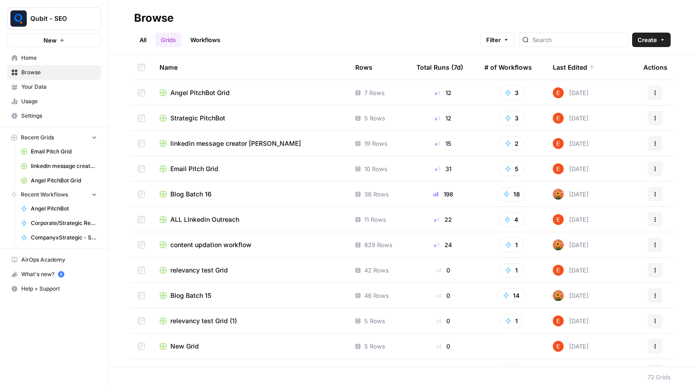
click at [221, 91] on span "Angel PitchBot Grid" at bounding box center [199, 92] width 59 height 9
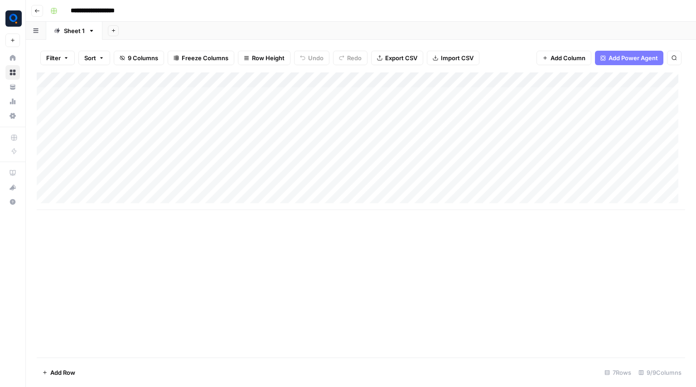
click at [171, 97] on div "Add Column" at bounding box center [361, 142] width 648 height 138
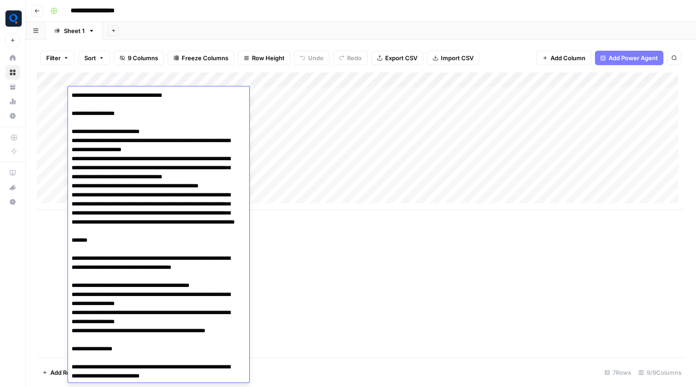
scroll to position [879, 0]
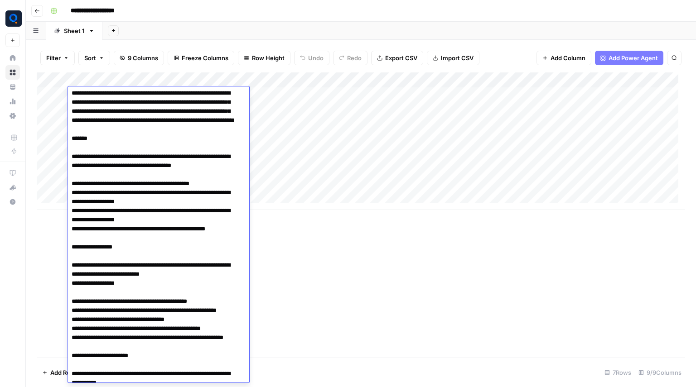
scroll to position [0, 0]
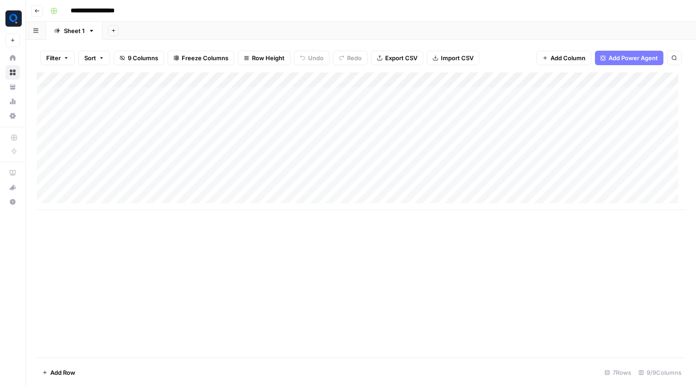
click at [317, 25] on div "Add Sheet" at bounding box center [399, 31] width 594 height 18
